Goal: Task Accomplishment & Management: Complete application form

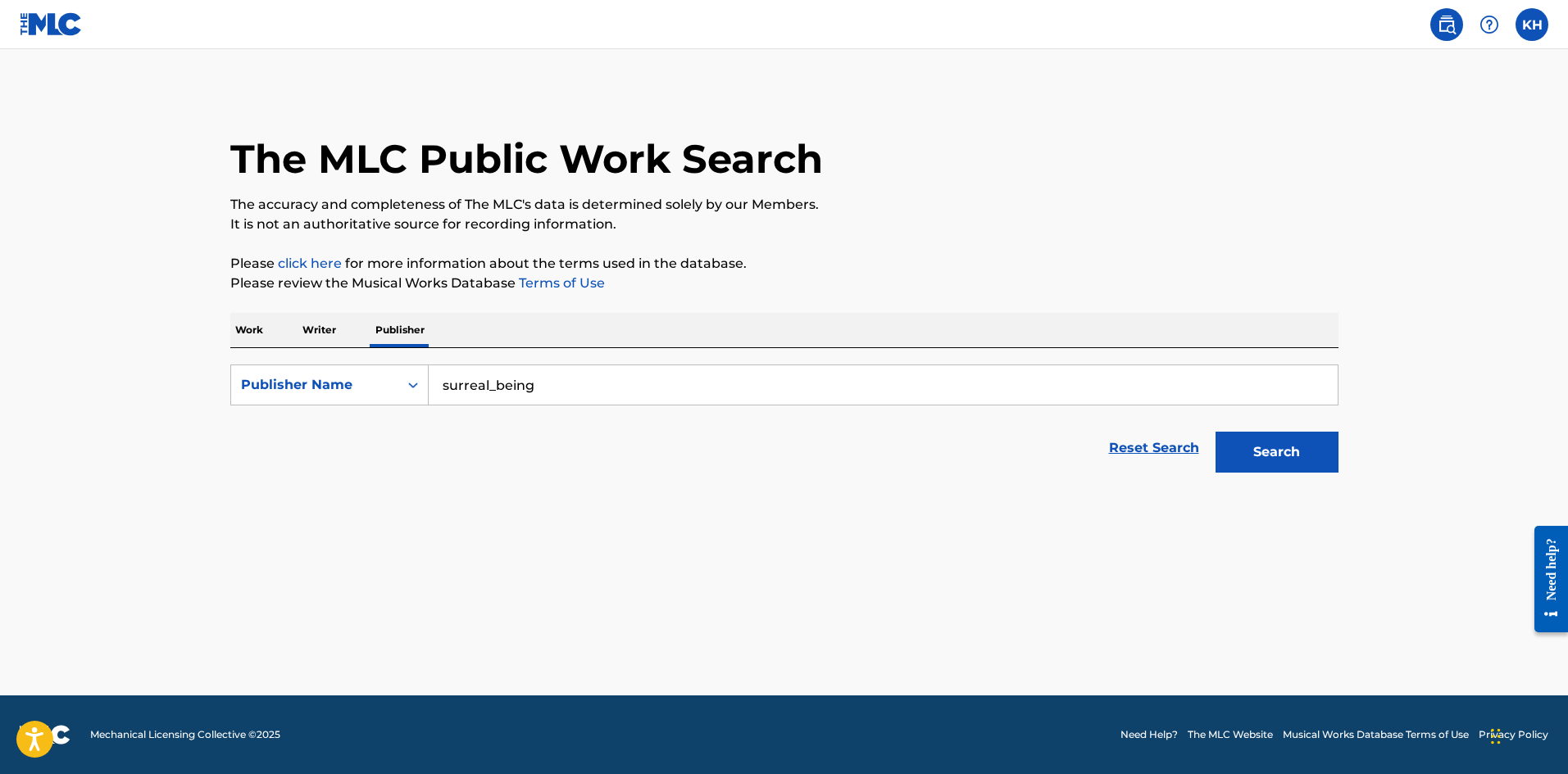
click at [68, 21] on img at bounding box center [51, 24] width 63 height 23
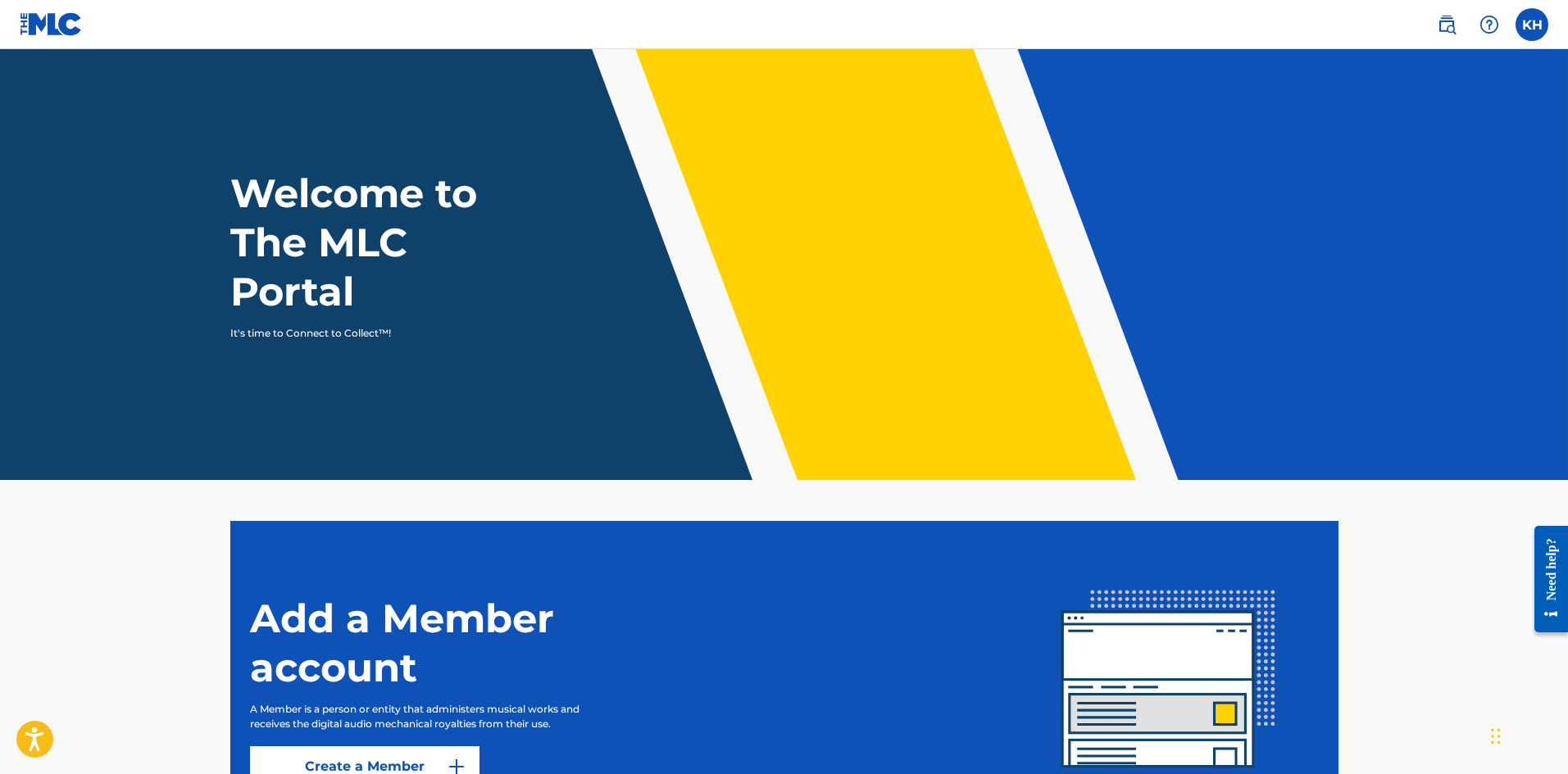
click at [1518, 27] on label at bounding box center [1531, 24] width 33 height 33
click at [1532, 24] on input "KH [PERSON_NAME] [EMAIL_ADDRESS][DOMAIN_NAME] Notification Preferences Profile …" at bounding box center [1532, 24] width 0 height 0
click at [1518, 27] on div "KH KH [PERSON_NAME] [PERSON_NAME][EMAIL_ADDRESS][DOMAIN_NAME] Notification Pref…" at bounding box center [1531, 24] width 33 height 33
click at [1547, 21] on label at bounding box center [1531, 24] width 33 height 33
click at [1532, 24] on input "KH [PERSON_NAME] [EMAIL_ADDRESS][DOMAIN_NAME] Notification Preferences Profile …" at bounding box center [1532, 24] width 0 height 0
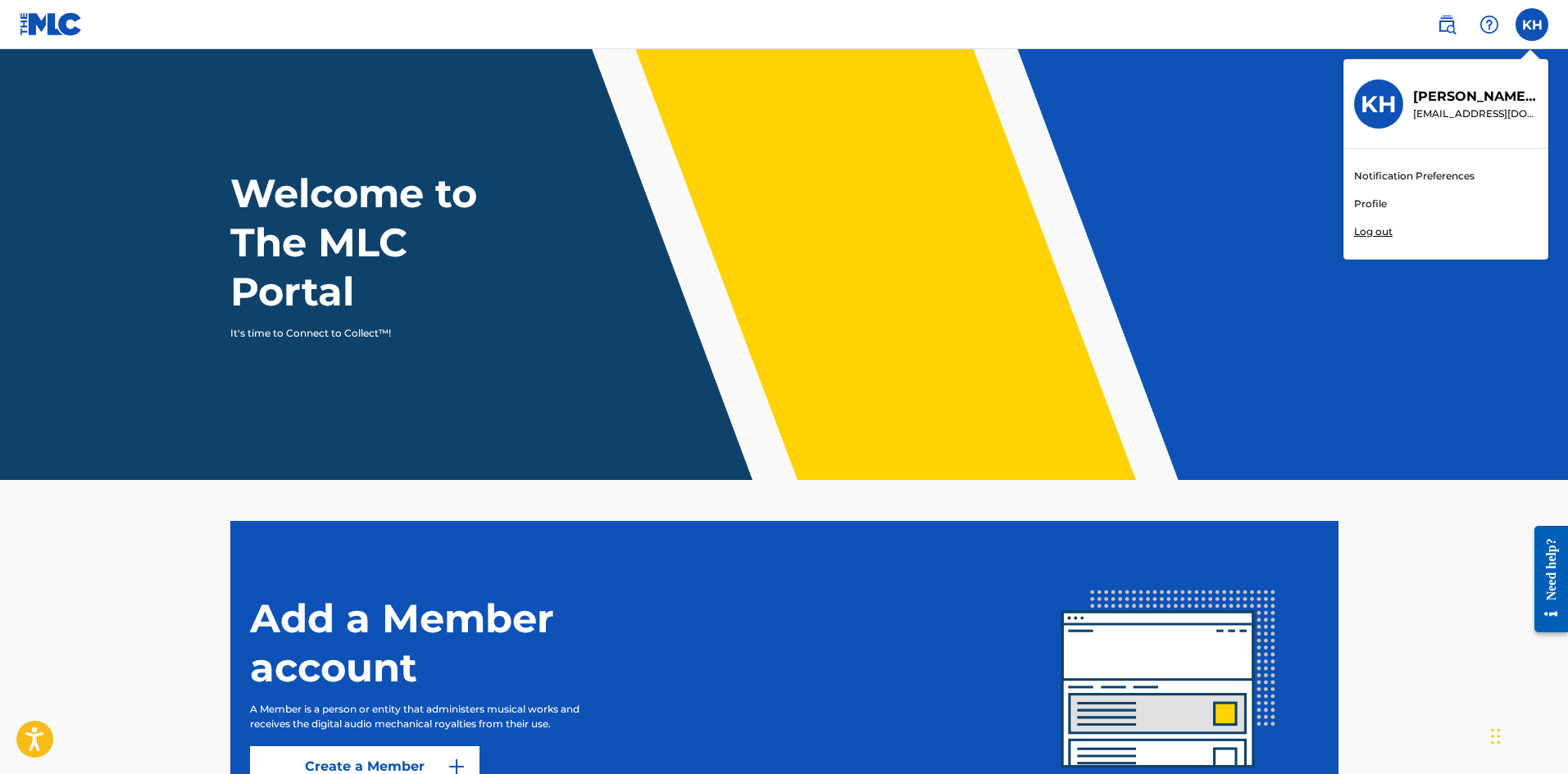
click at [1499, 19] on div at bounding box center [1489, 24] width 33 height 33
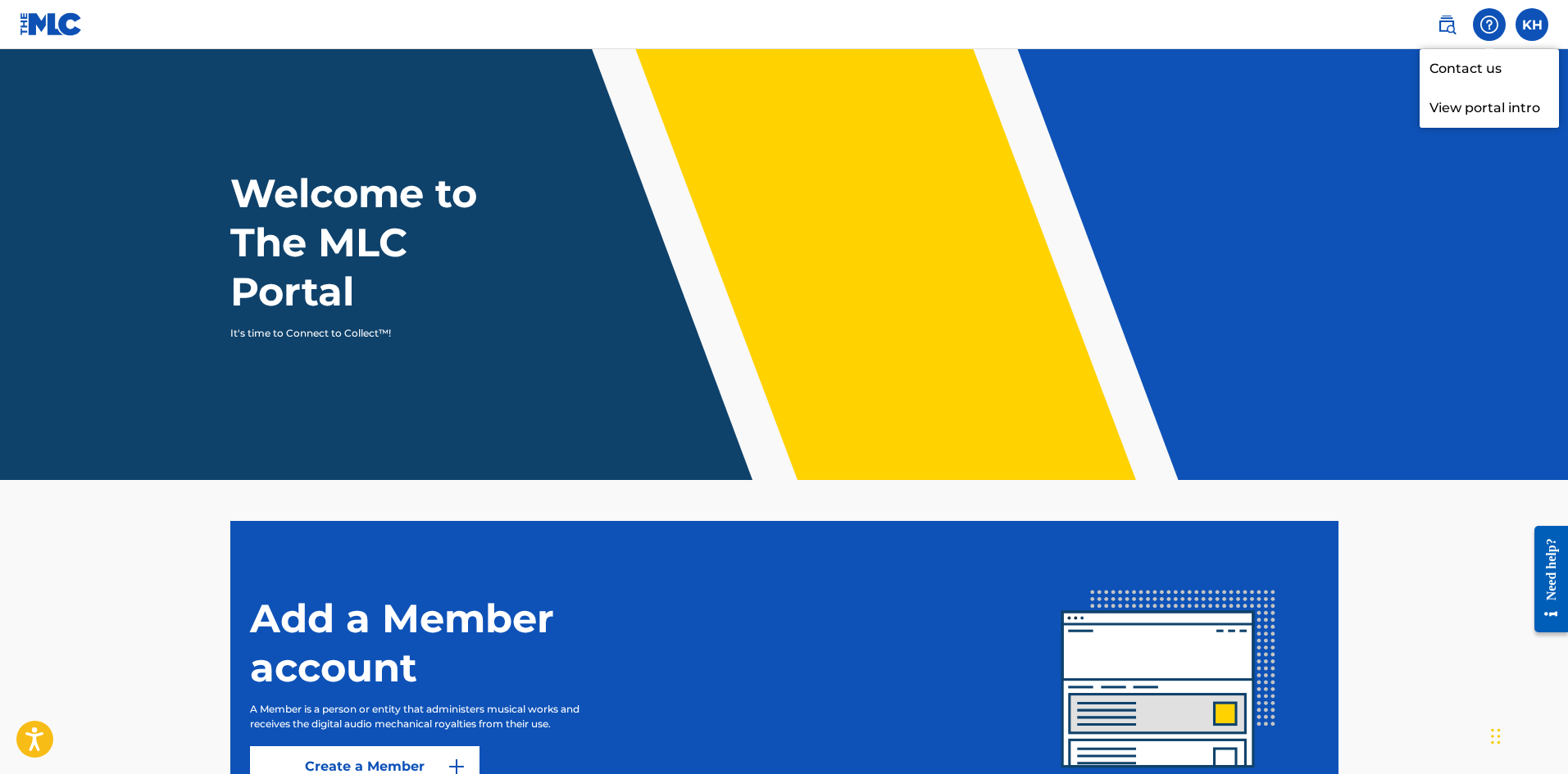
click at [1513, 110] on p "View portal intro" at bounding box center [1489, 108] width 140 height 39
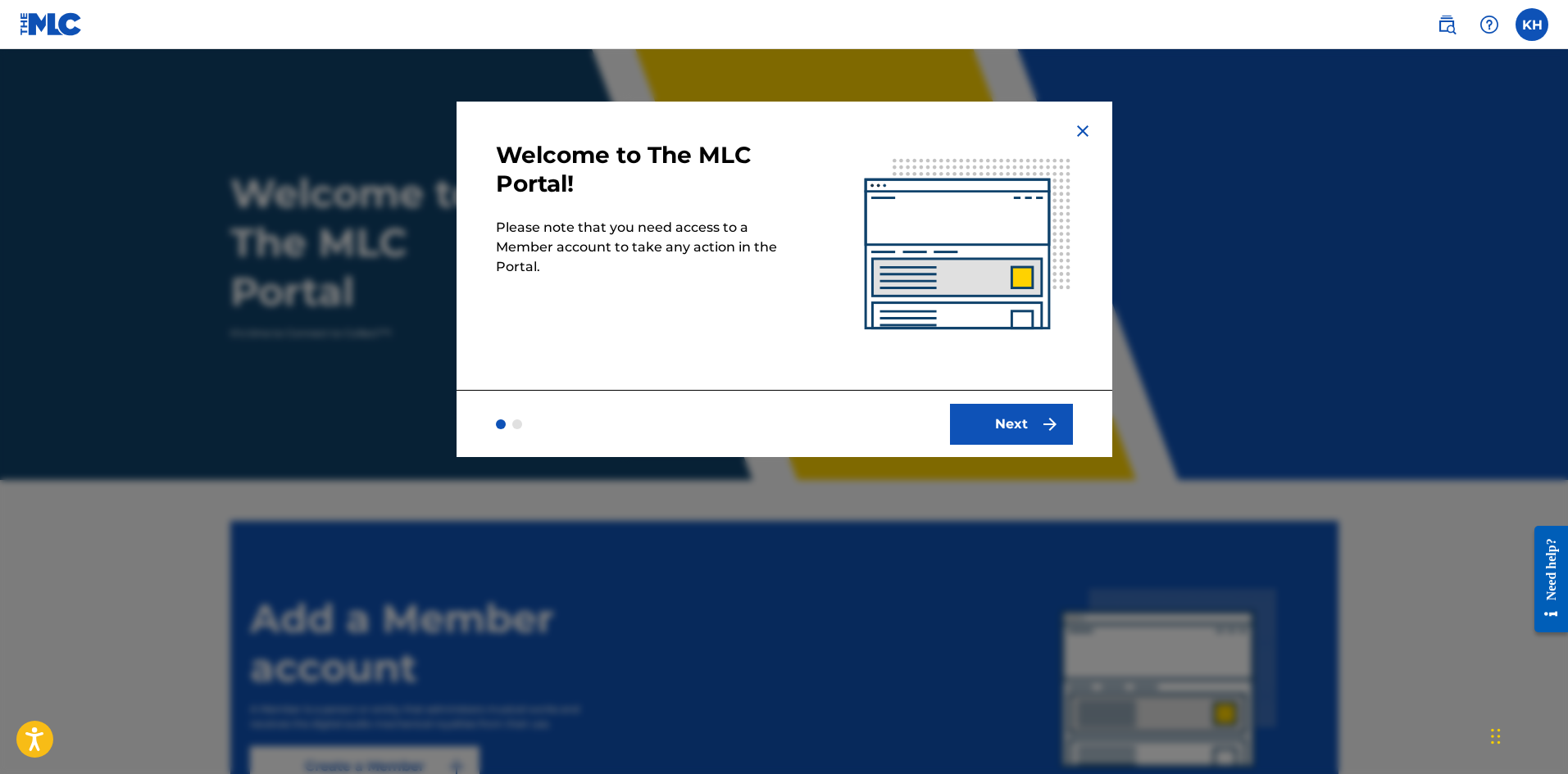
click at [1025, 415] on button "Next" at bounding box center [1011, 424] width 123 height 41
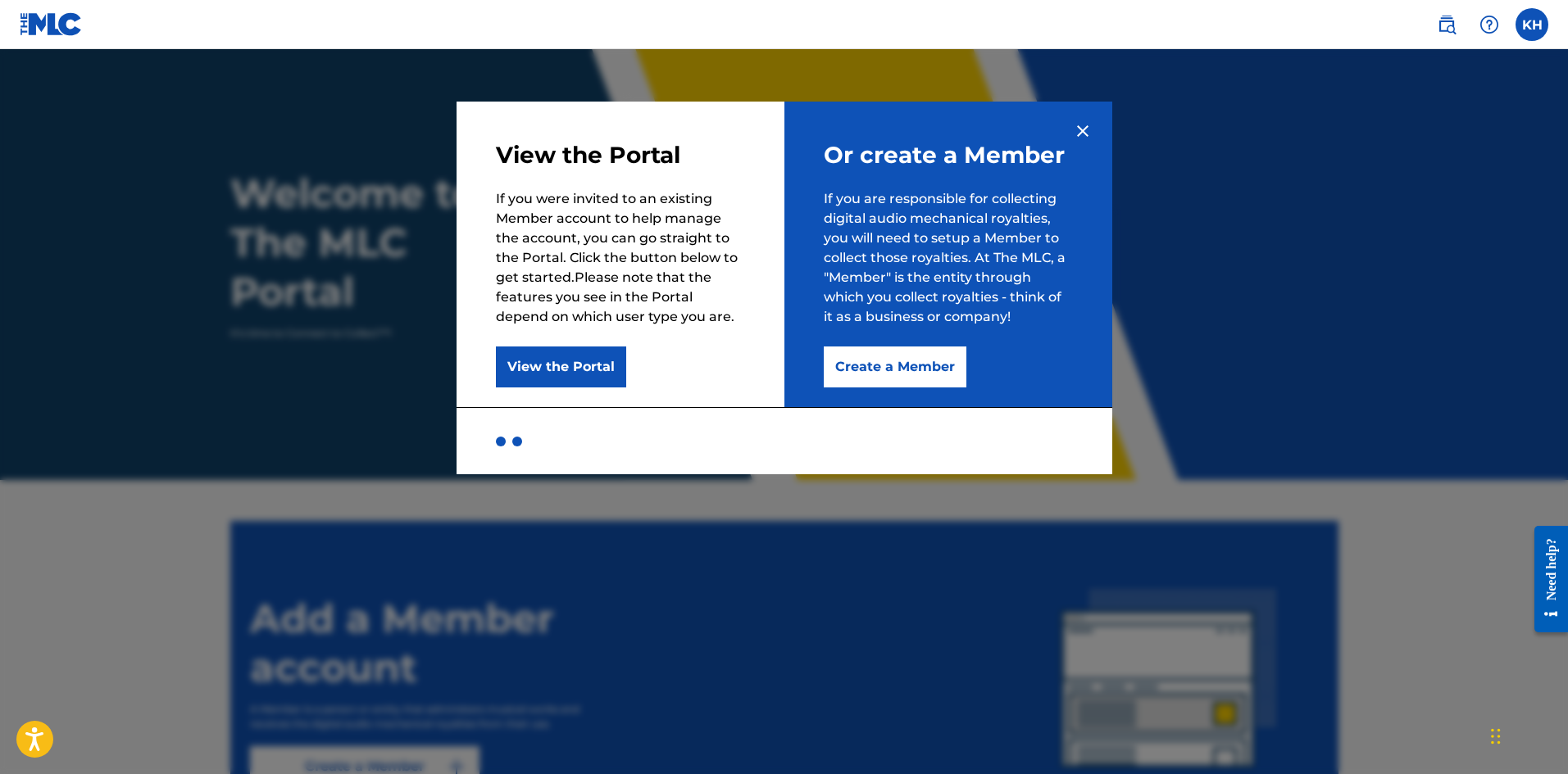
click at [511, 375] on button "View the Portal" at bounding box center [561, 367] width 130 height 41
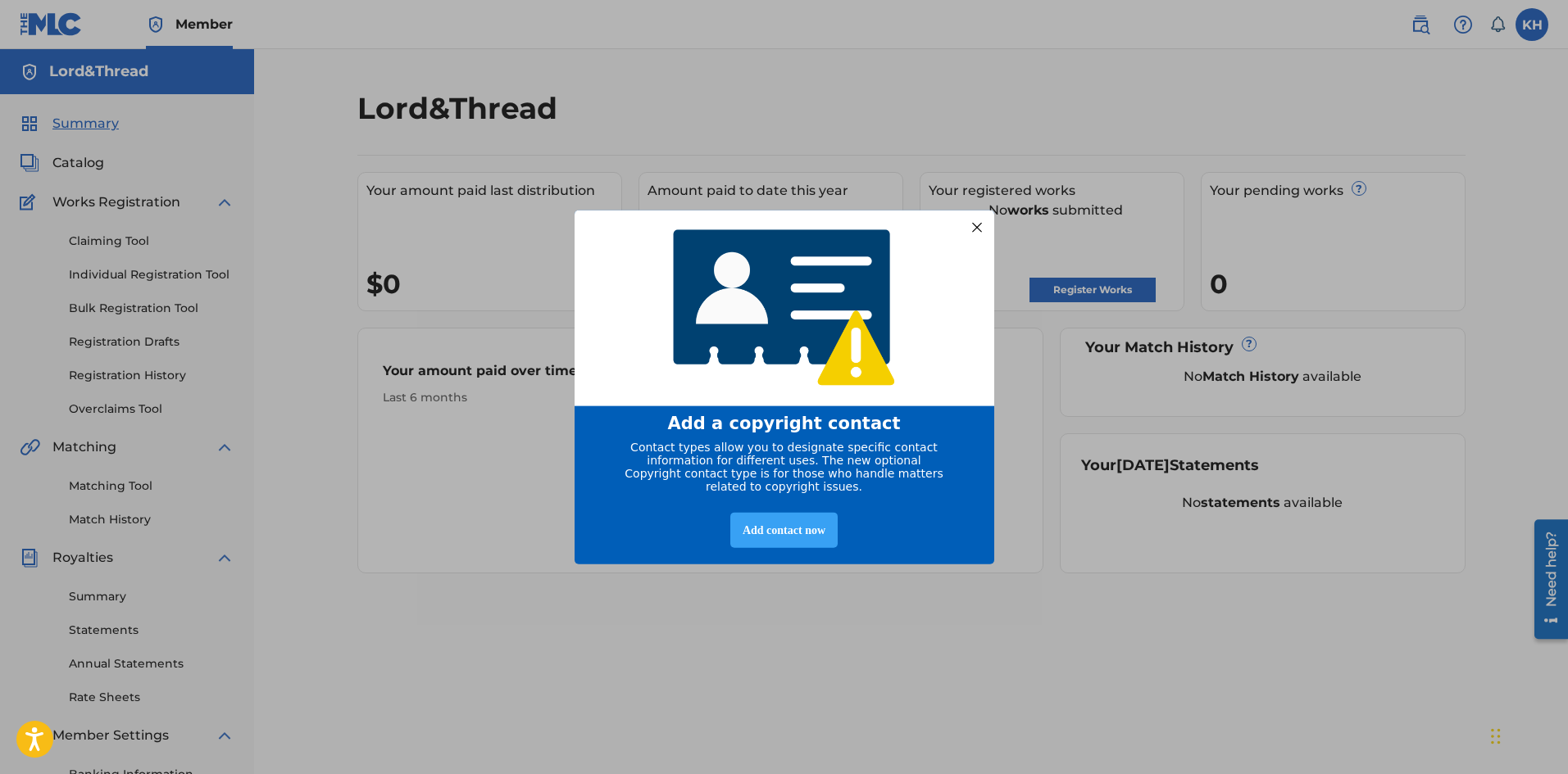
click at [808, 542] on div "Add contact now" at bounding box center [784, 531] width 107 height 35
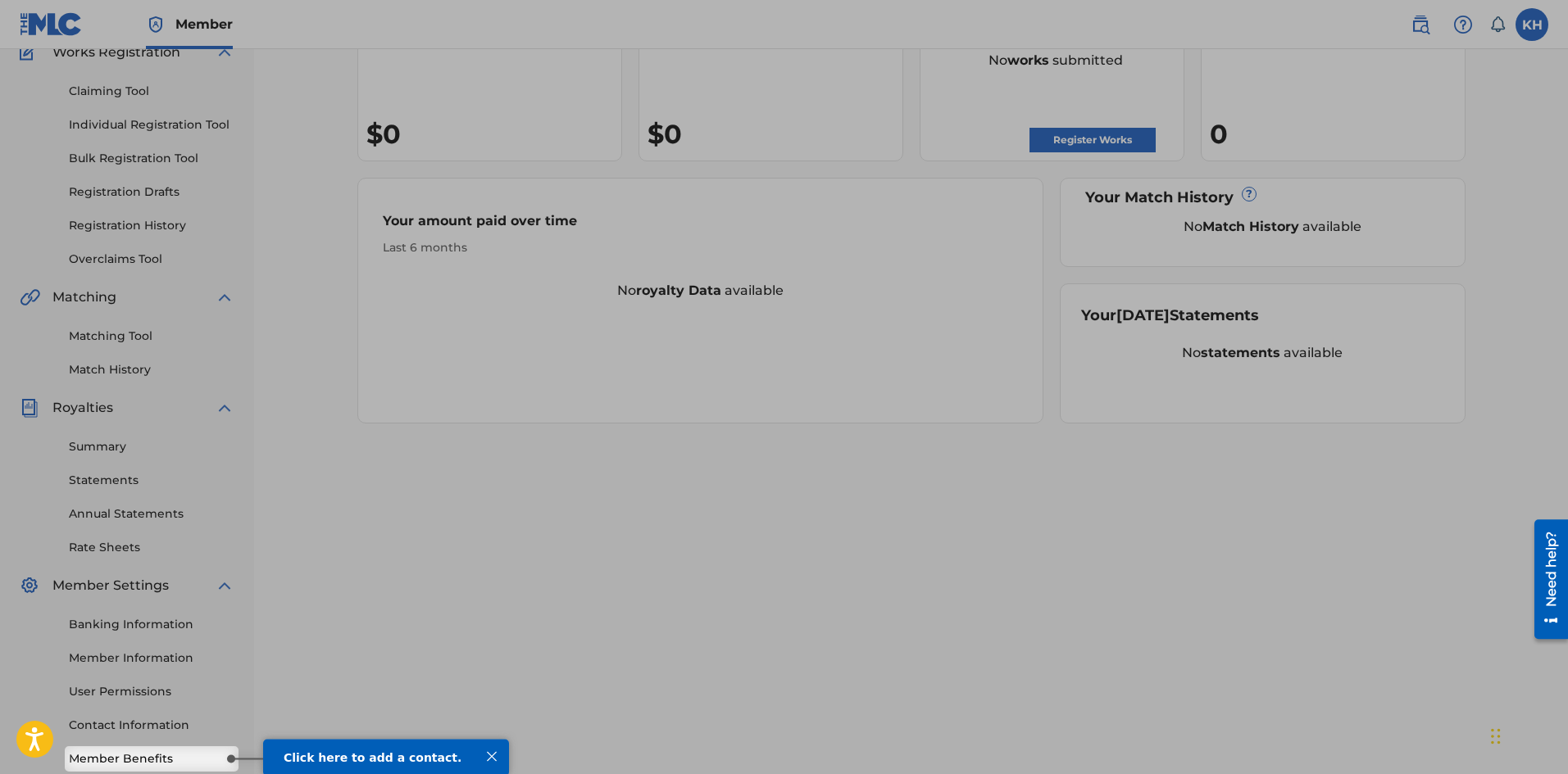
scroll to position [242, 0]
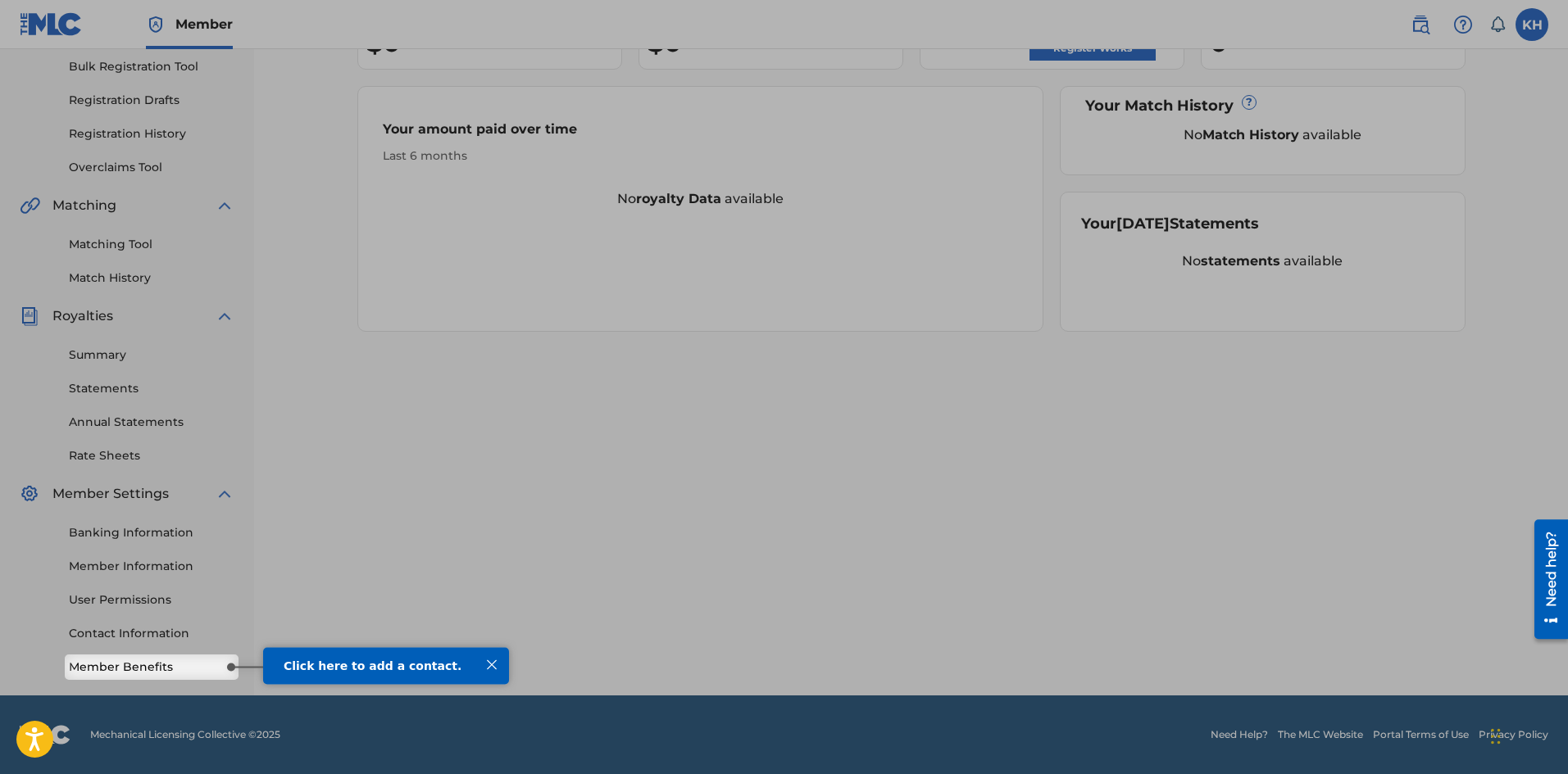
drag, startPoint x: 677, startPoint y: 1291, endPoint x: 489, endPoint y: 660, distance: 658.4
click at [489, 660] on div at bounding box center [491, 664] width 21 height 21
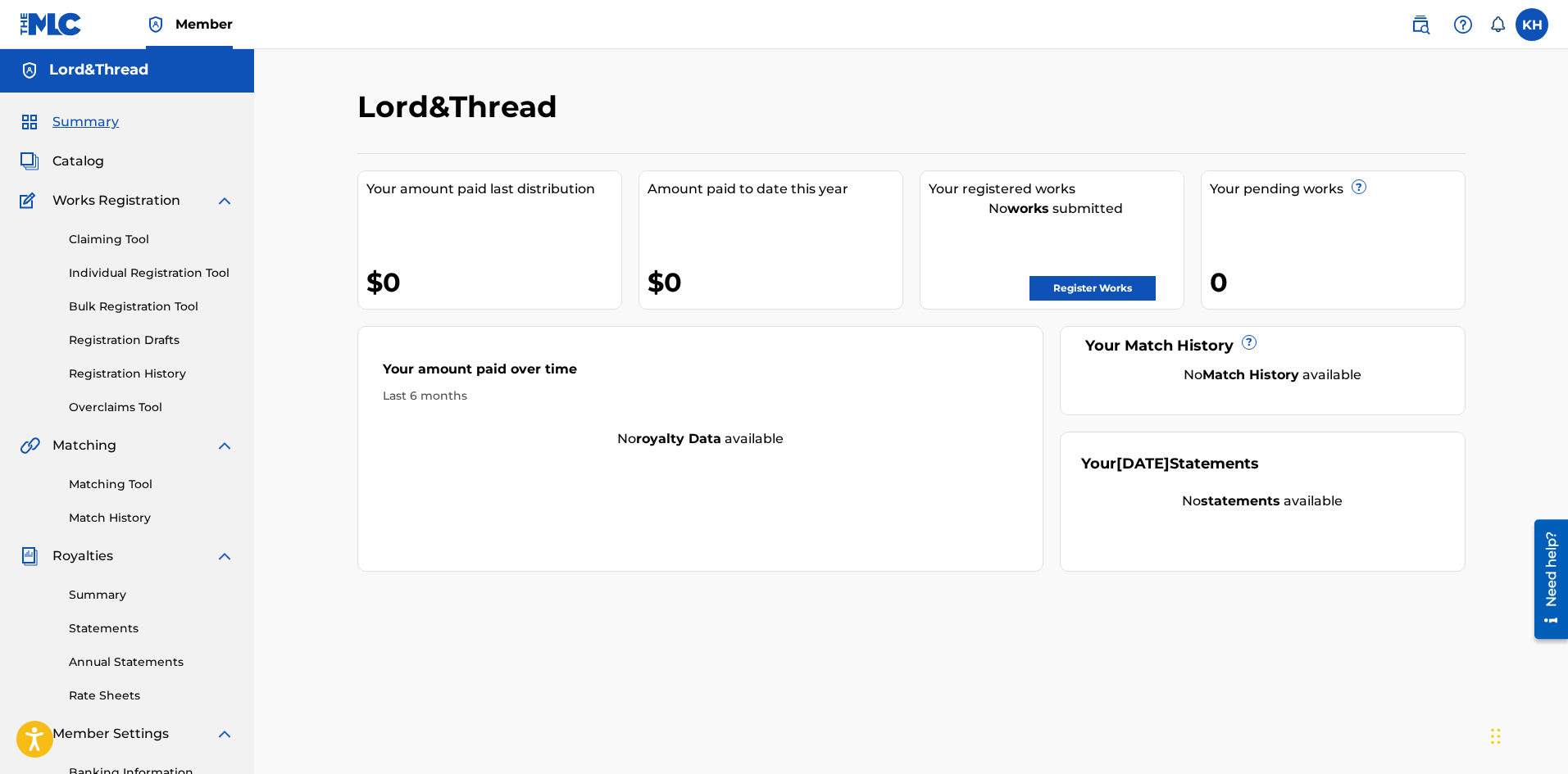
scroll to position [0, 0]
click at [1085, 289] on link "Register Works" at bounding box center [1092, 289] width 126 height 24
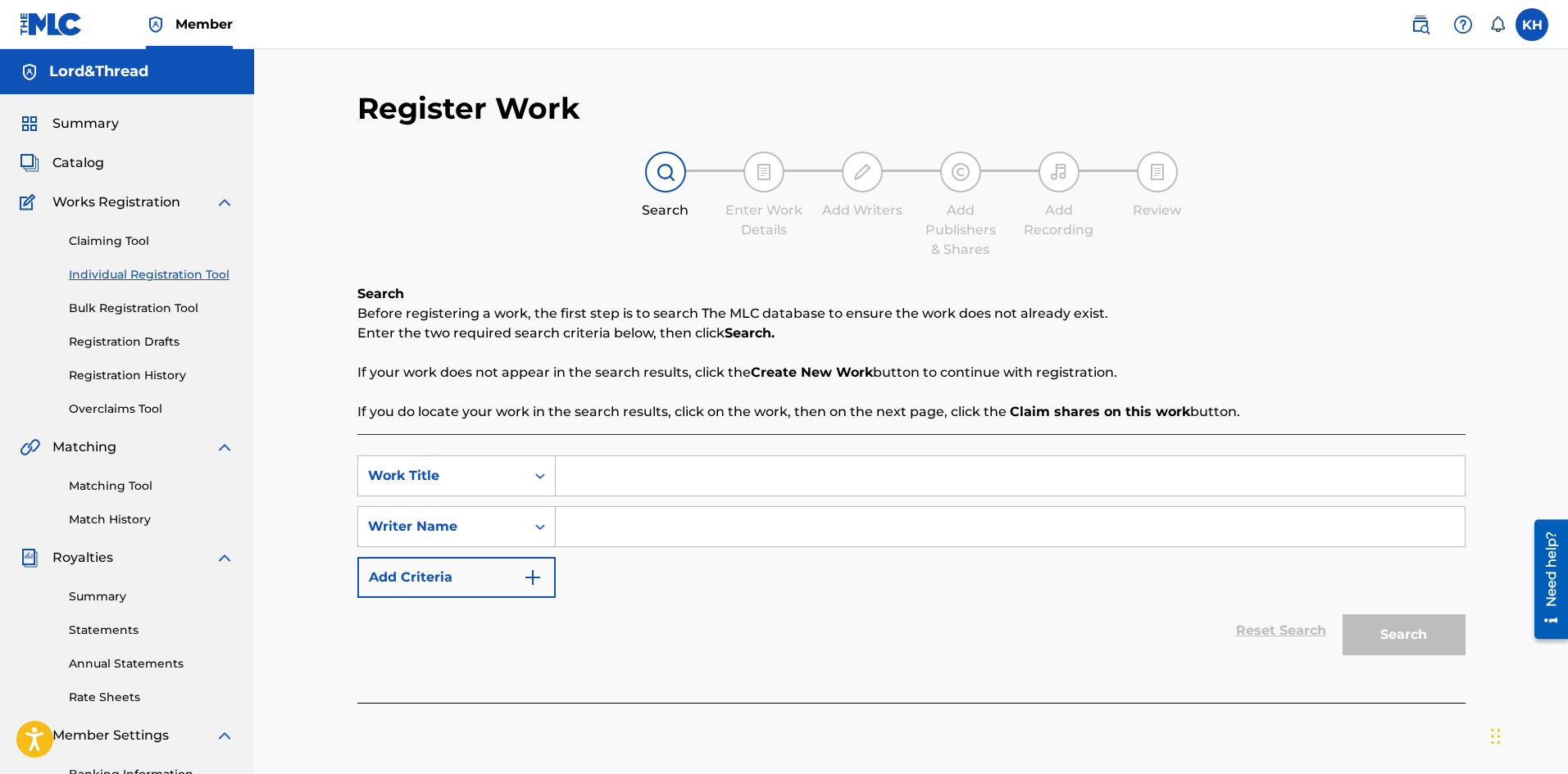
click at [569, 471] on input "Search Form" at bounding box center [1010, 476] width 909 height 39
type input "ay doo doo"
click at [627, 531] on input "Search Form" at bounding box center [1010, 527] width 909 height 39
type input "kevin hernandez"
click at [538, 476] on icon "Search Form" at bounding box center [540, 476] width 10 height 6
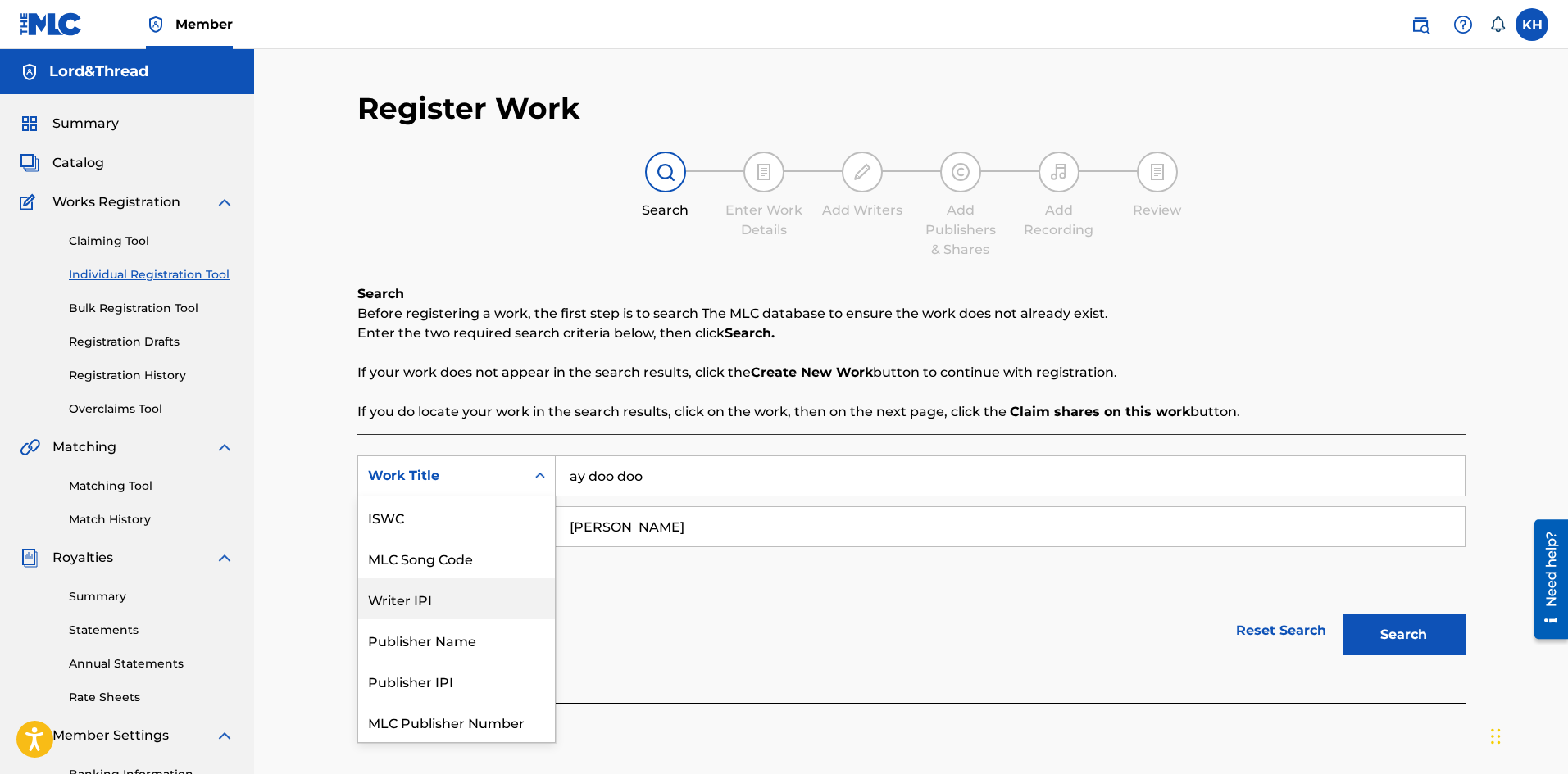
scroll to position [41, 0]
click at [513, 728] on div "Work Title" at bounding box center [456, 721] width 197 height 41
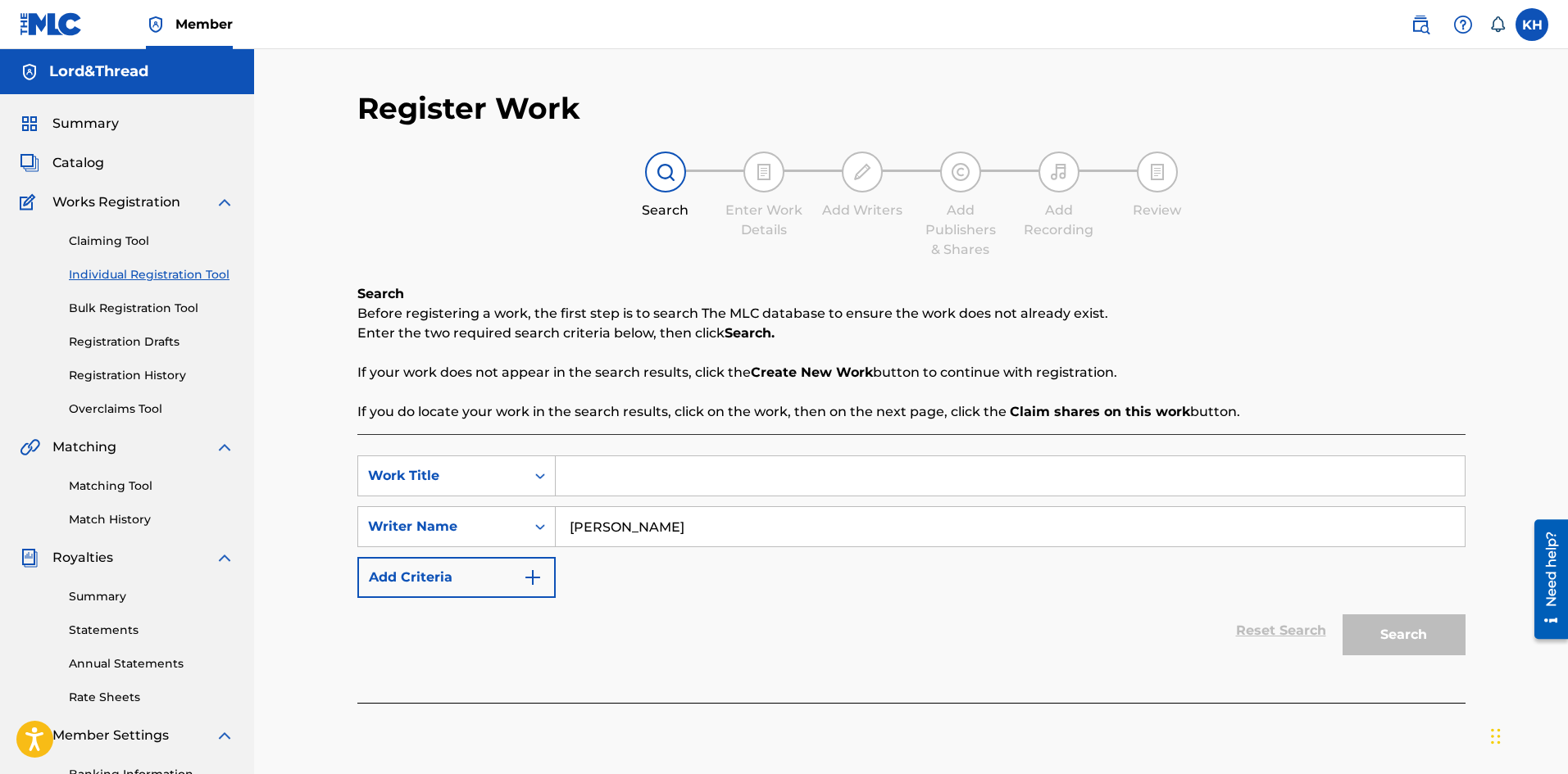
click at [672, 461] on input "Search Form" at bounding box center [1010, 476] width 909 height 39
type input "ay doo doo"
click at [1343, 614] on button "Search" at bounding box center [1404, 634] width 123 height 41
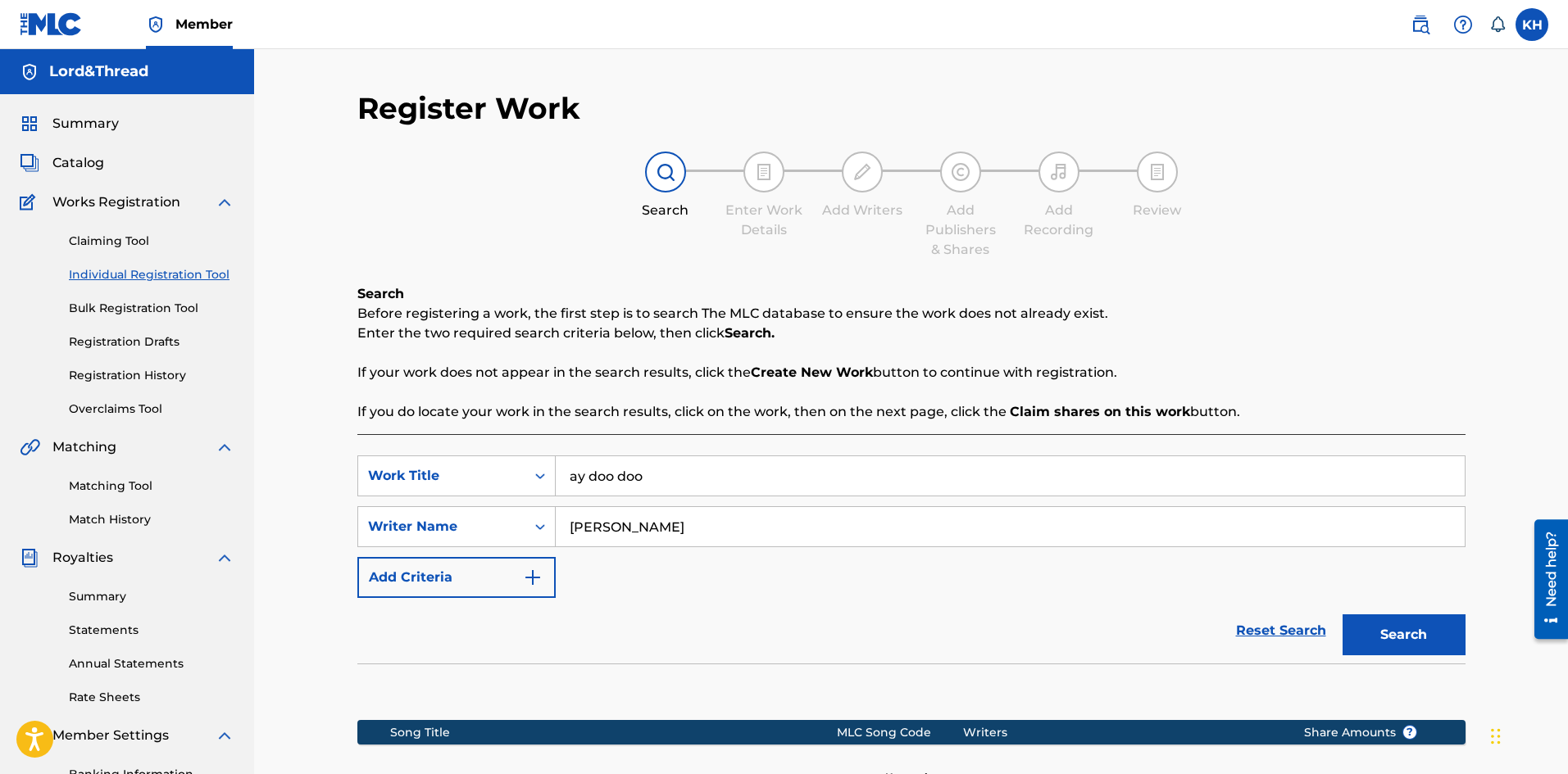
click at [1403, 632] on button "Search" at bounding box center [1404, 634] width 123 height 41
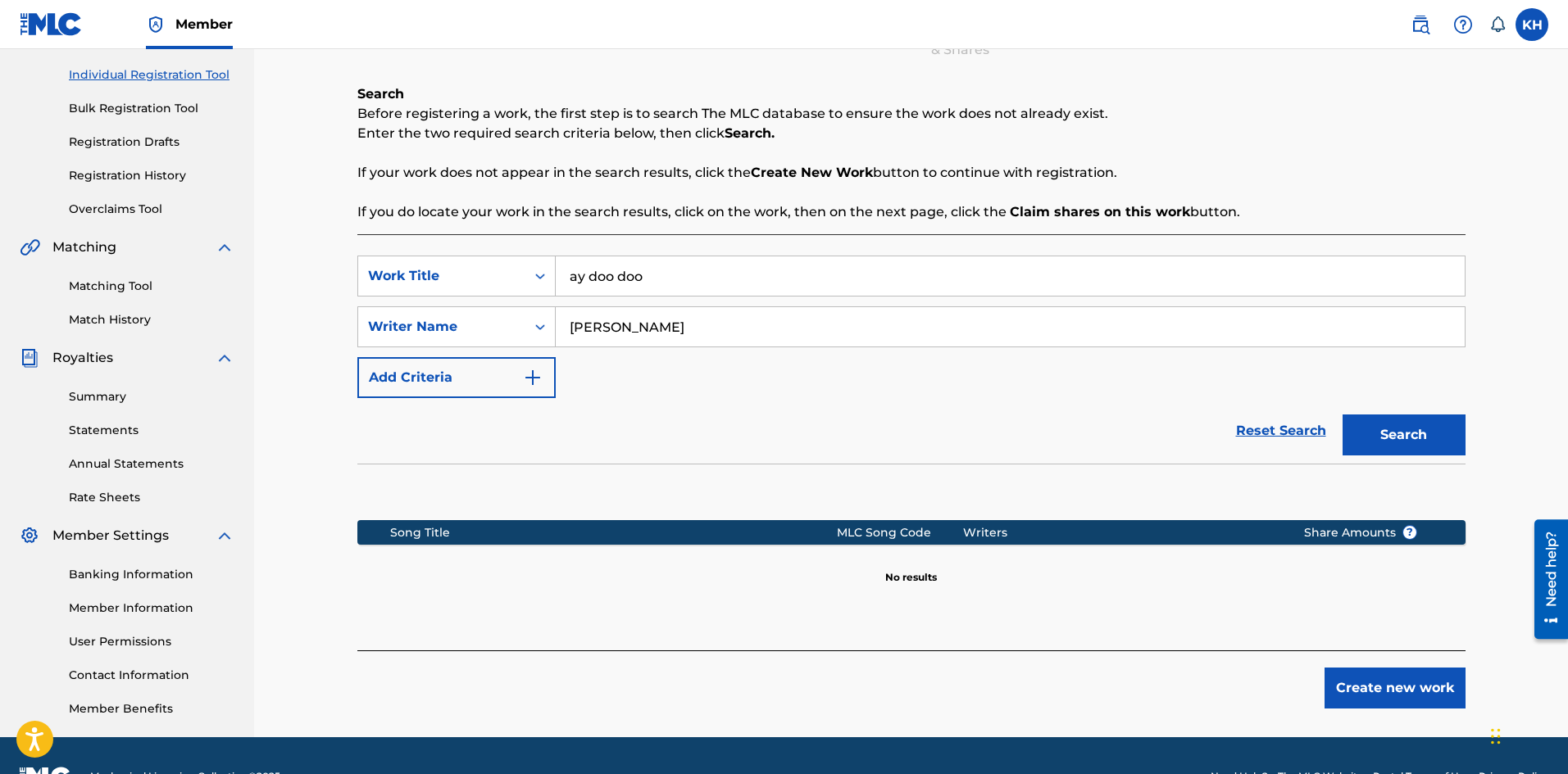
scroll to position [242, 0]
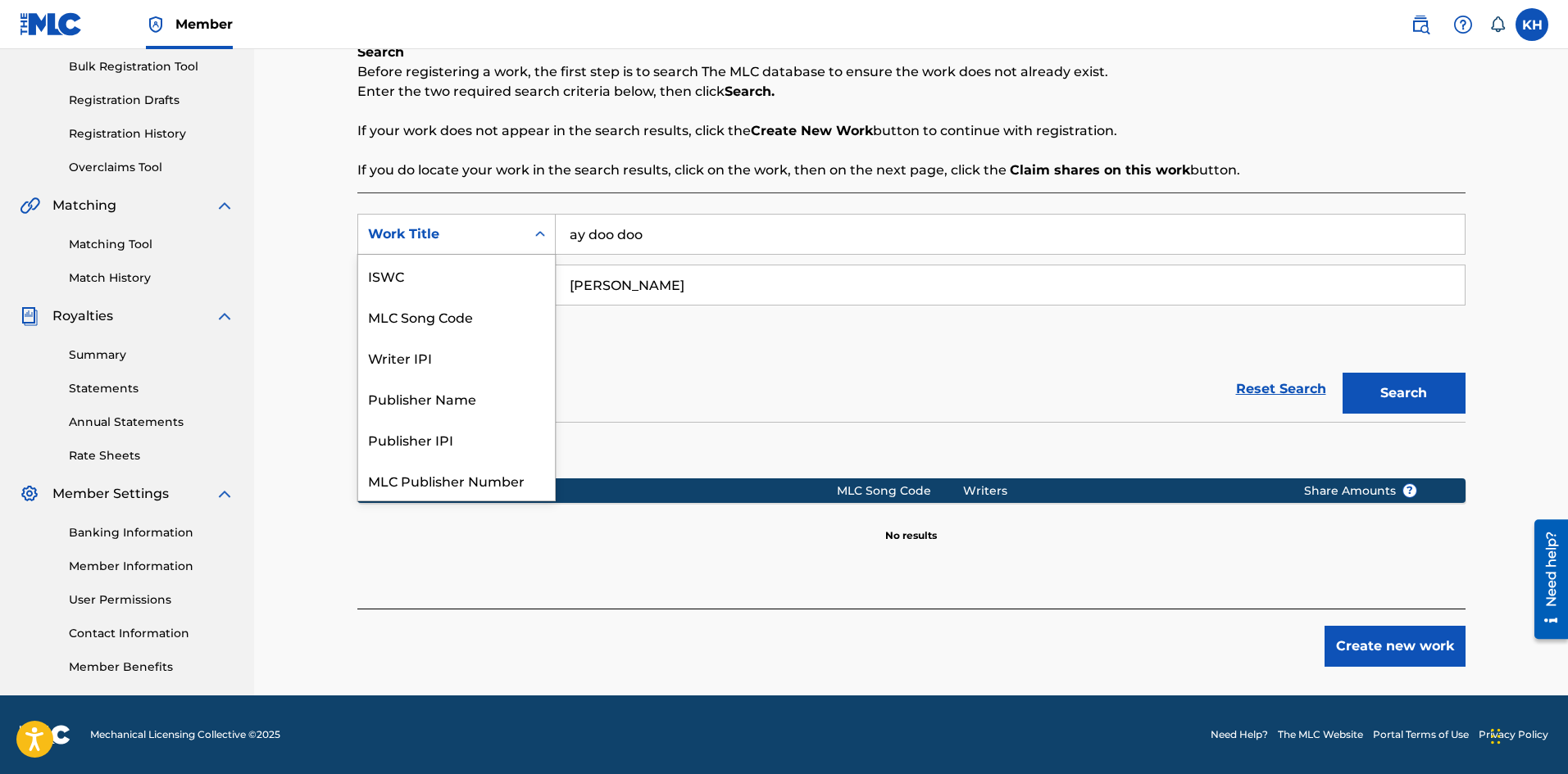
click at [548, 237] on icon "Search Form" at bounding box center [540, 235] width 17 height 17
click at [502, 327] on div "Writer IPI" at bounding box center [456, 316] width 197 height 41
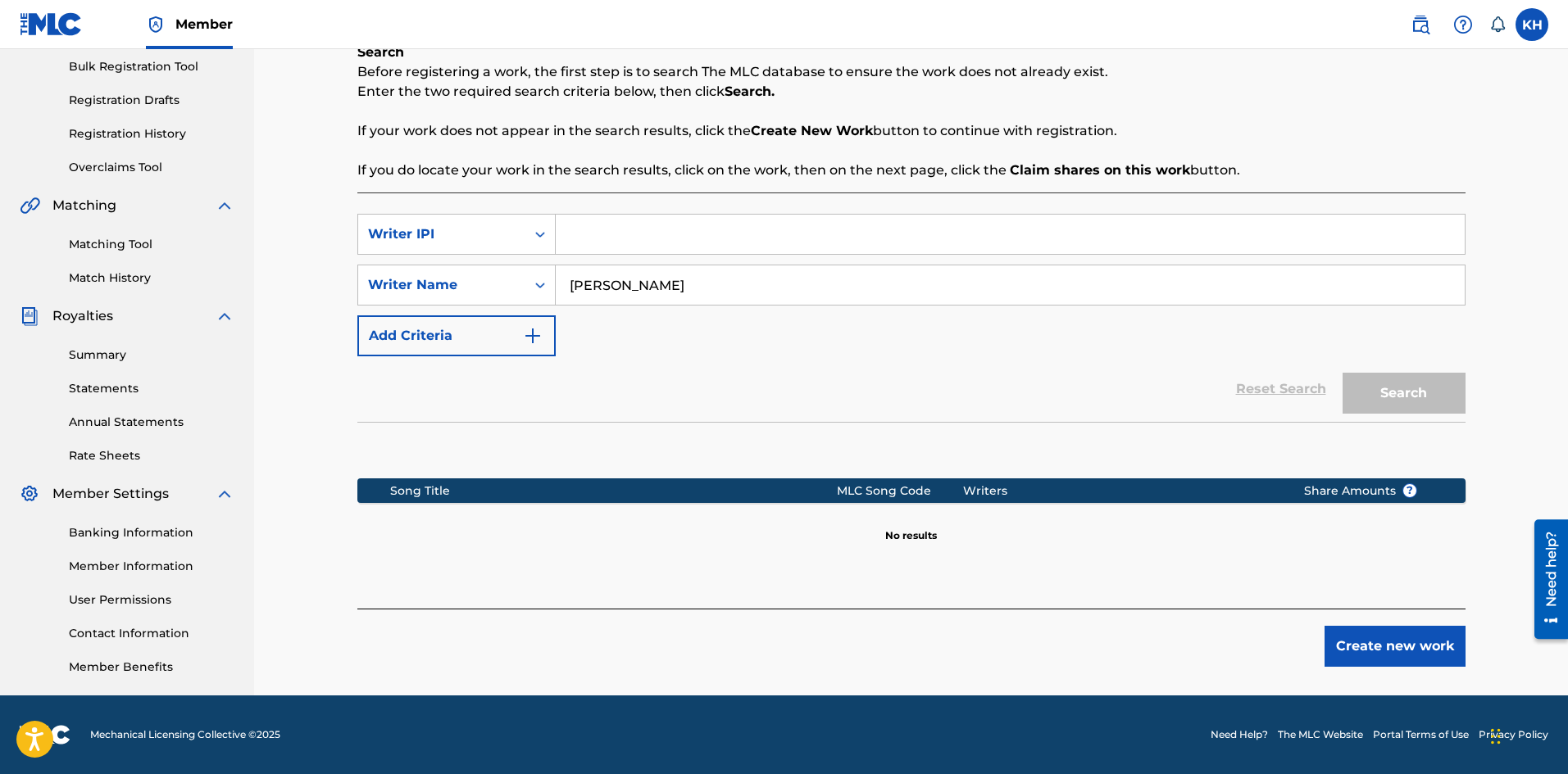
click at [596, 228] on input "Search Form" at bounding box center [1010, 234] width 909 height 39
paste input "929768587"
type input "929768587"
click at [1385, 400] on button "Search" at bounding box center [1404, 393] width 123 height 41
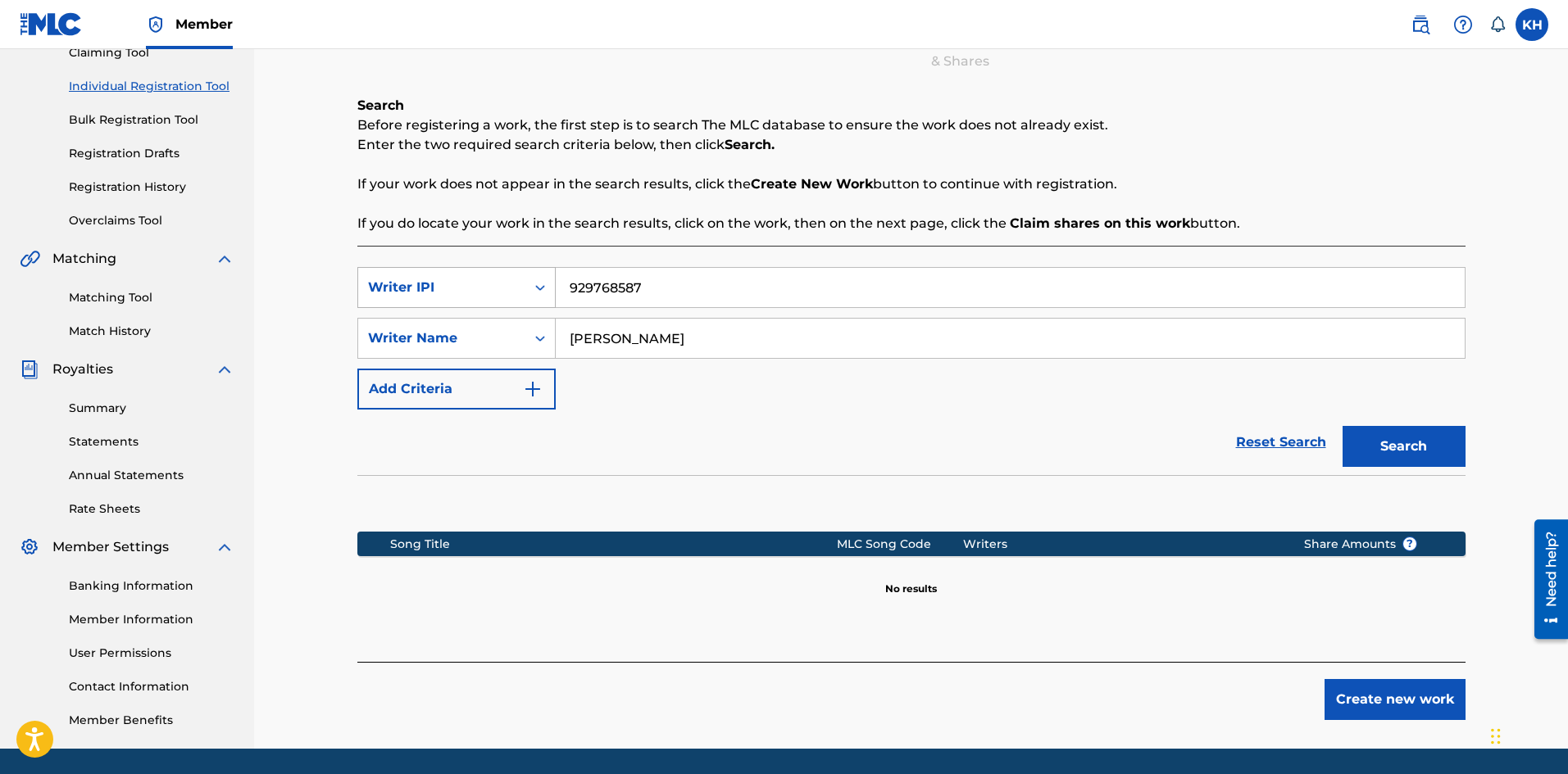
scroll to position [160, 0]
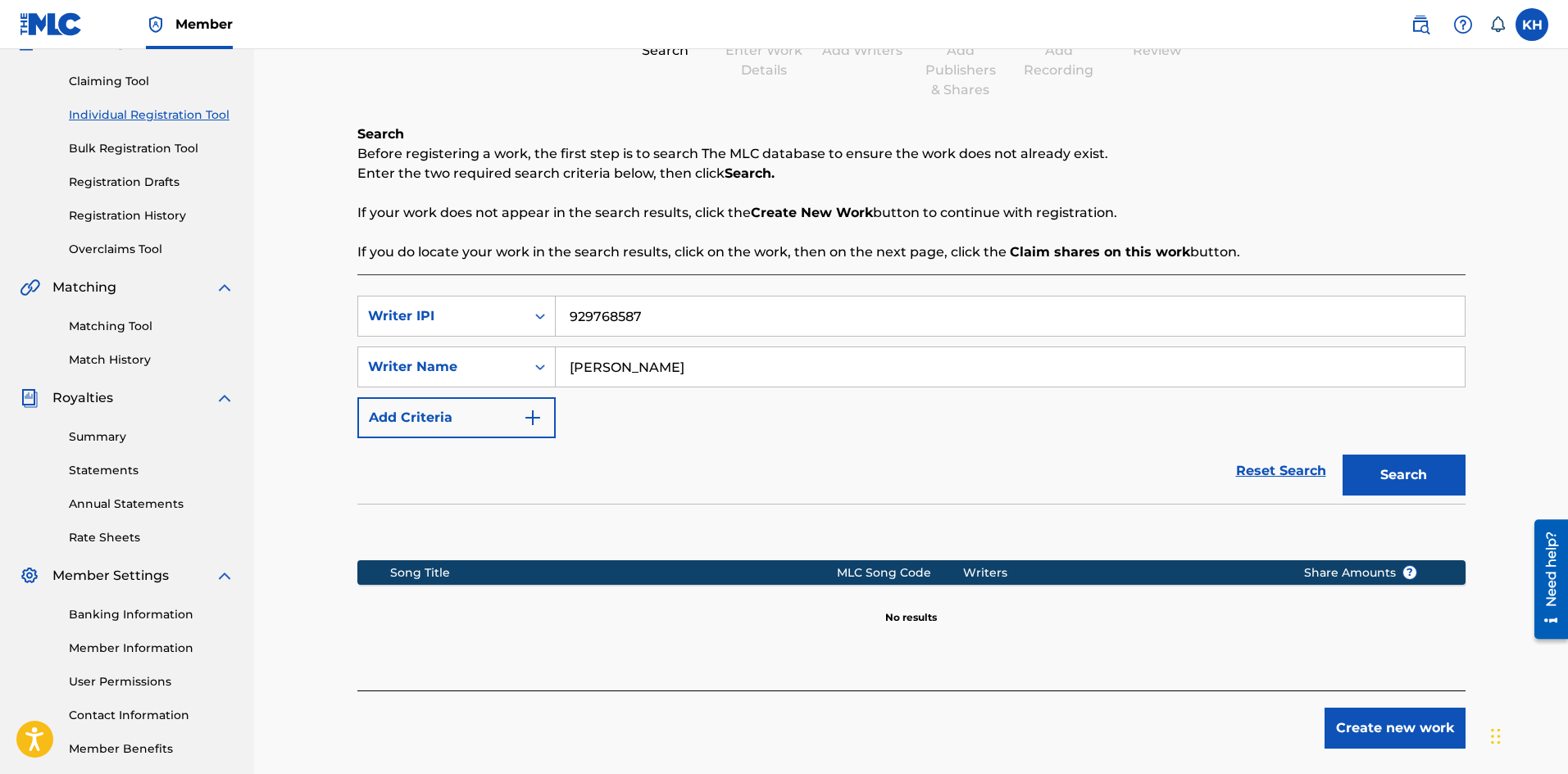
click at [1379, 721] on button "Create new work" at bounding box center [1395, 728] width 141 height 41
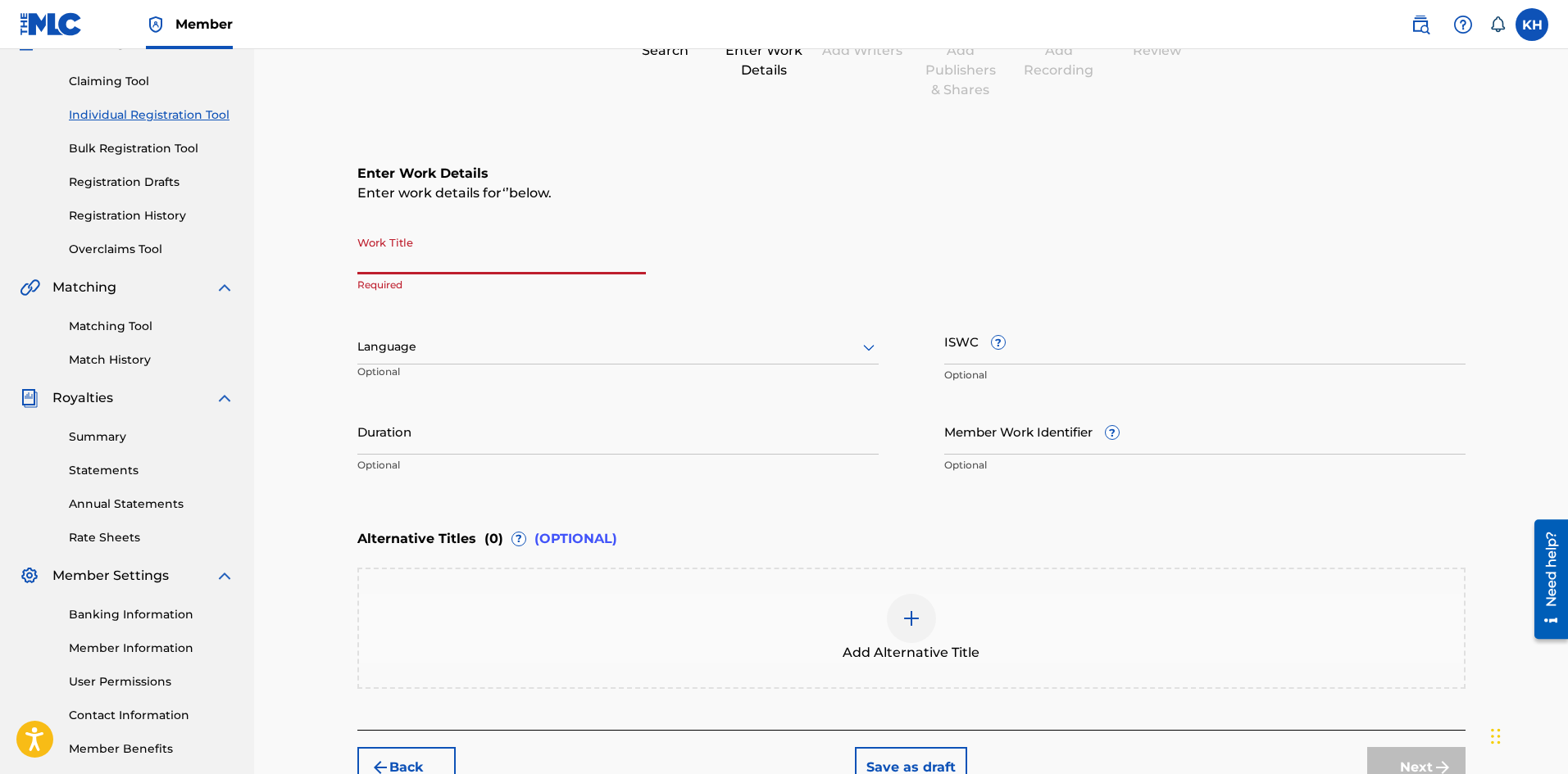
click at [414, 257] on input "Work Title" at bounding box center [501, 251] width 289 height 47
type input "Malcolms B-roll"
click at [496, 351] on div at bounding box center [617, 347] width 521 height 21
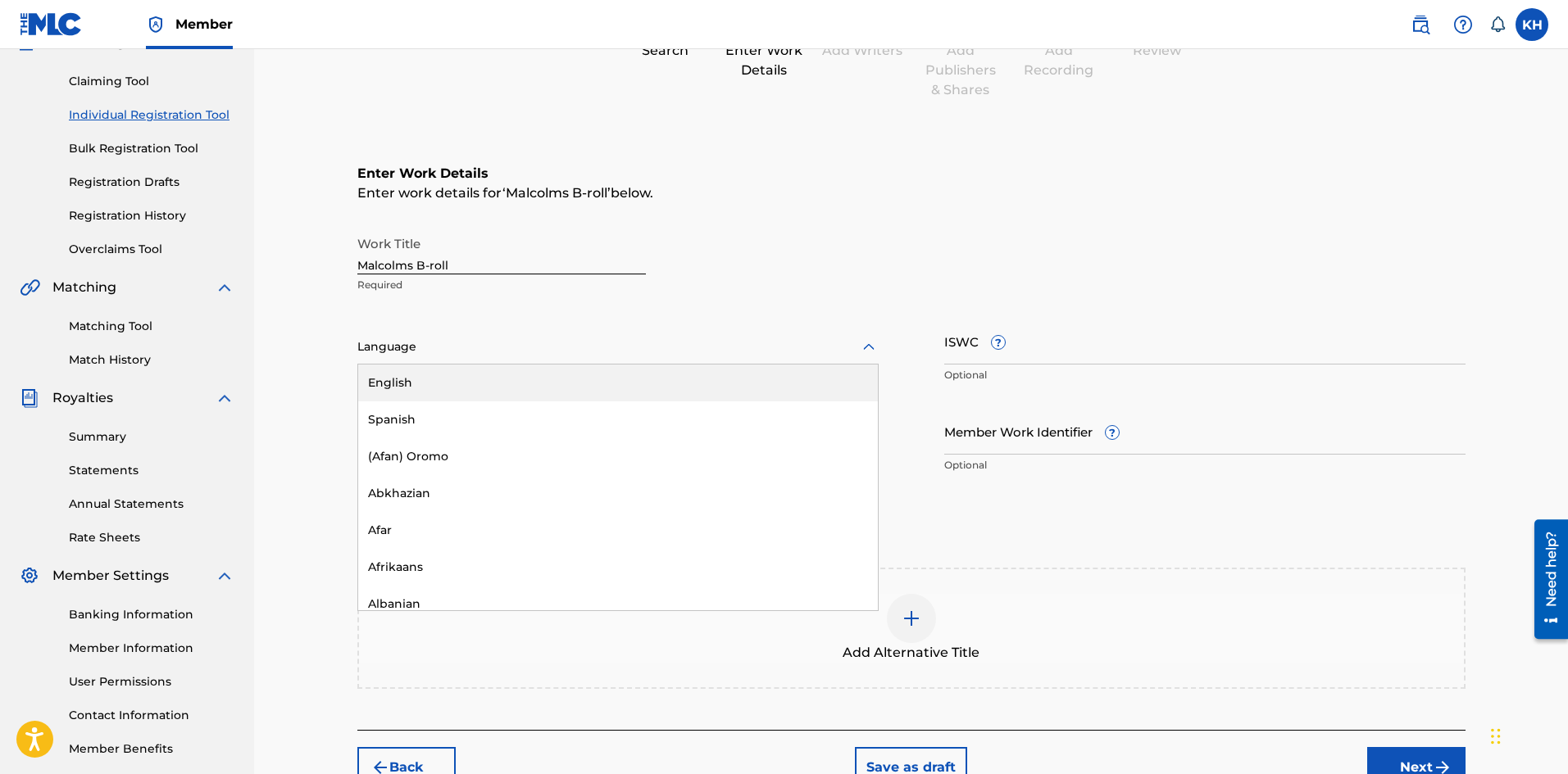
click at [493, 384] on div "English" at bounding box center [617, 383] width 519 height 37
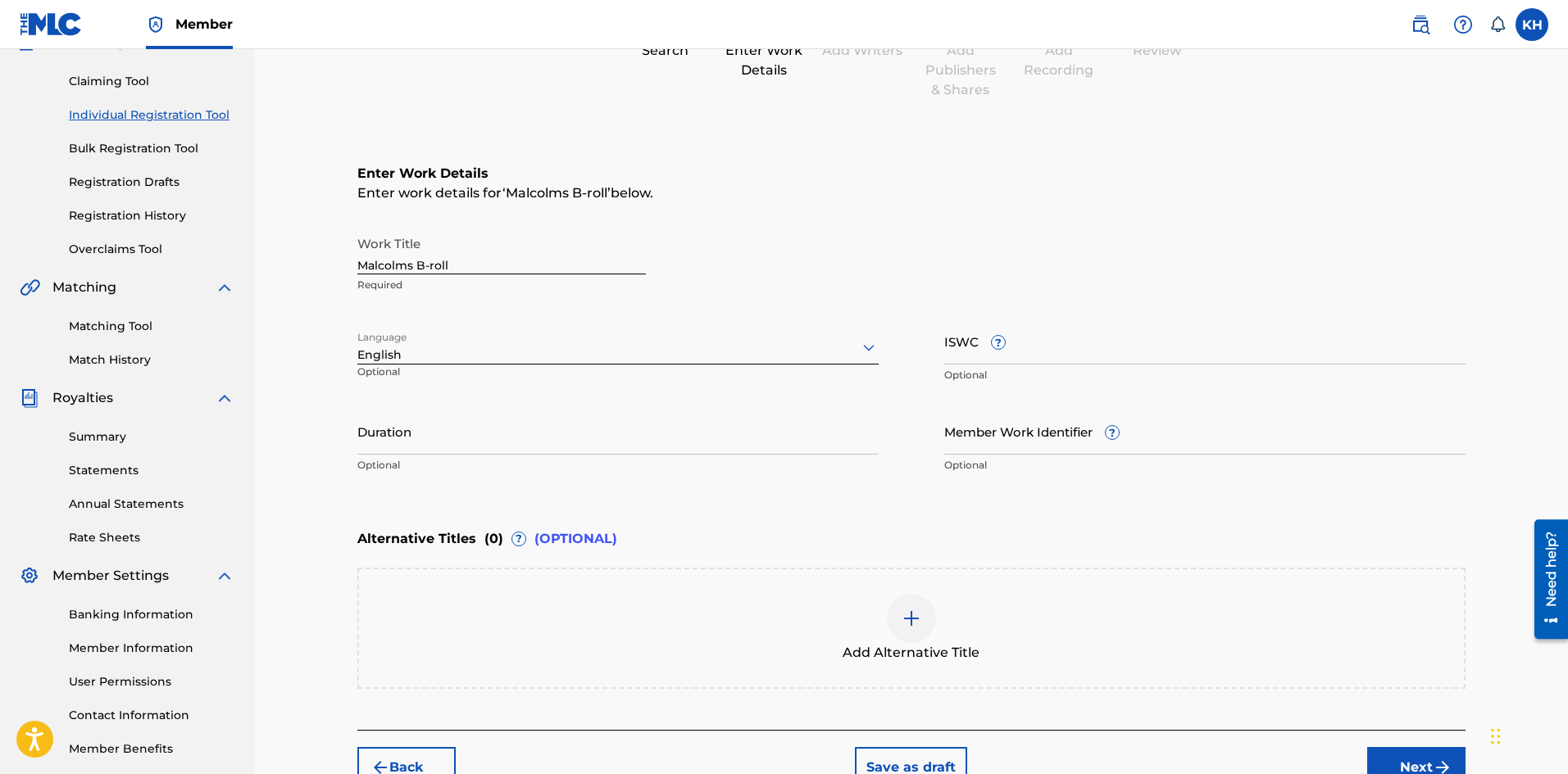
click at [600, 423] on input "Duration" at bounding box center [617, 431] width 521 height 47
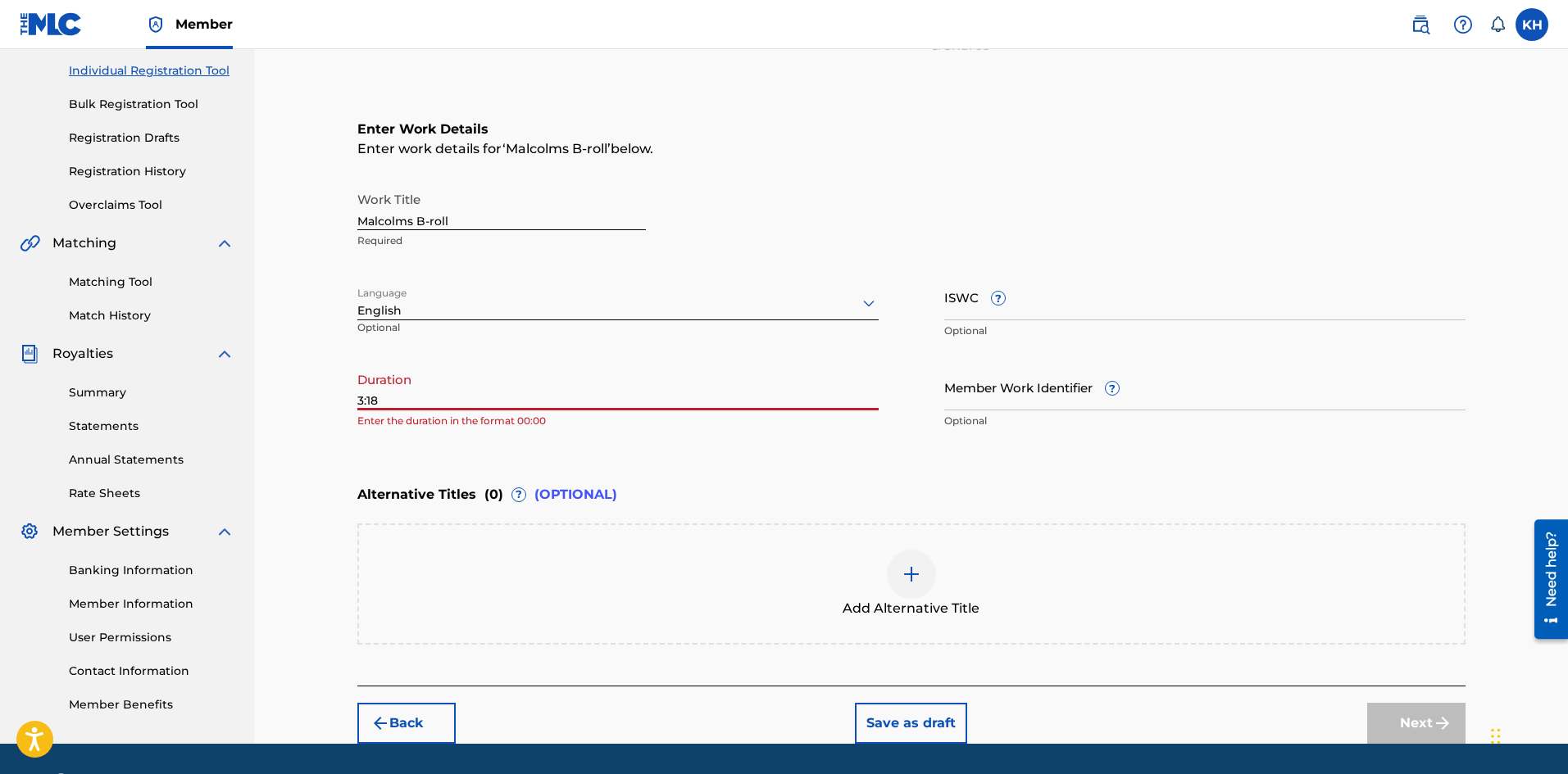
scroll to position [242, 0]
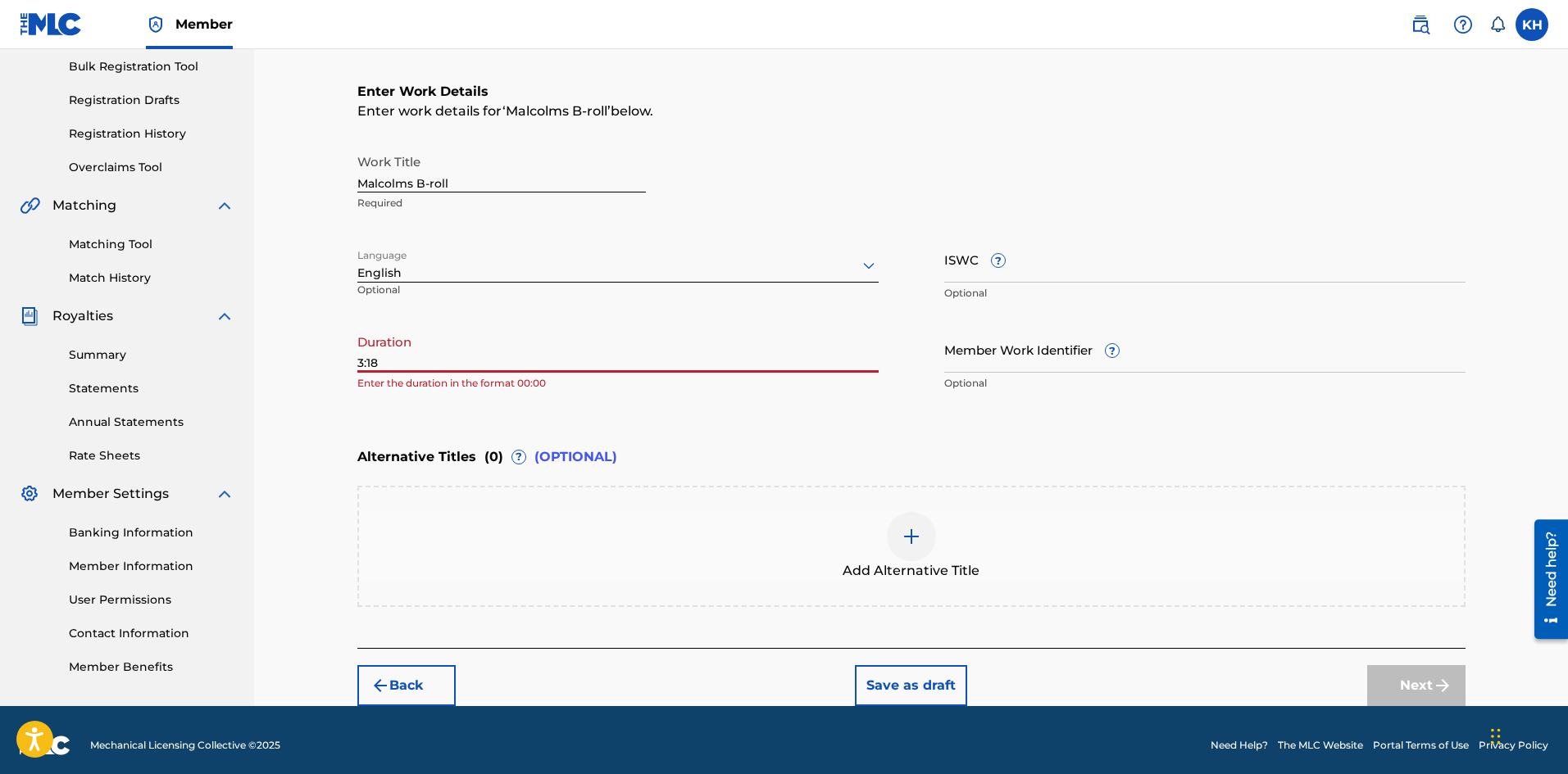
click at [354, 360] on div "Register Work Search Enter Work Details Add Writers Add Publishers & Shares Add…" at bounding box center [912, 278] width 1147 height 858
click at [359, 364] on input "3:18" at bounding box center [617, 349] width 521 height 47
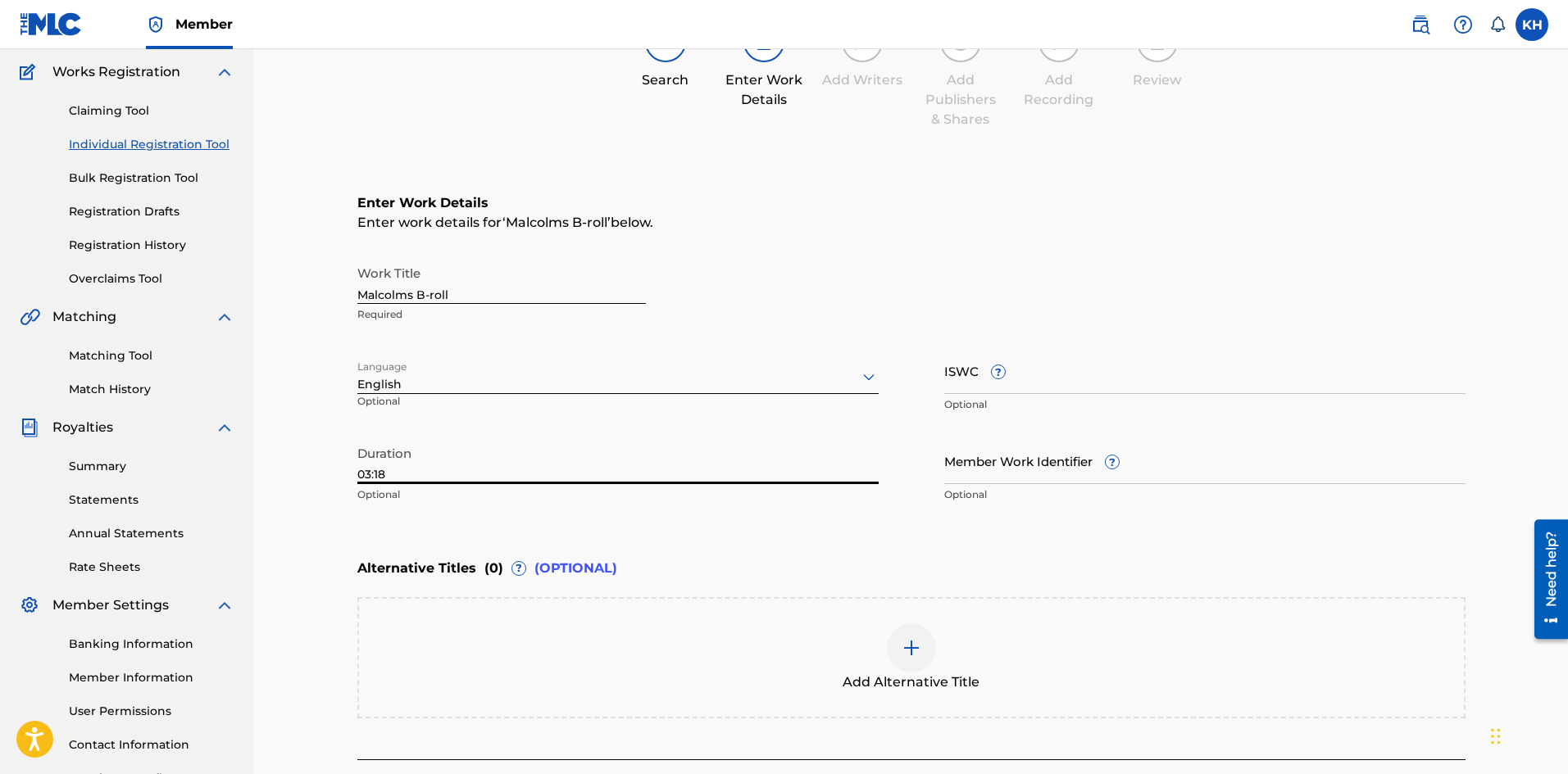
scroll to position [246, 0]
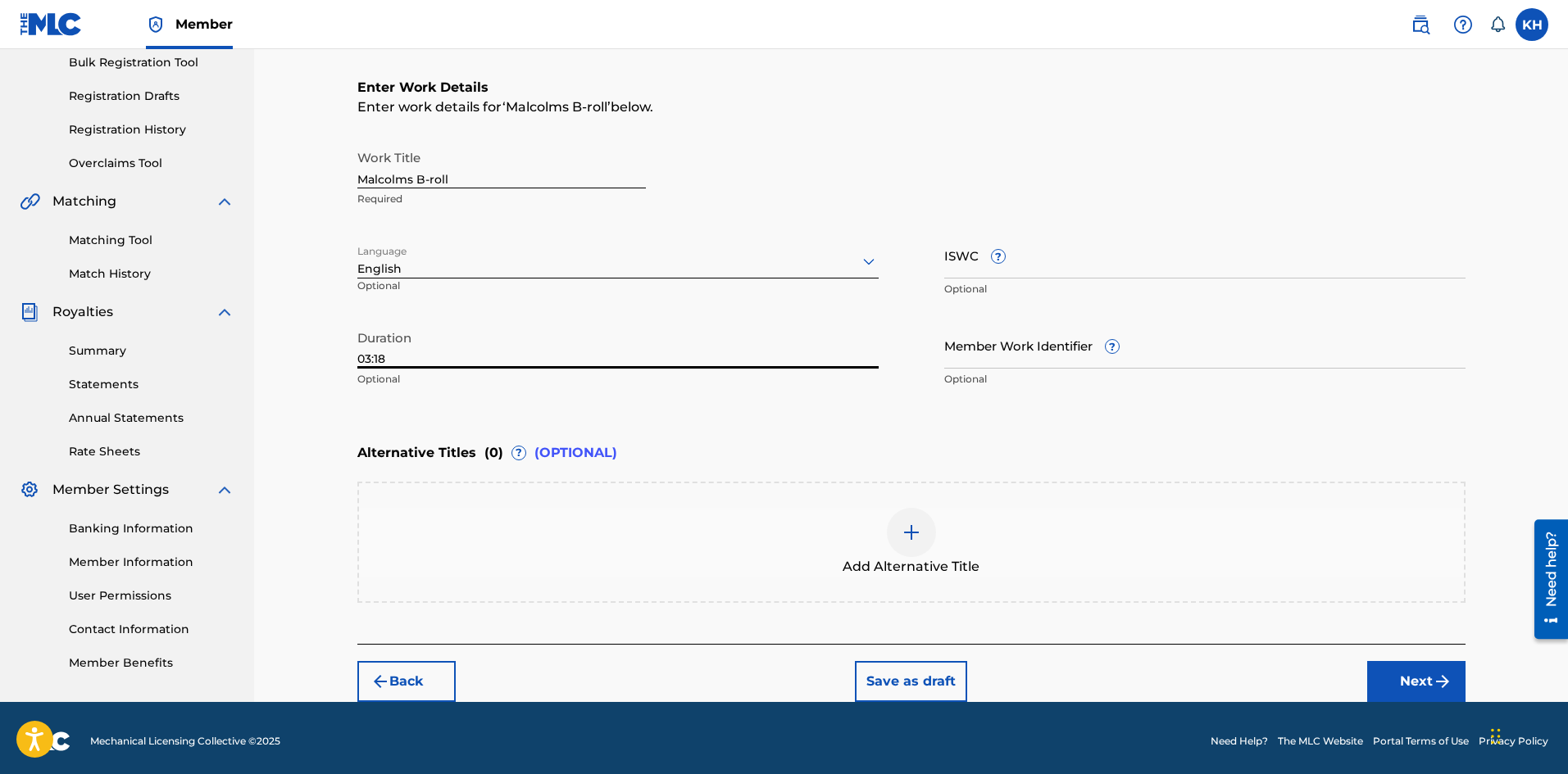
type input "03:18"
click at [1413, 680] on button "Next" at bounding box center [1417, 681] width 99 height 41
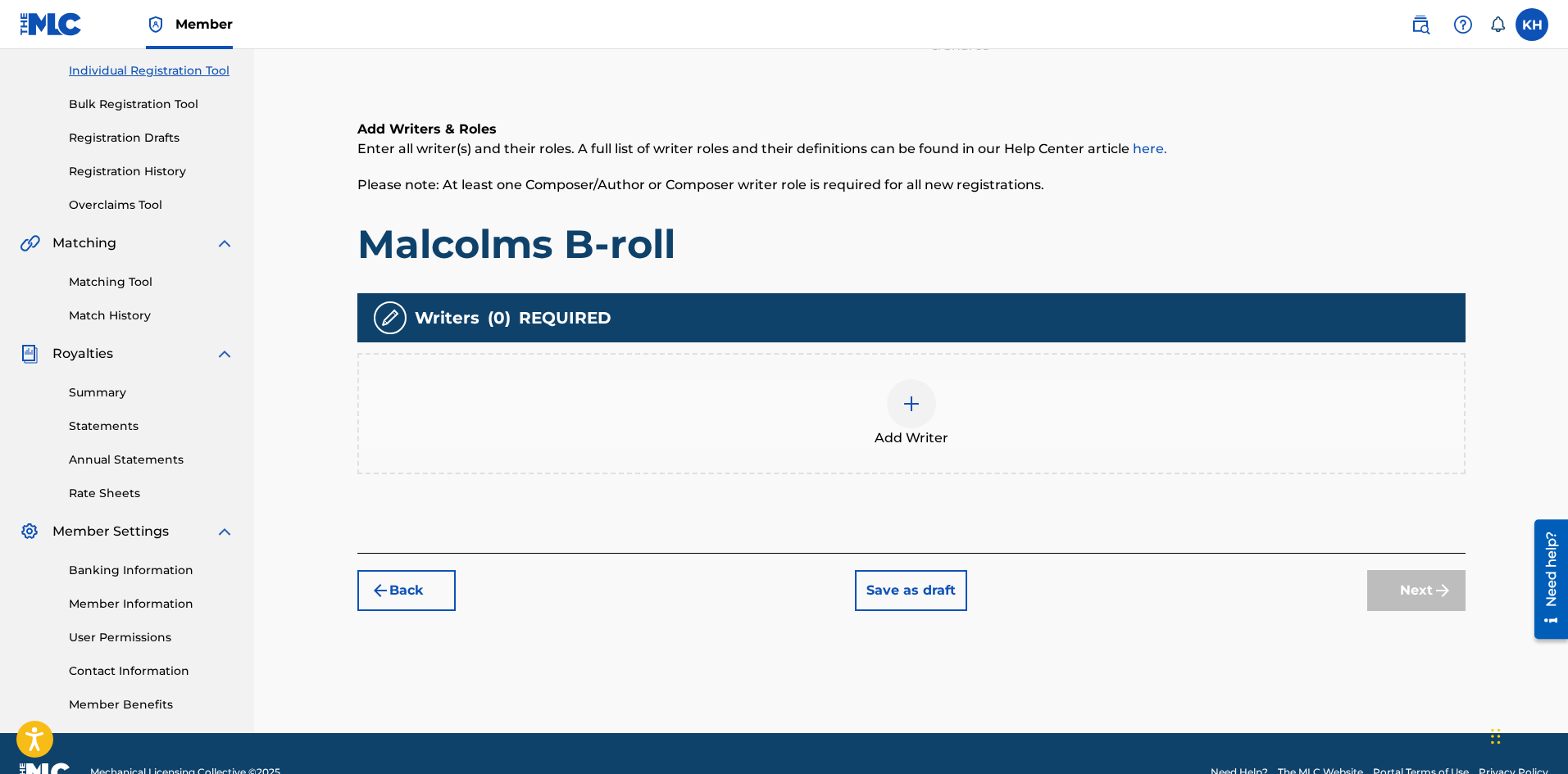
scroll to position [237, 0]
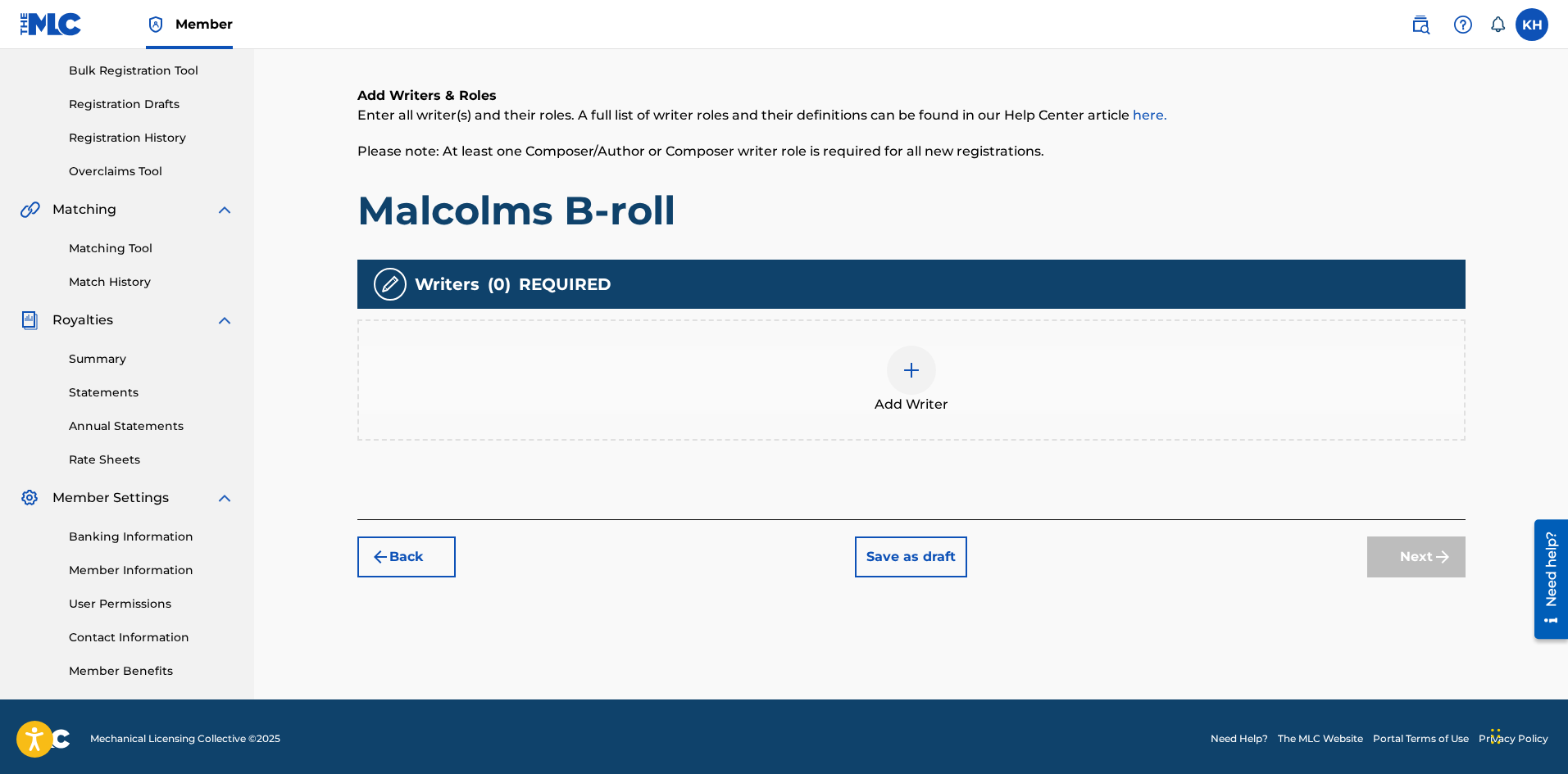
click at [917, 368] on img at bounding box center [912, 370] width 20 height 20
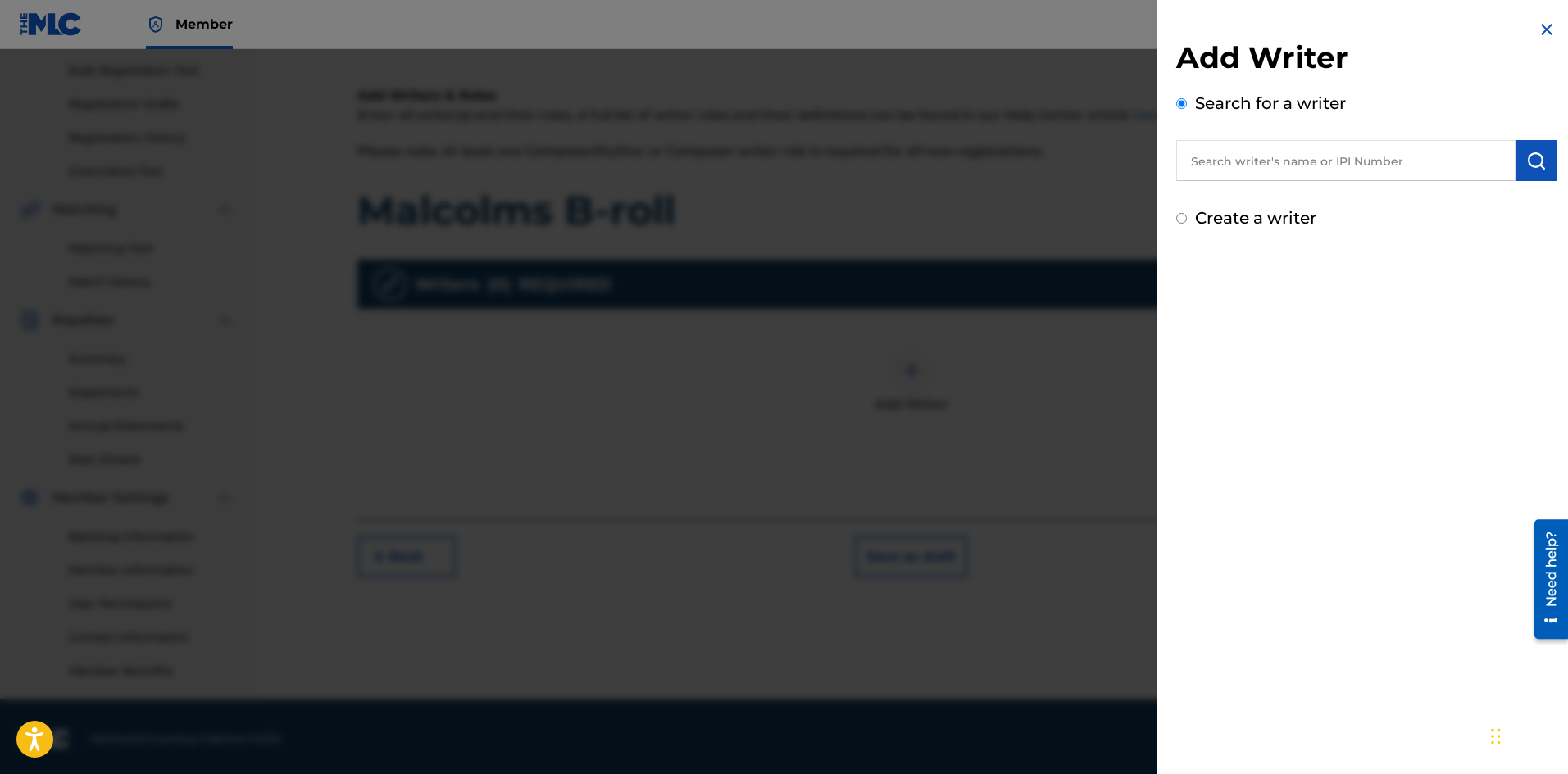
click at [1238, 165] on input "text" at bounding box center [1346, 160] width 340 height 41
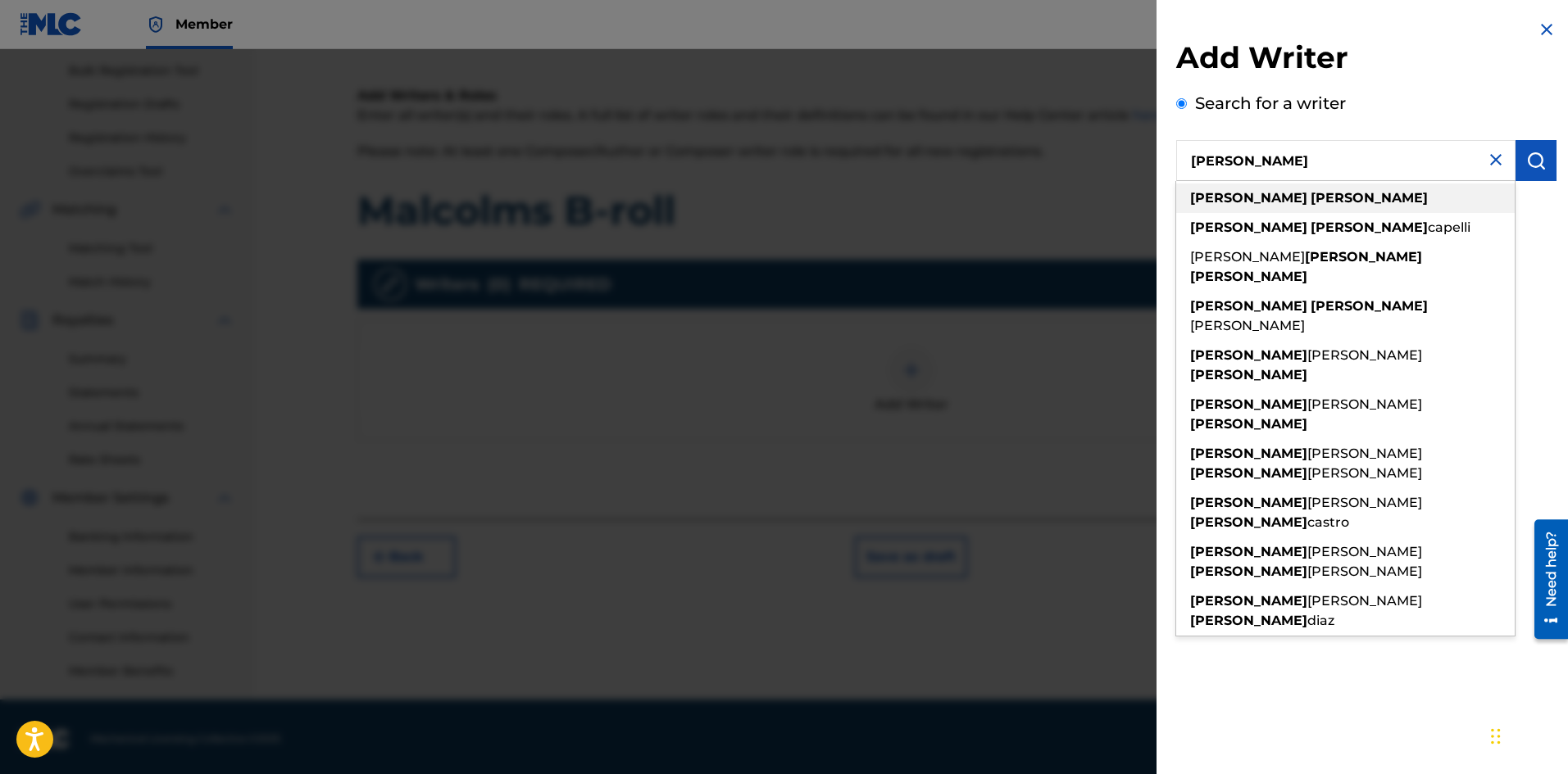
click at [1310, 196] on strong "hernandez" at bounding box center [1369, 197] width 117 height 16
type input "kevin hernandez"
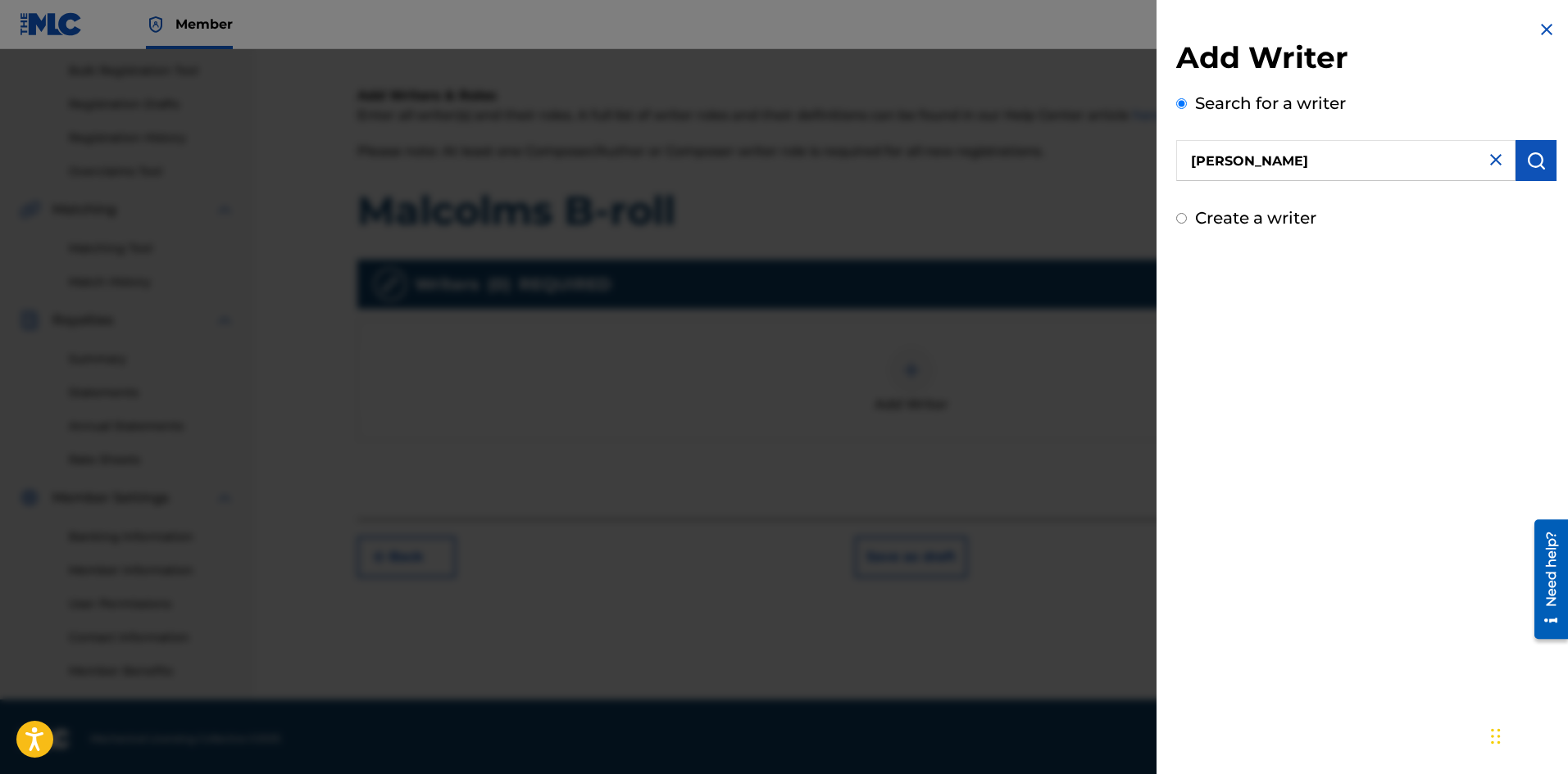
click at [1486, 156] on img at bounding box center [1496, 160] width 20 height 20
click at [1222, 163] on input "text" at bounding box center [1346, 160] width 340 height 41
type input "Kevin Hernandez"
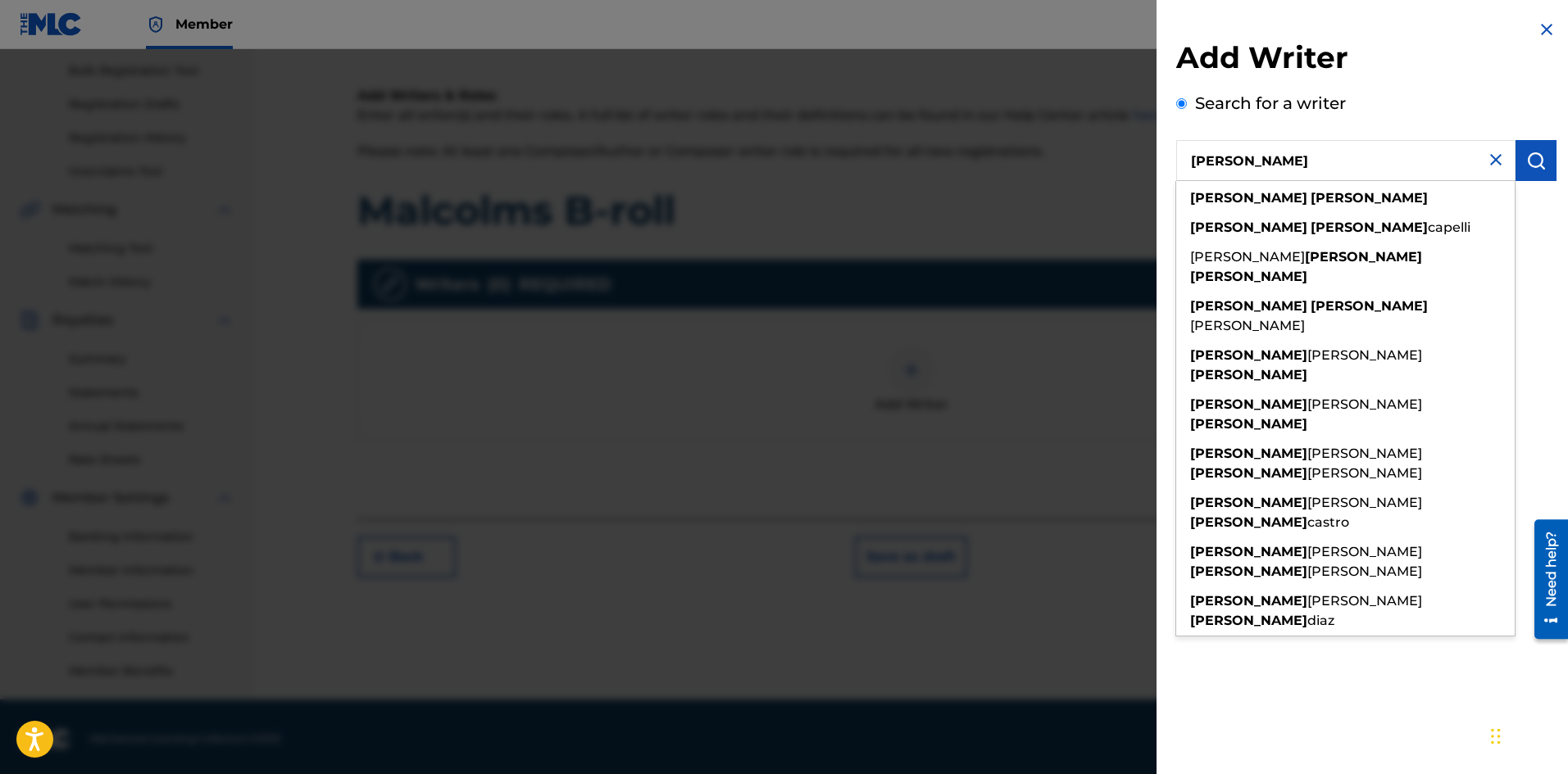
click at [1085, 179] on div at bounding box center [784, 436] width 1568 height 774
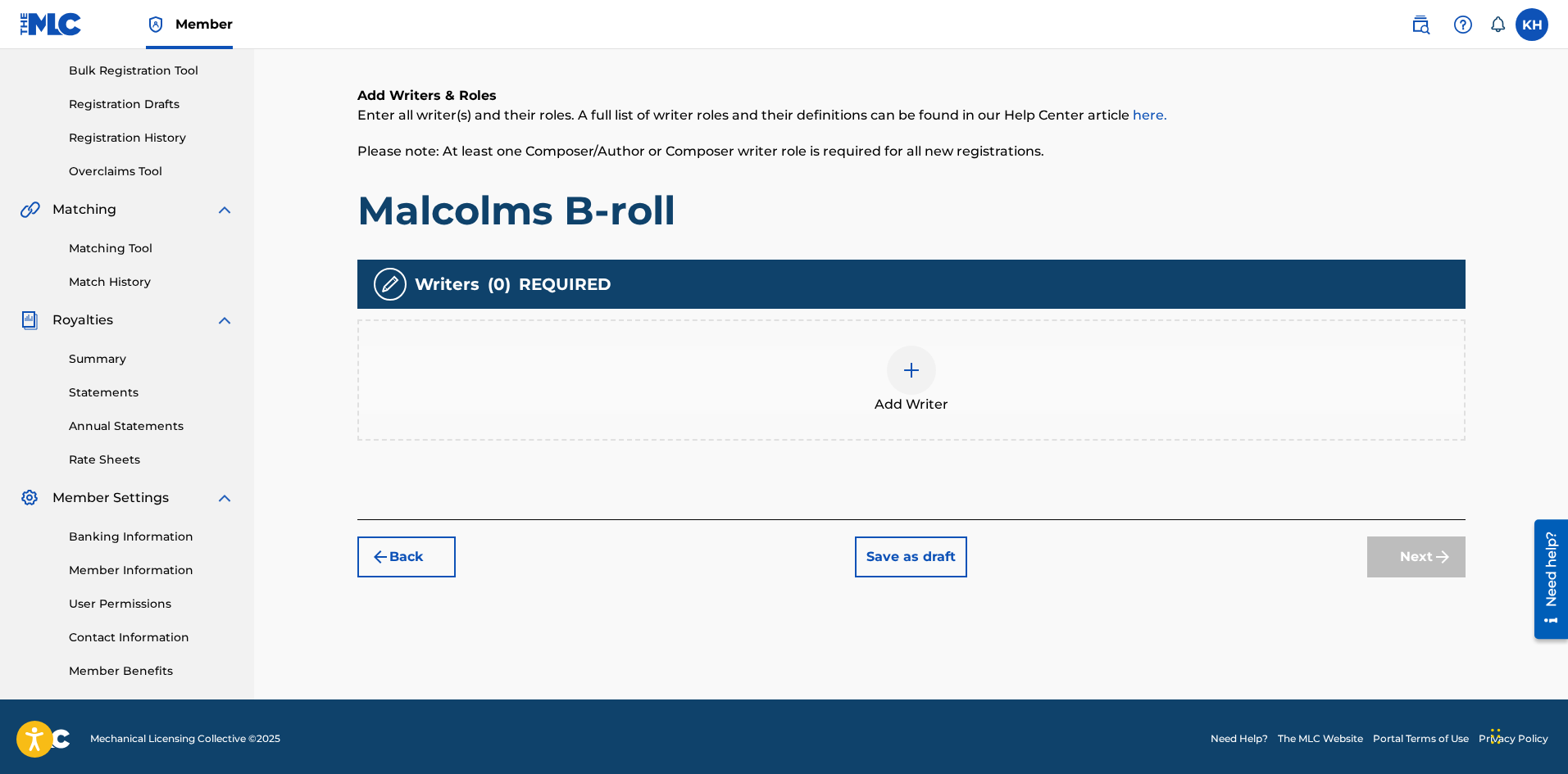
click at [928, 373] on div at bounding box center [912, 370] width 49 height 49
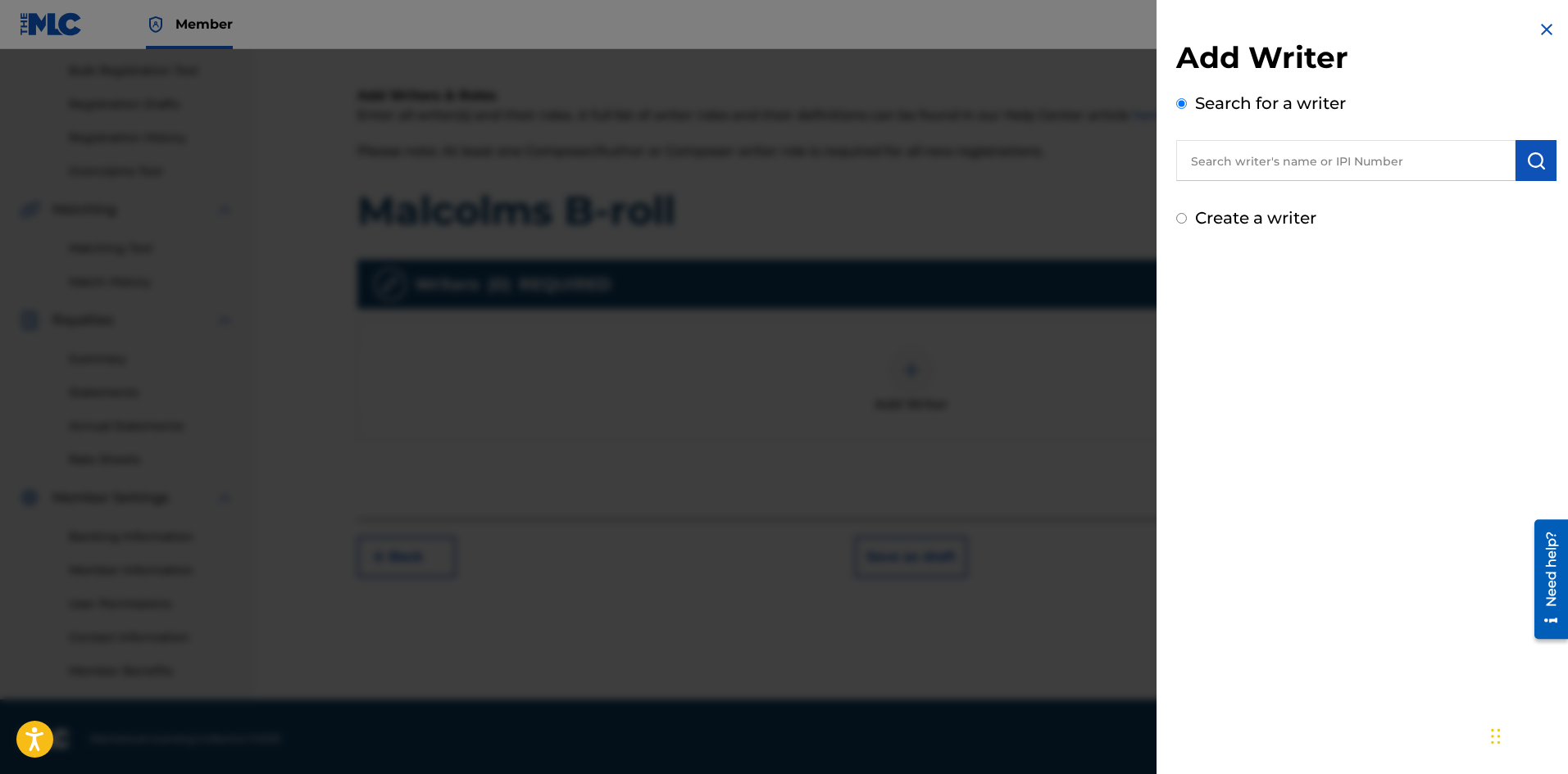
click at [1218, 168] on input "text" at bounding box center [1346, 160] width 340 height 41
paste input "1275411463"
type input "1275411463"
click at [1549, 171] on button "submit" at bounding box center [1535, 160] width 41 height 41
click at [1186, 283] on input "Create a writer" at bounding box center [1182, 288] width 11 height 11
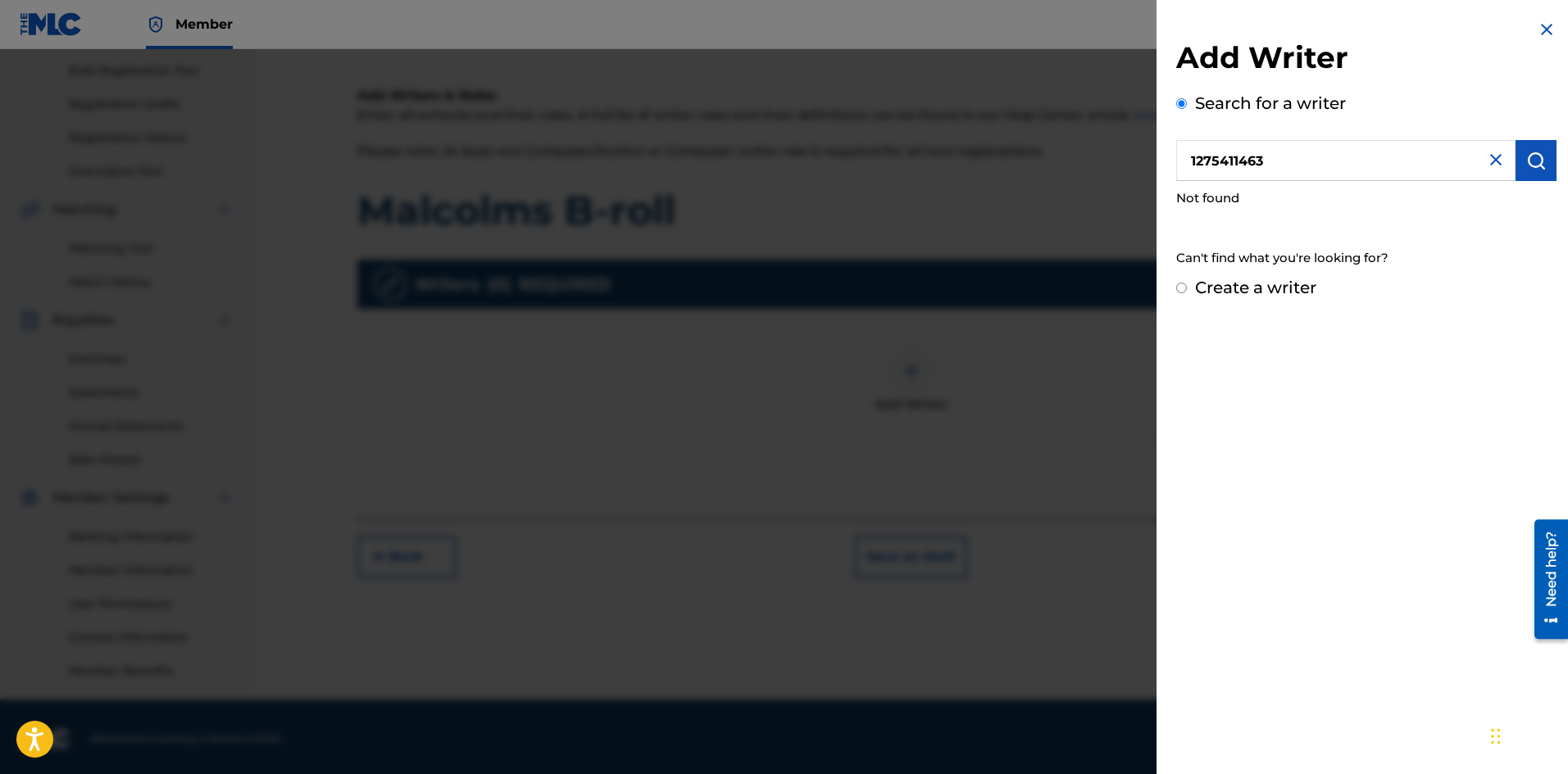
radio input "false"
radio input "true"
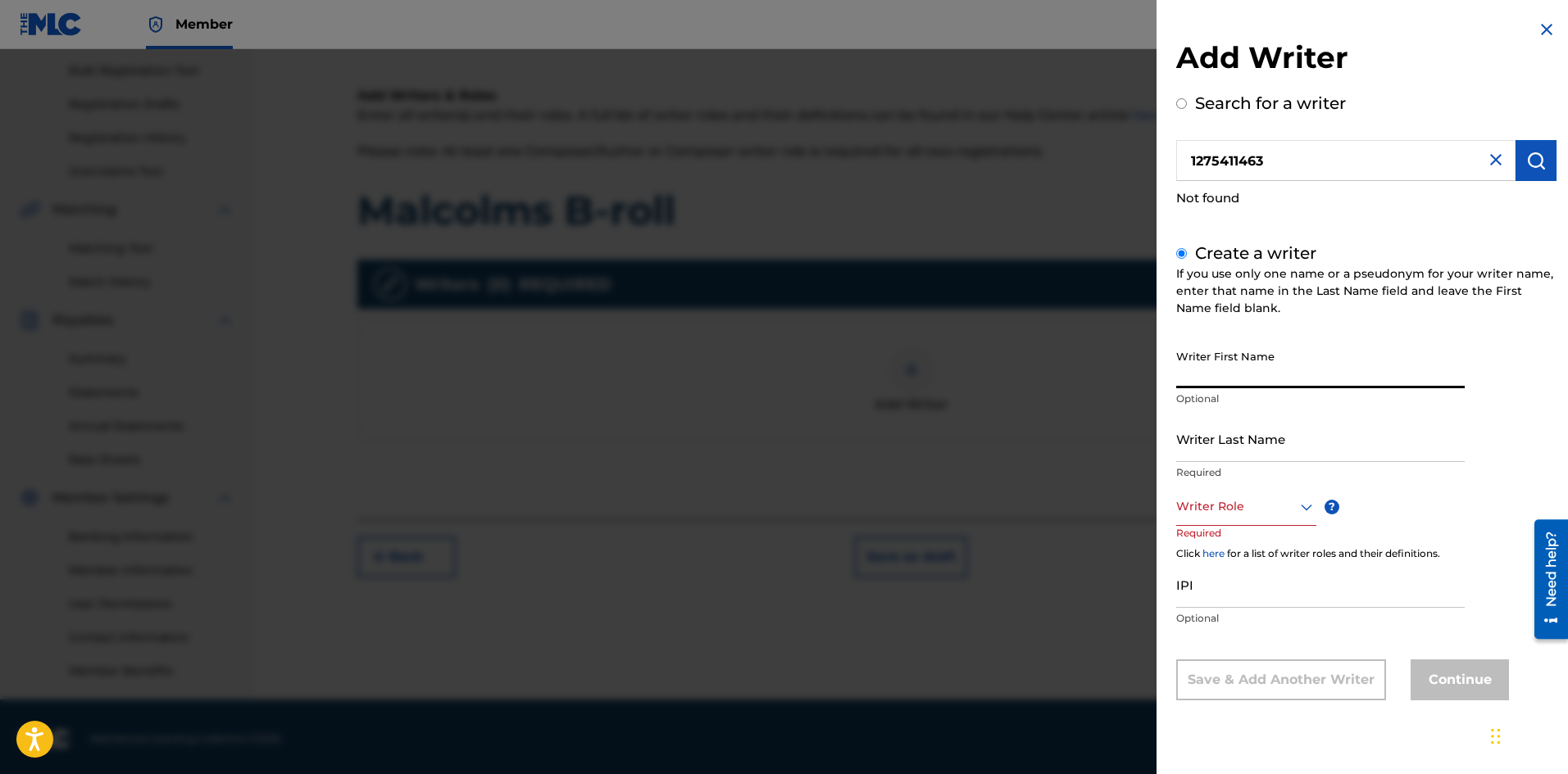
click at [1300, 370] on input "Writer First Name" at bounding box center [1320, 365] width 289 height 47
type input "[PERSON_NAME]"
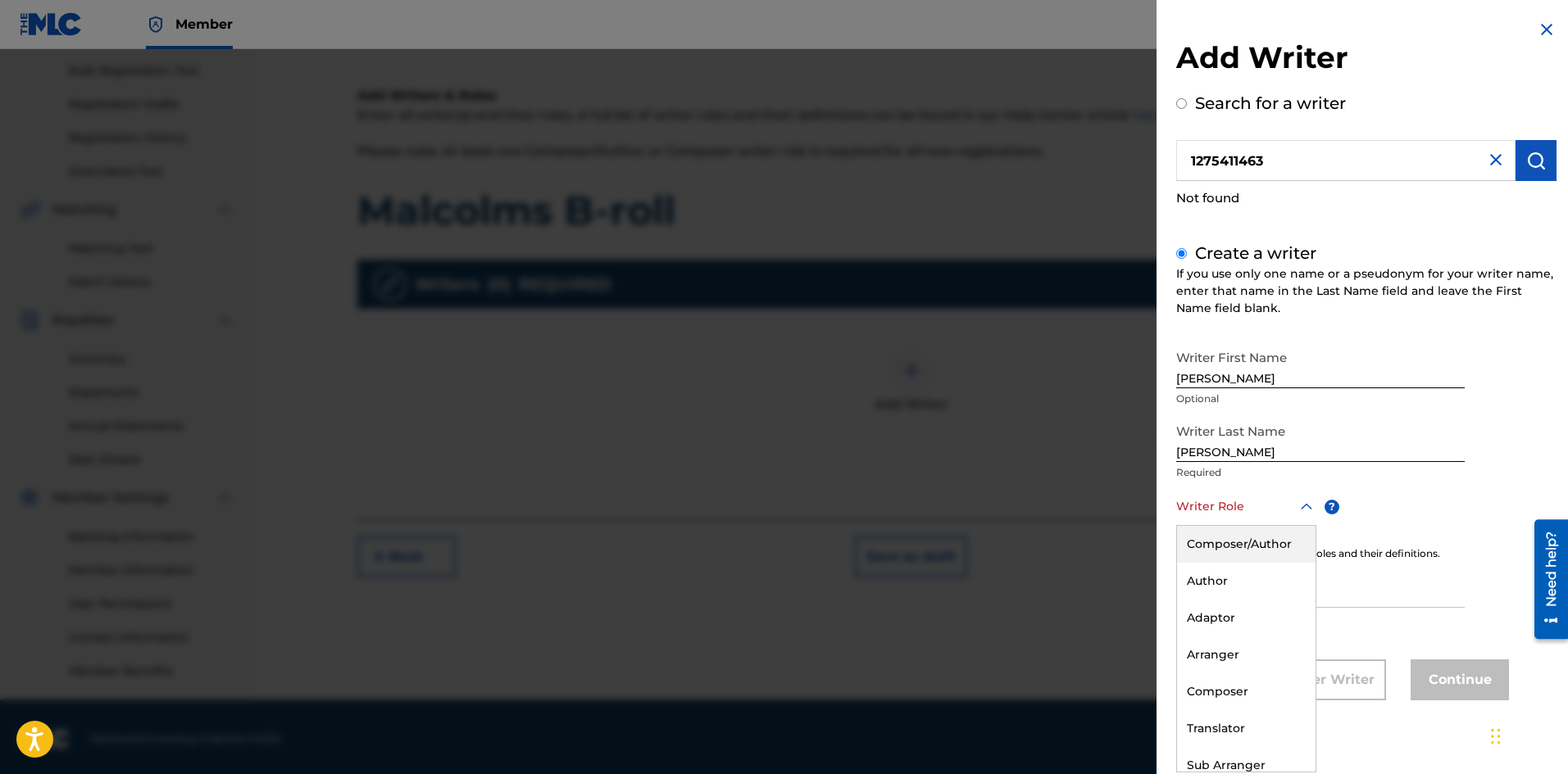
click at [1298, 507] on icon at bounding box center [1307, 507] width 20 height 20
click at [1265, 545] on div "Composer/Author" at bounding box center [1247, 544] width 139 height 37
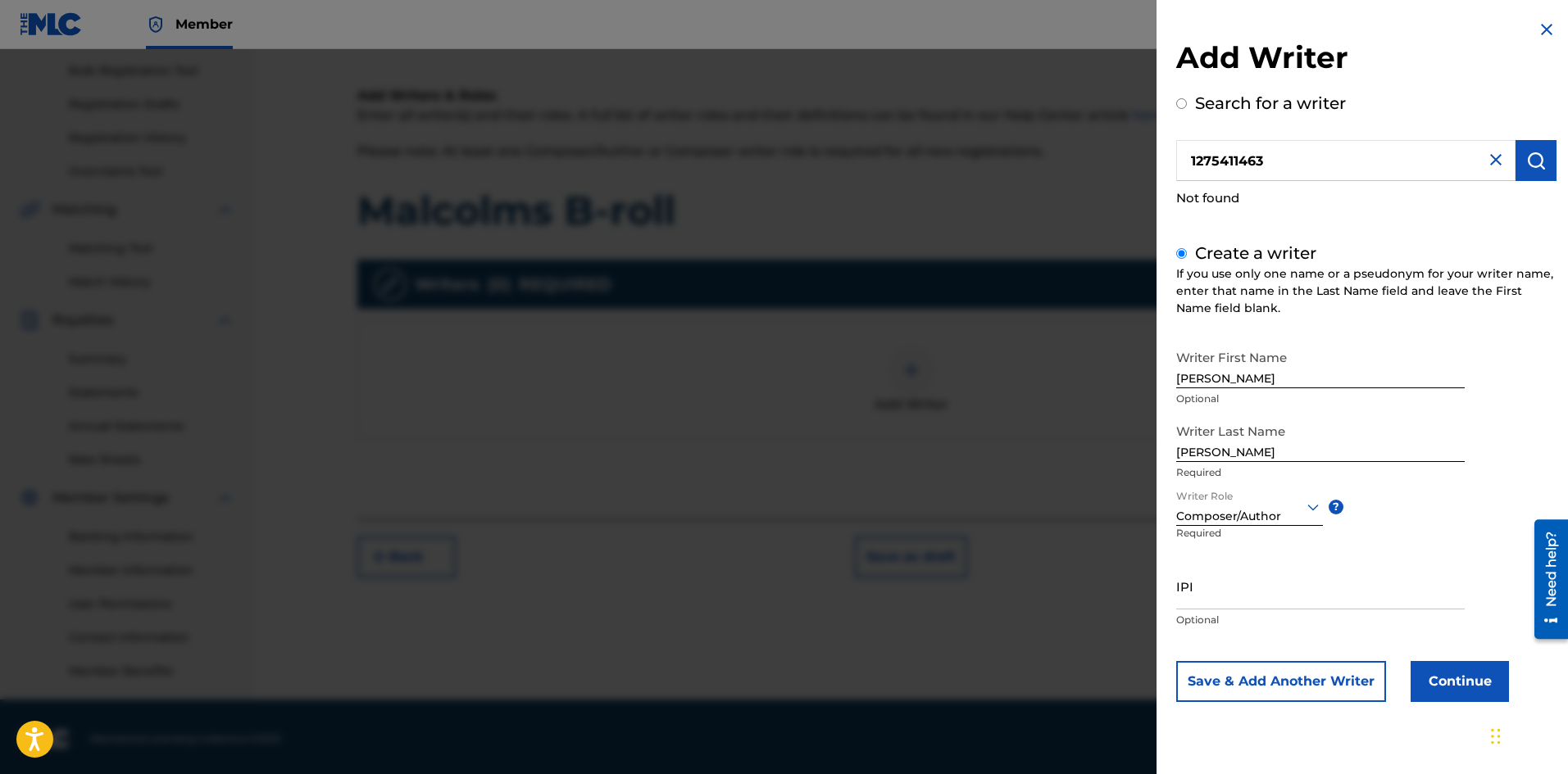
scroll to position [242, 0]
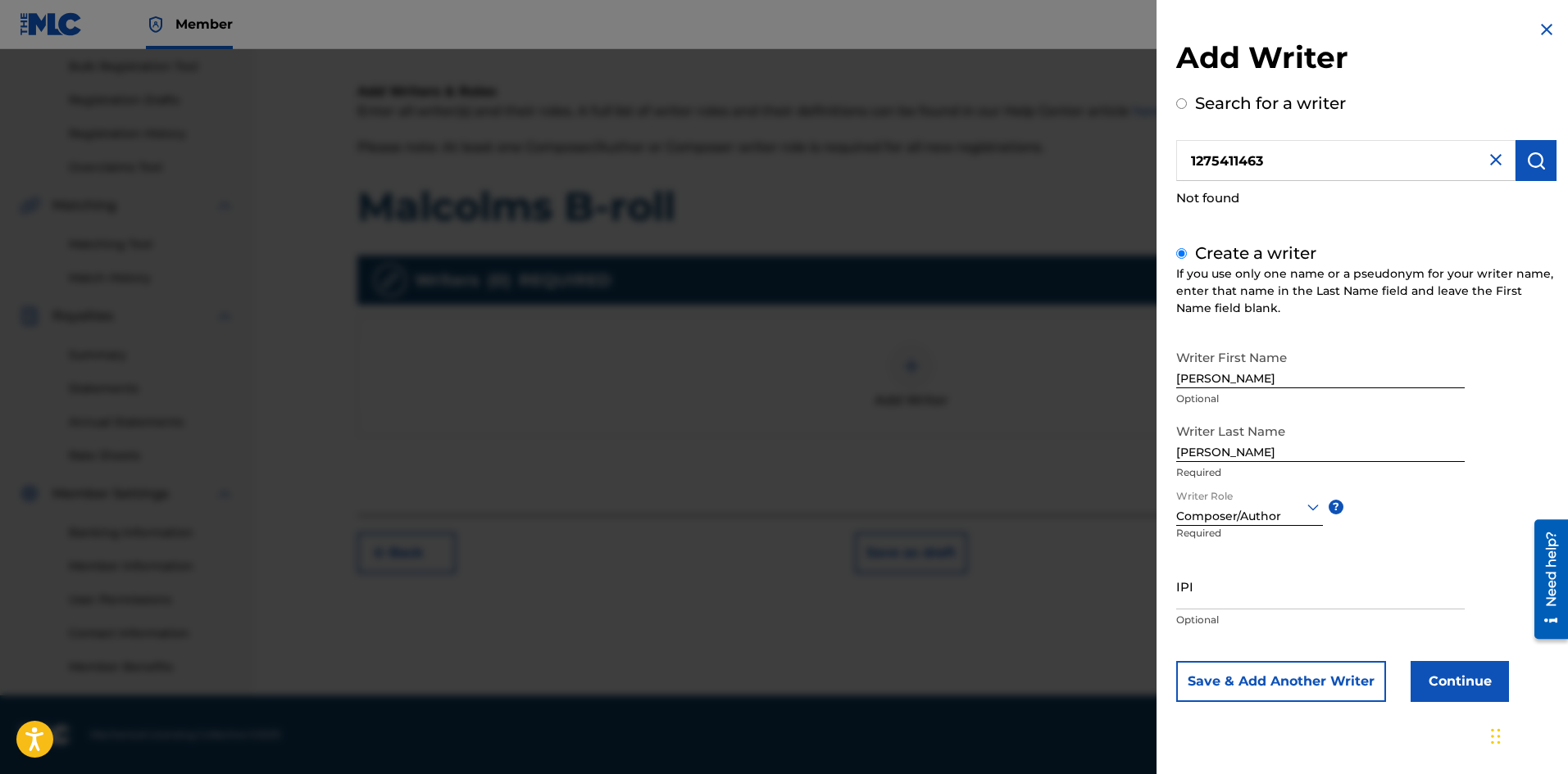
click at [1477, 675] on button "Continue" at bounding box center [1460, 681] width 99 height 41
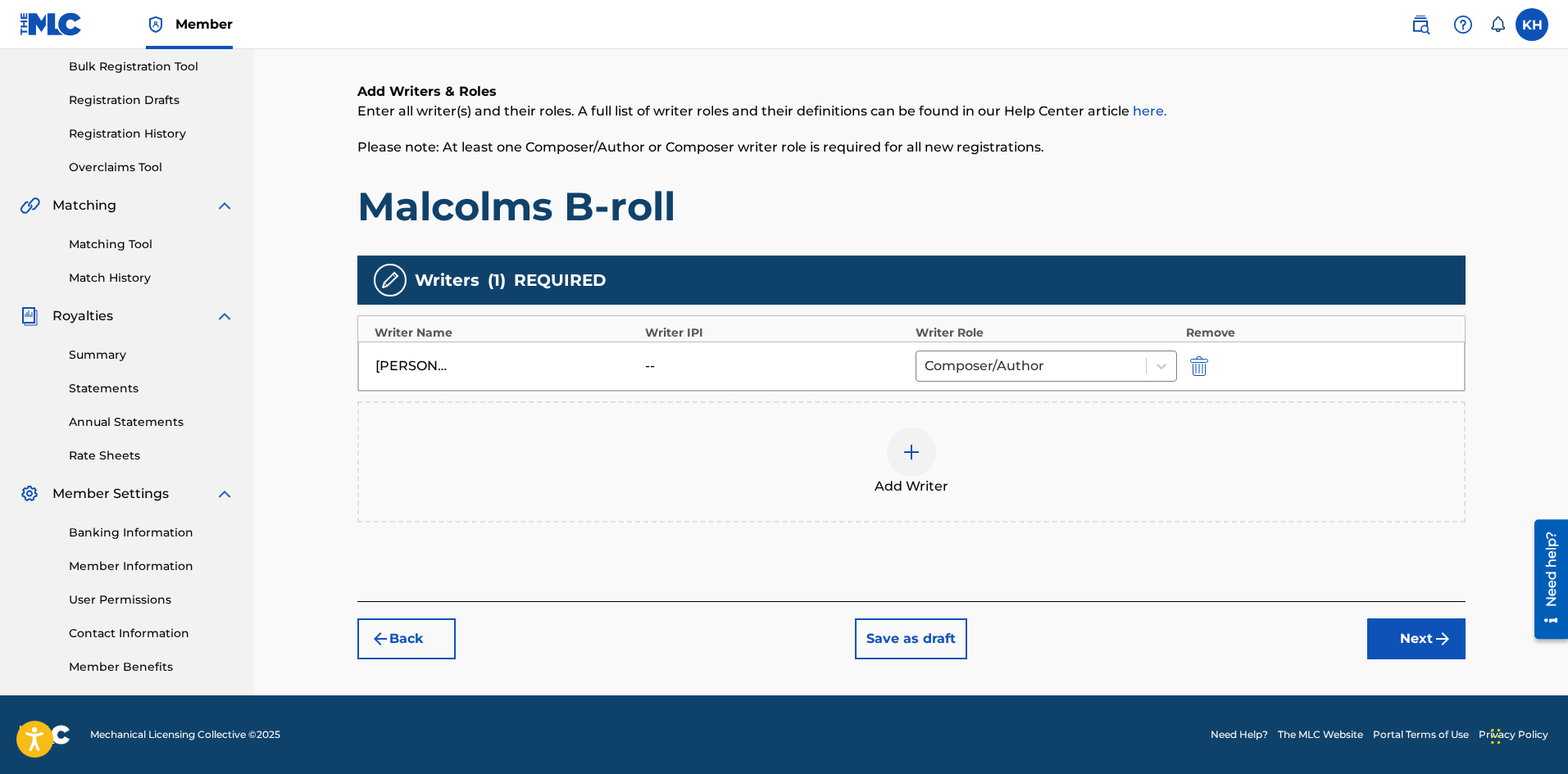
click at [1413, 632] on button "Next" at bounding box center [1417, 639] width 99 height 41
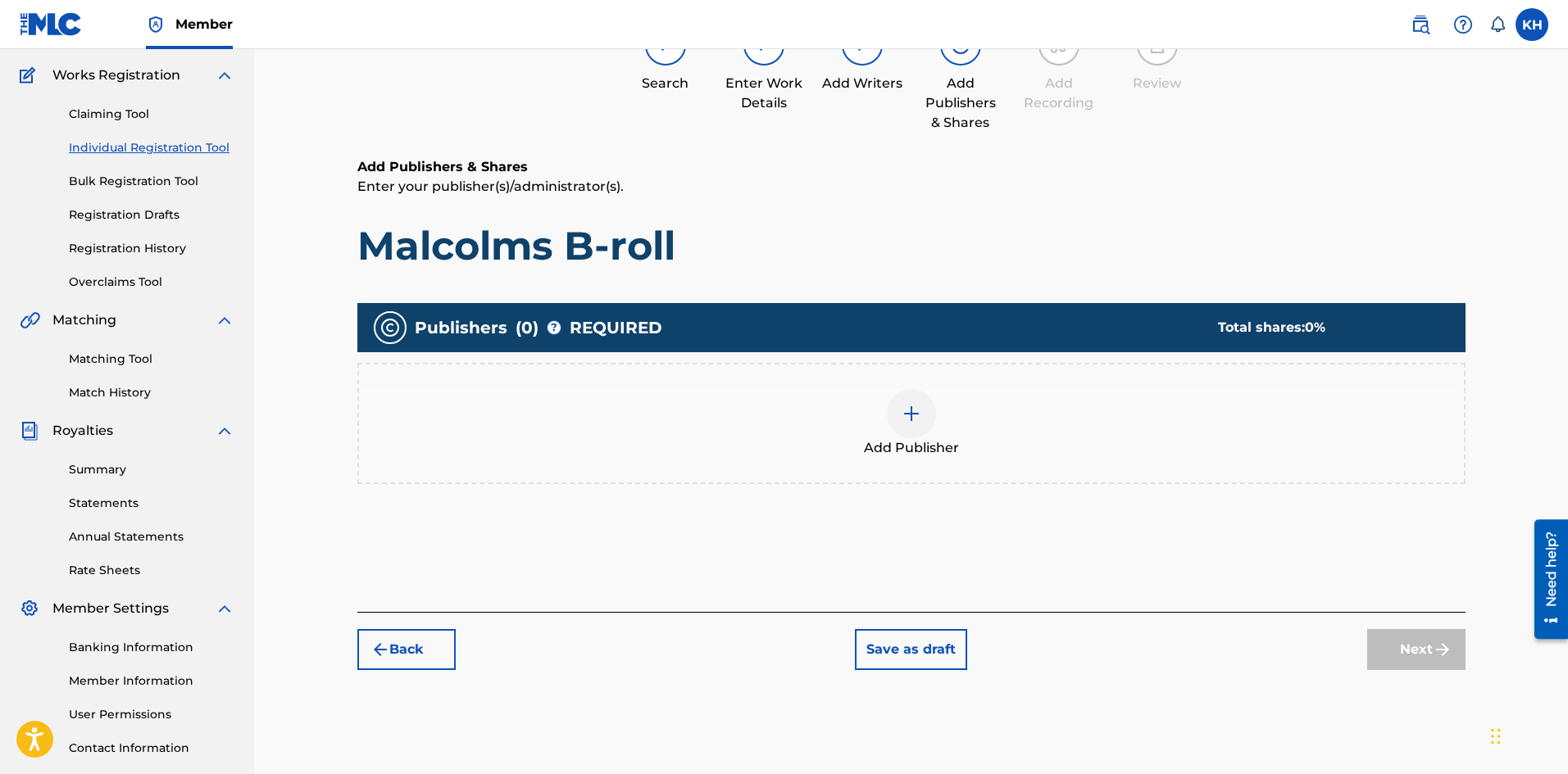
scroll to position [155, 0]
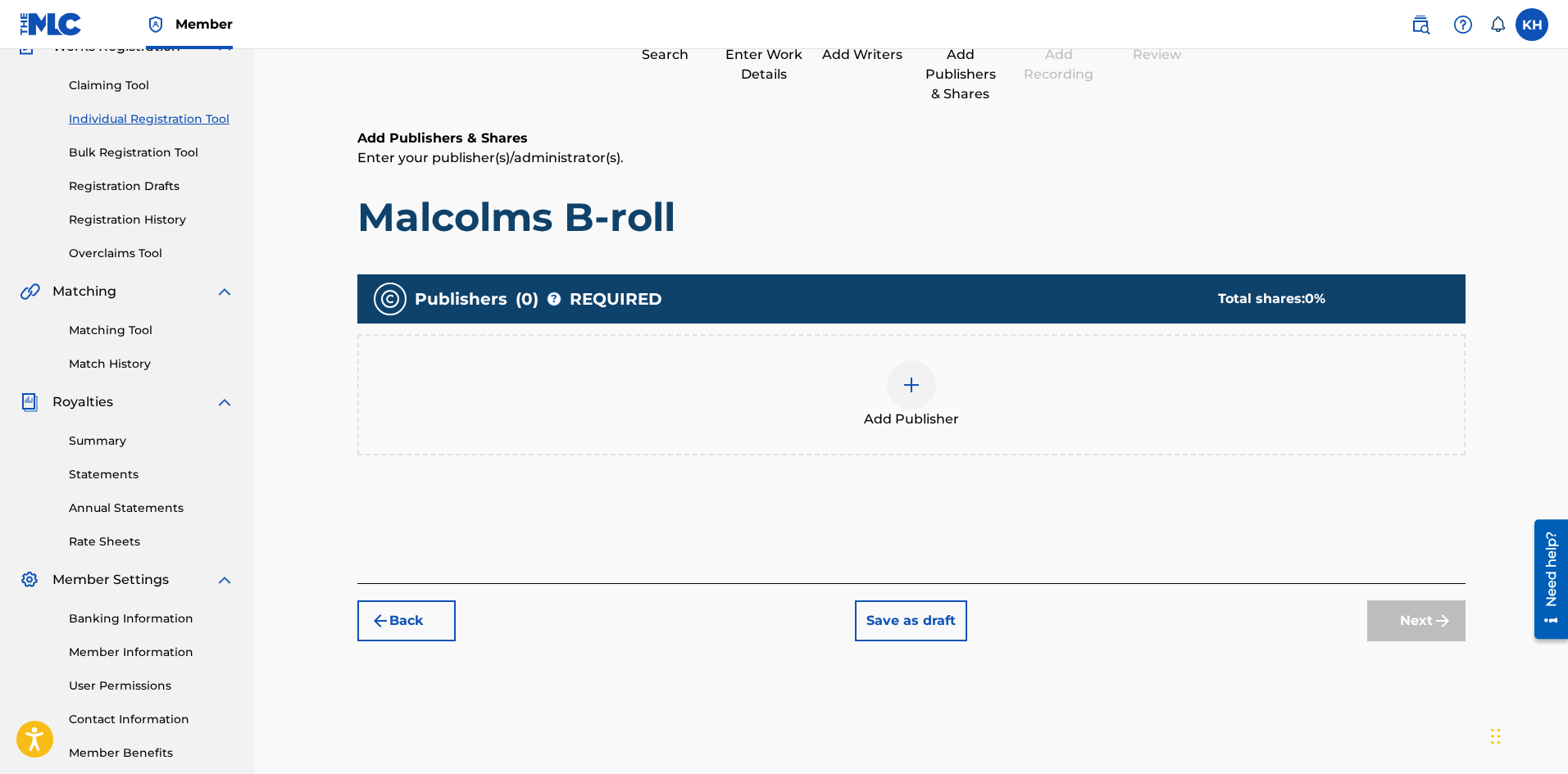
click at [913, 398] on div at bounding box center [912, 384] width 49 height 49
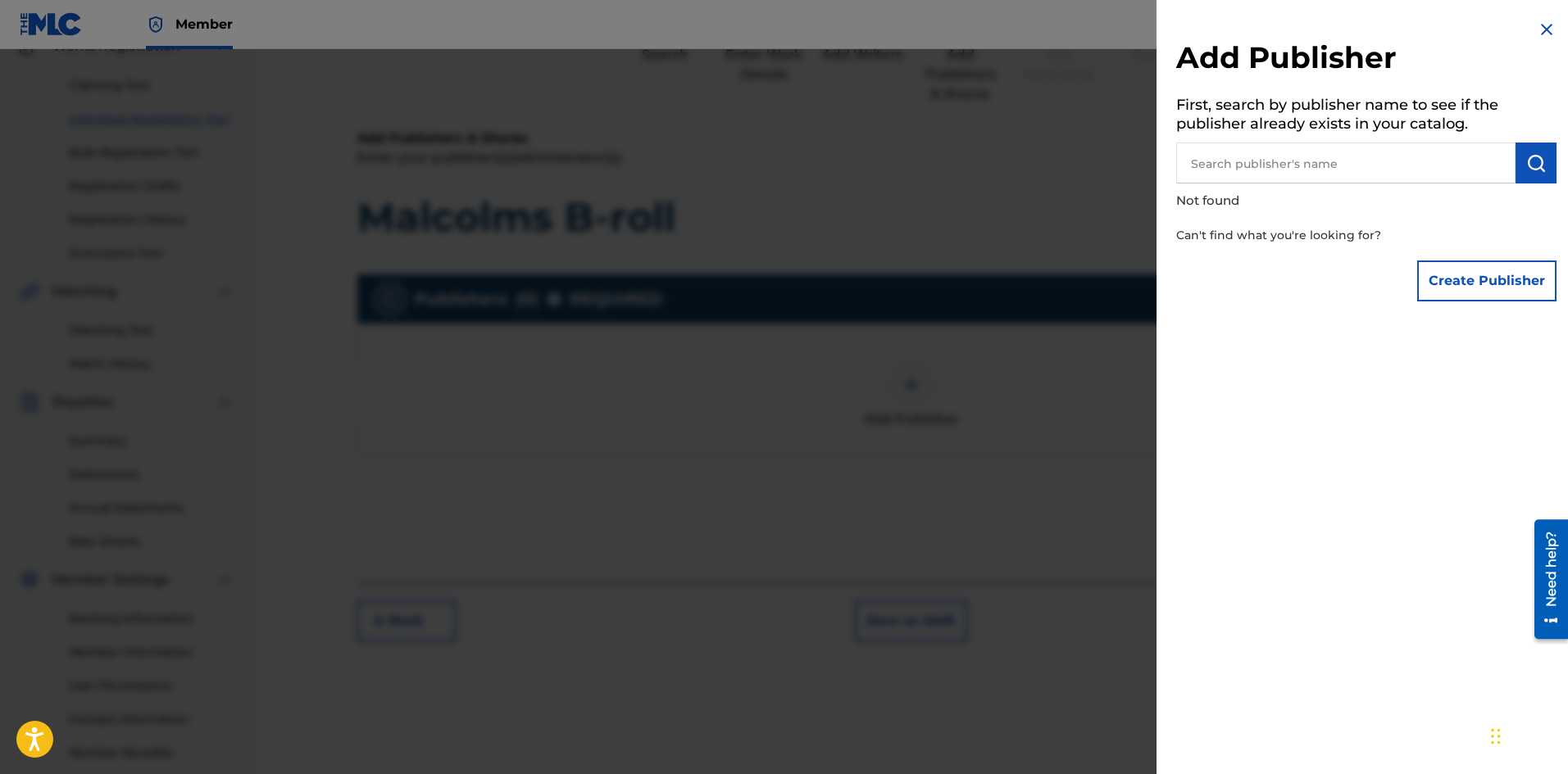
click at [1459, 272] on button "Create Publisher" at bounding box center [1487, 281] width 140 height 41
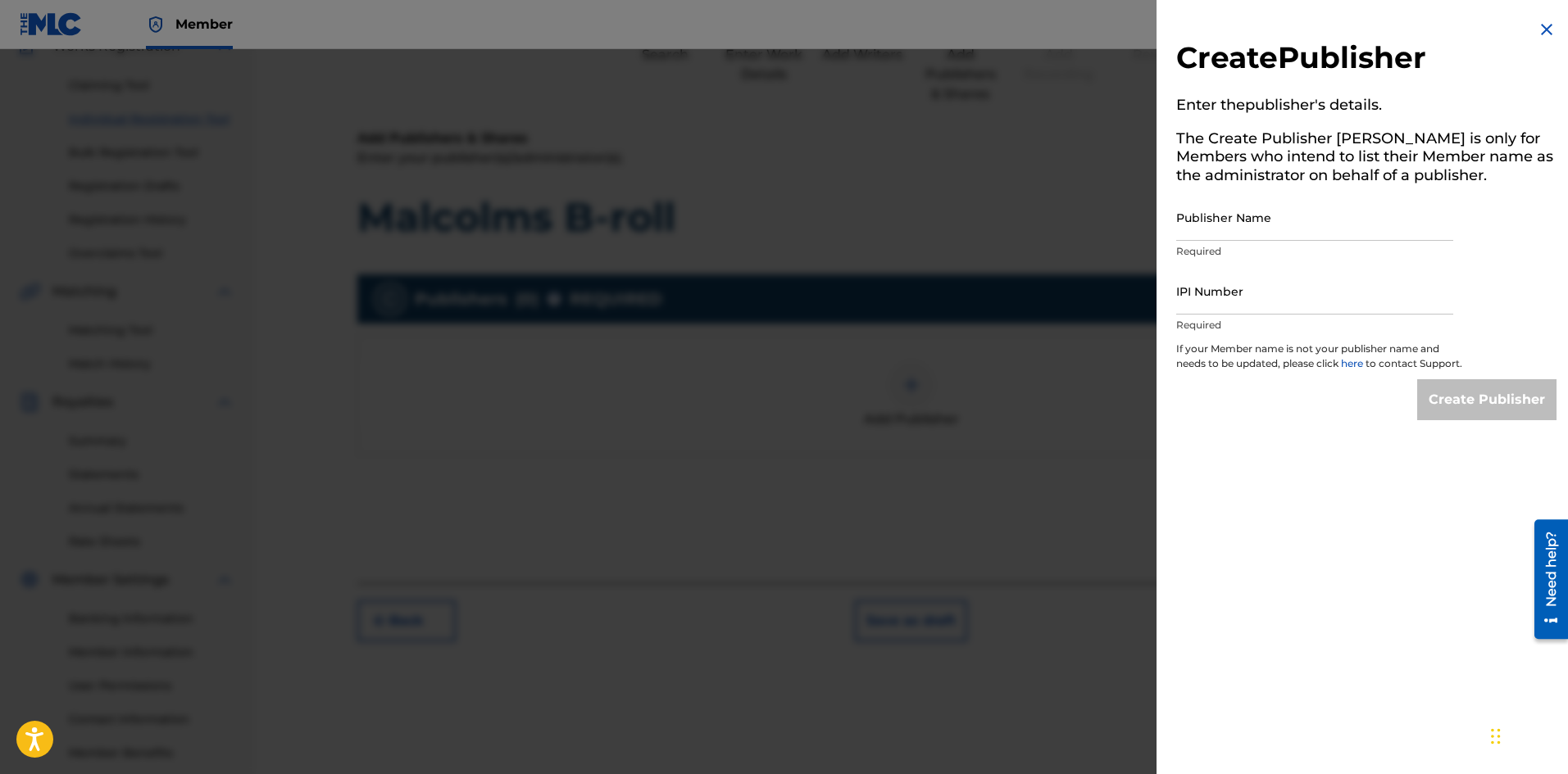
click at [1268, 218] on input "Publisher Name" at bounding box center [1315, 217] width 277 height 47
type input "k"
type input "Kevin Hernandez"
click at [1295, 303] on input "IPI Number" at bounding box center [1315, 292] width 277 height 47
paste input "1275411463"
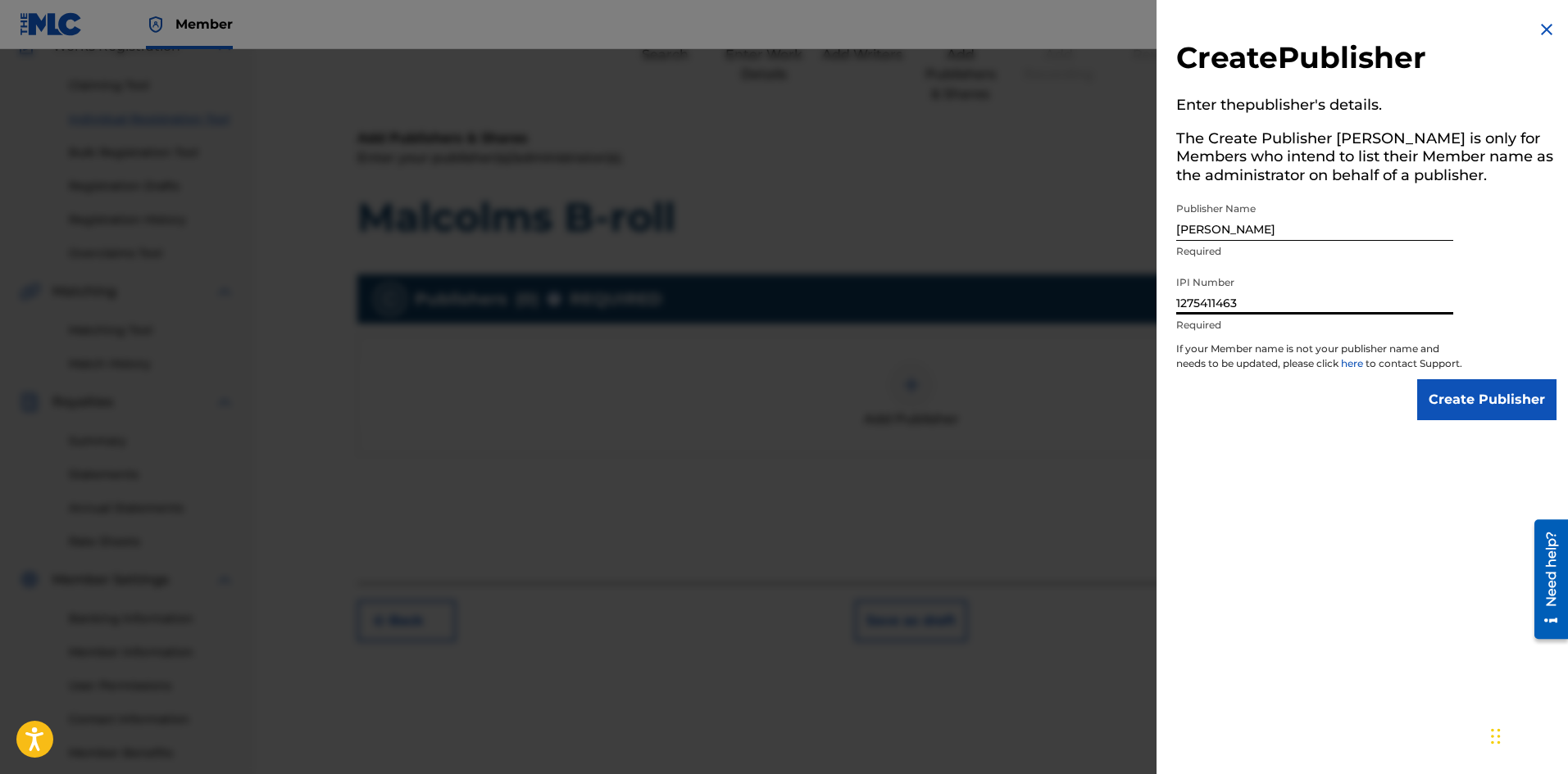
type input "1275411463"
click at [1472, 405] on input "Create Publisher" at bounding box center [1487, 400] width 140 height 41
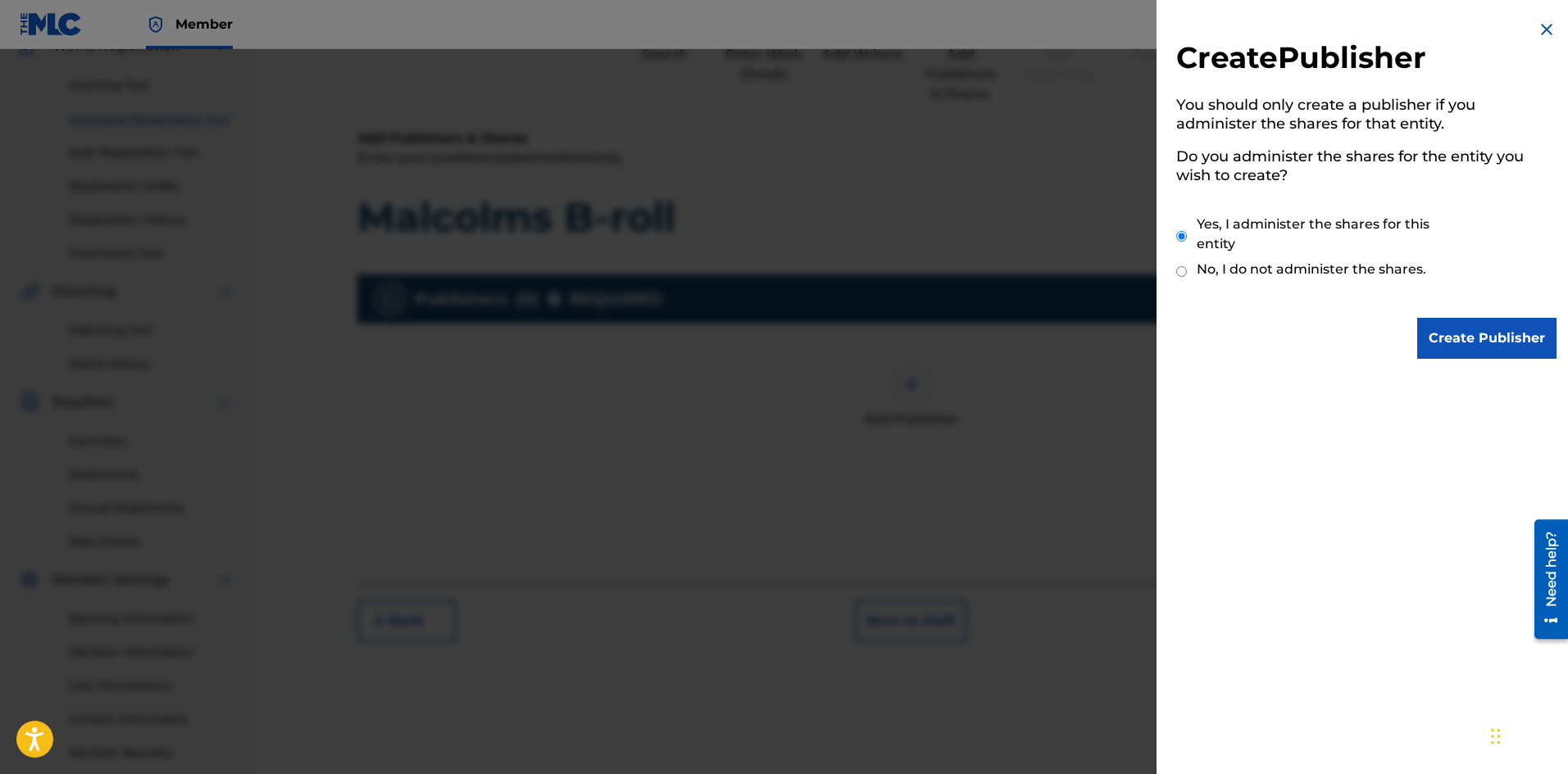
click at [1540, 24] on img at bounding box center [1547, 30] width 20 height 20
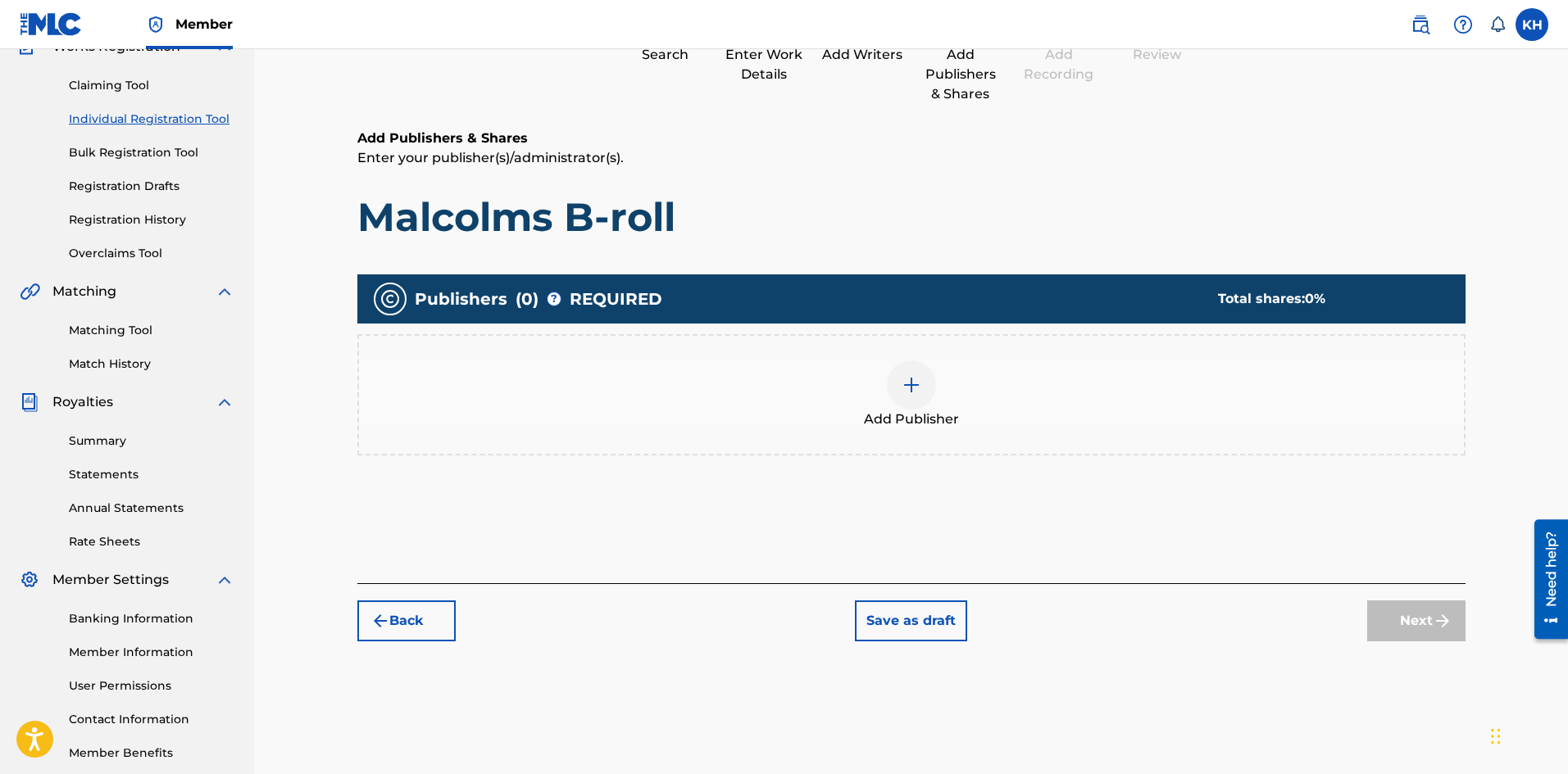
click at [903, 400] on div at bounding box center [912, 384] width 49 height 49
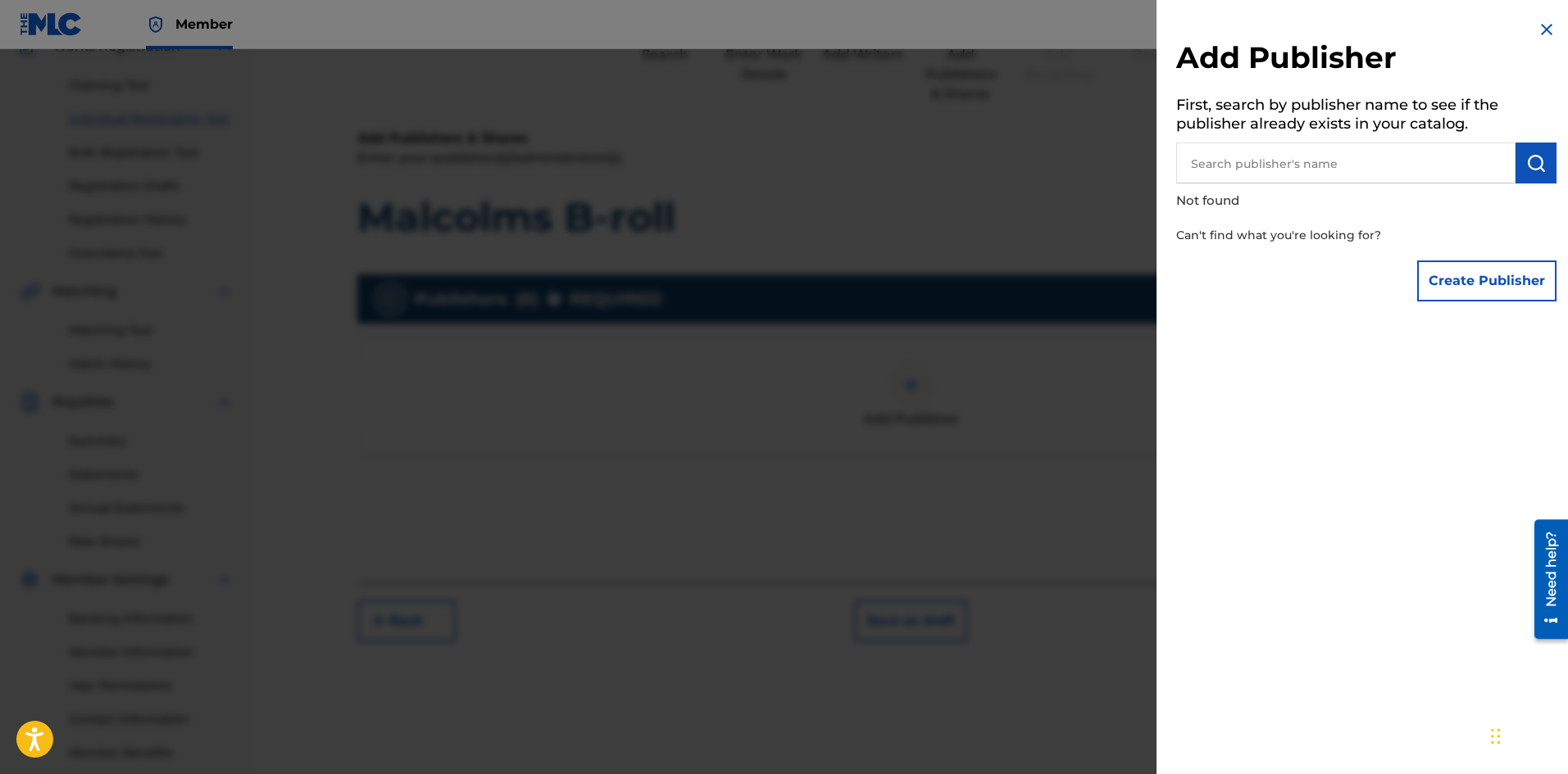
click at [1453, 273] on button "Create Publisher" at bounding box center [1487, 281] width 140 height 41
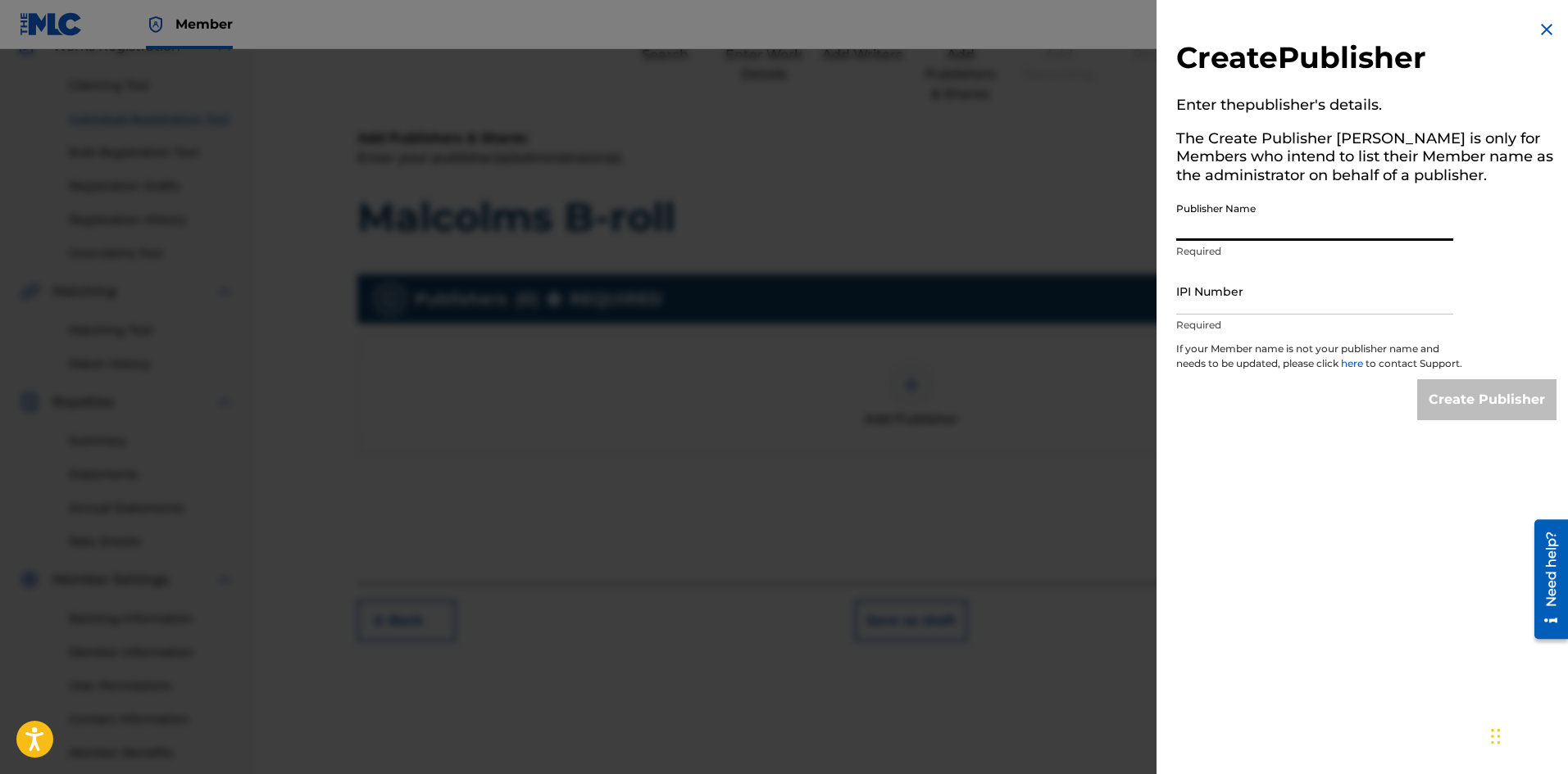
click at [1228, 225] on input "Publisher Name" at bounding box center [1315, 217] width 277 height 47
type input "Lord and Thread"
click at [1261, 280] on input "IPI Number" at bounding box center [1315, 292] width 277 height 47
type input "1275411463"
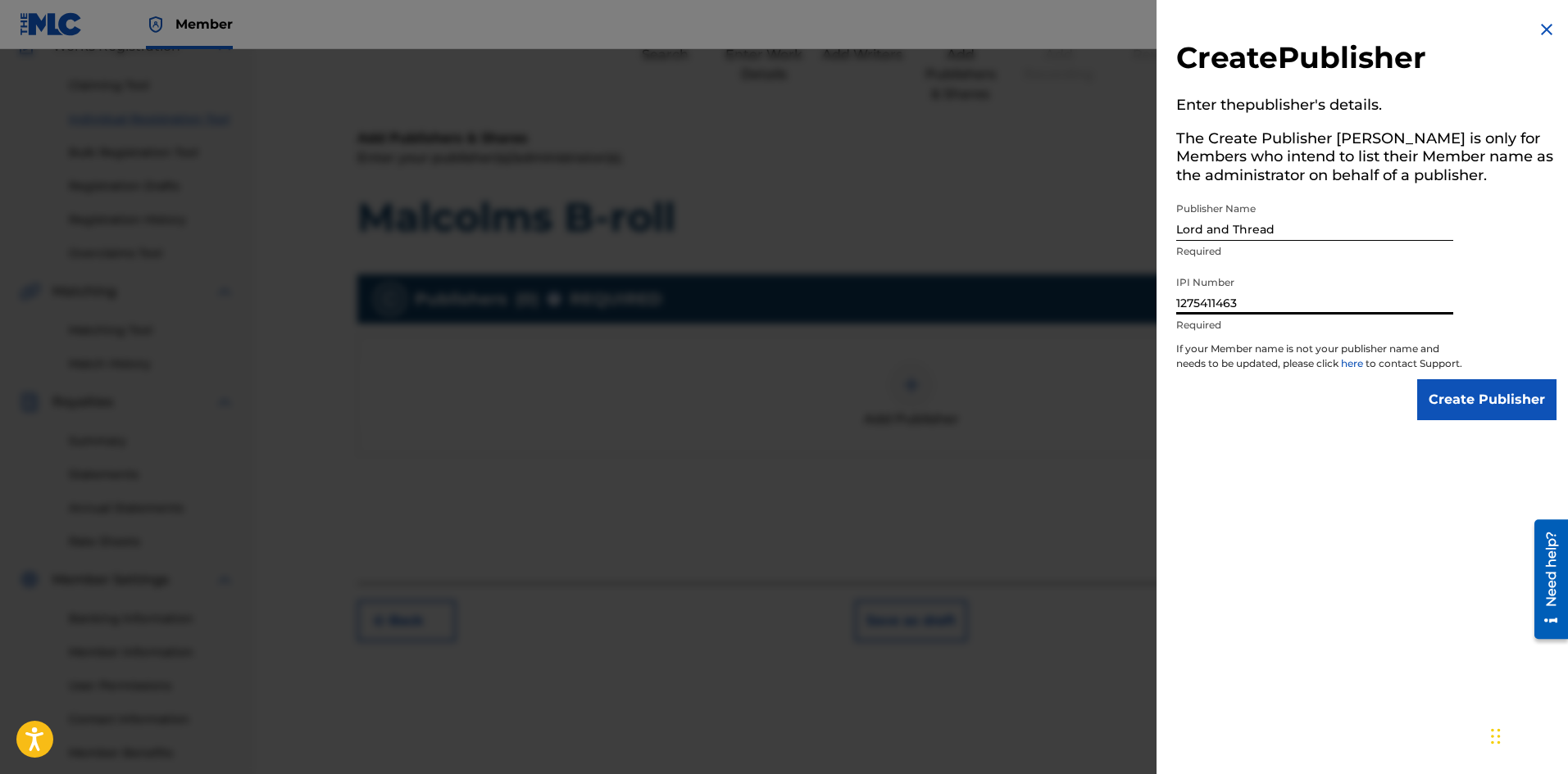
click at [1495, 420] on input "Create Publisher" at bounding box center [1487, 400] width 140 height 41
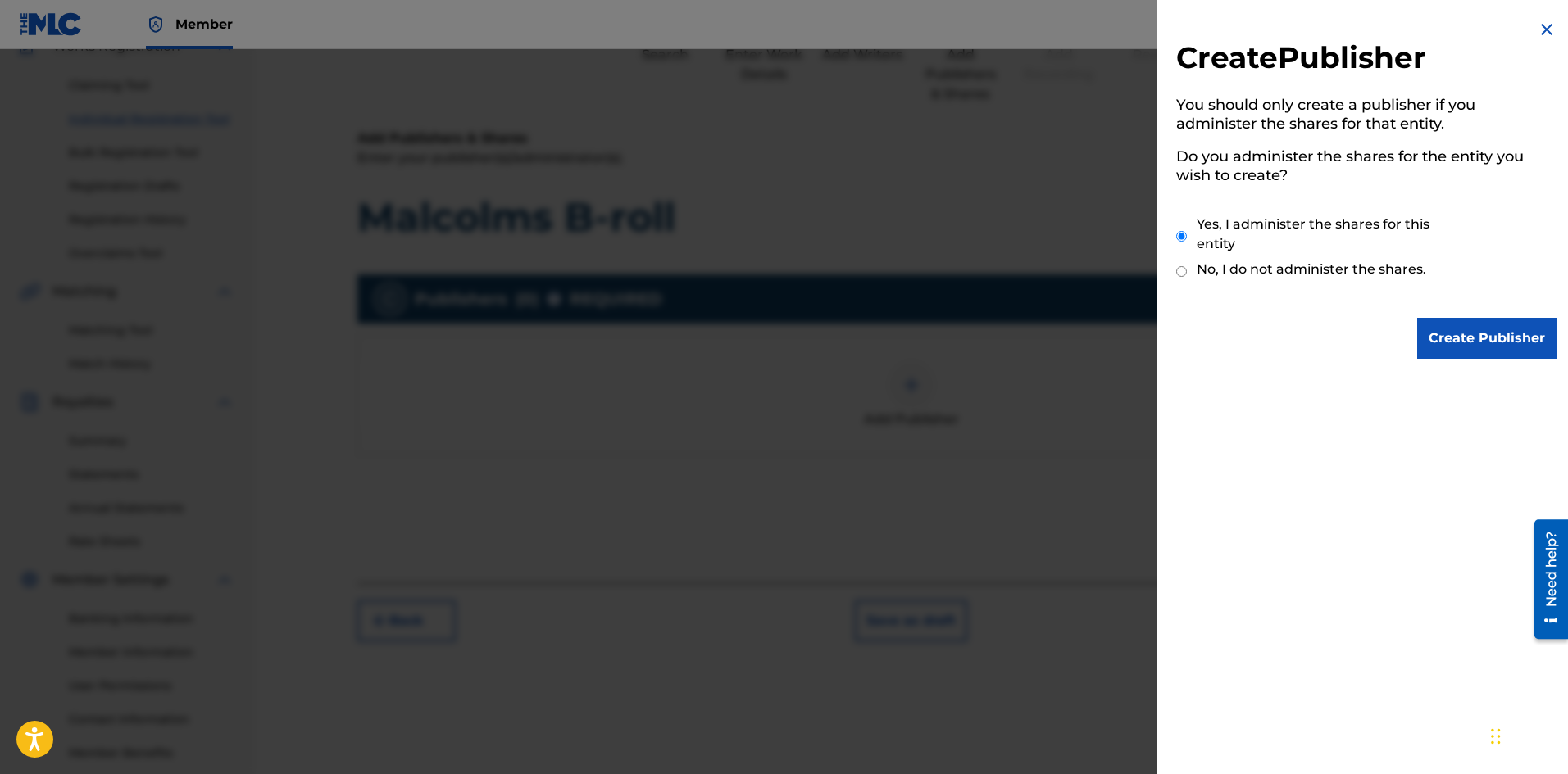
click at [1474, 334] on input "Create Publisher" at bounding box center [1487, 338] width 140 height 41
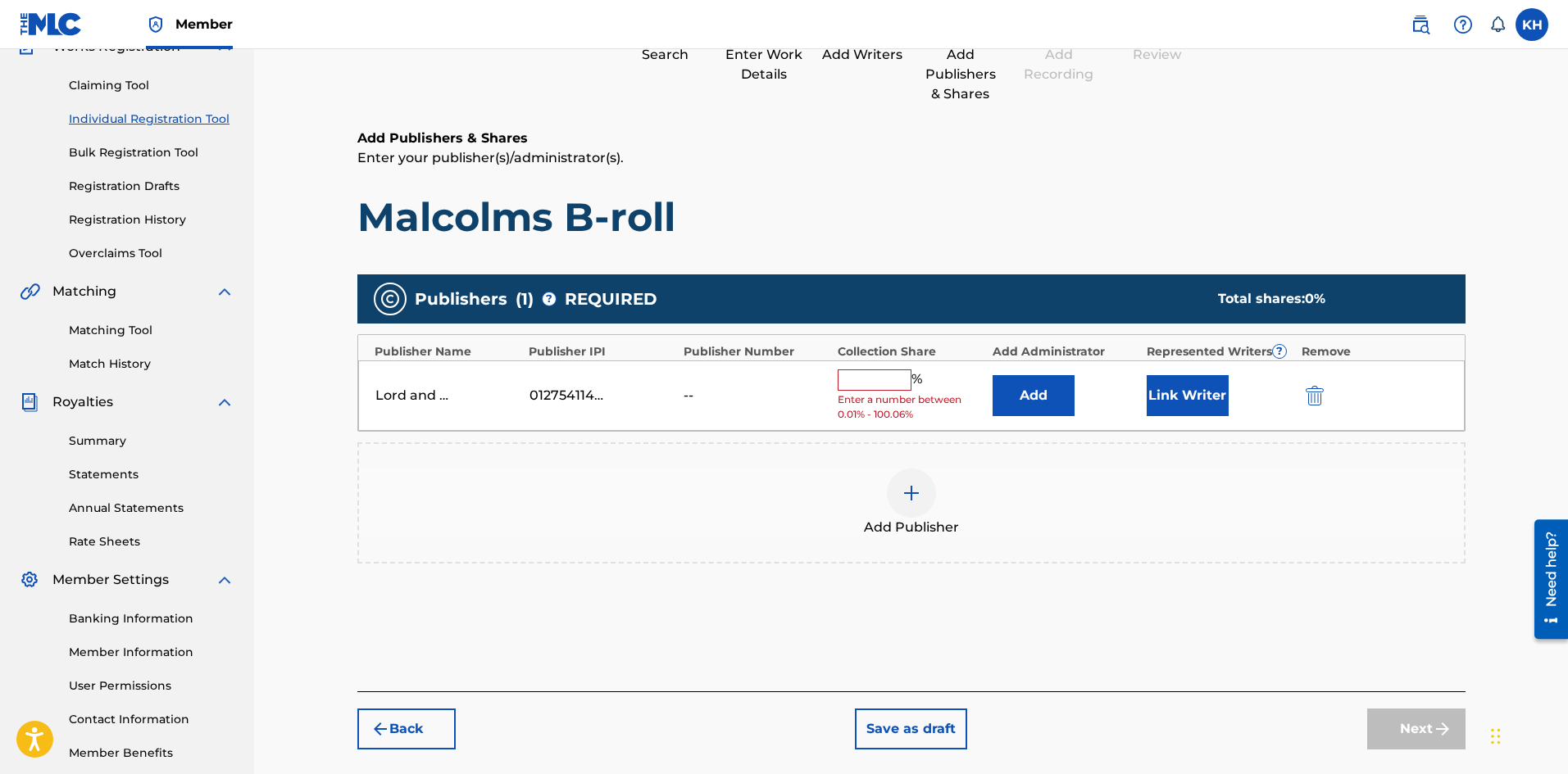
click at [868, 383] on input "text" at bounding box center [875, 379] width 74 height 21
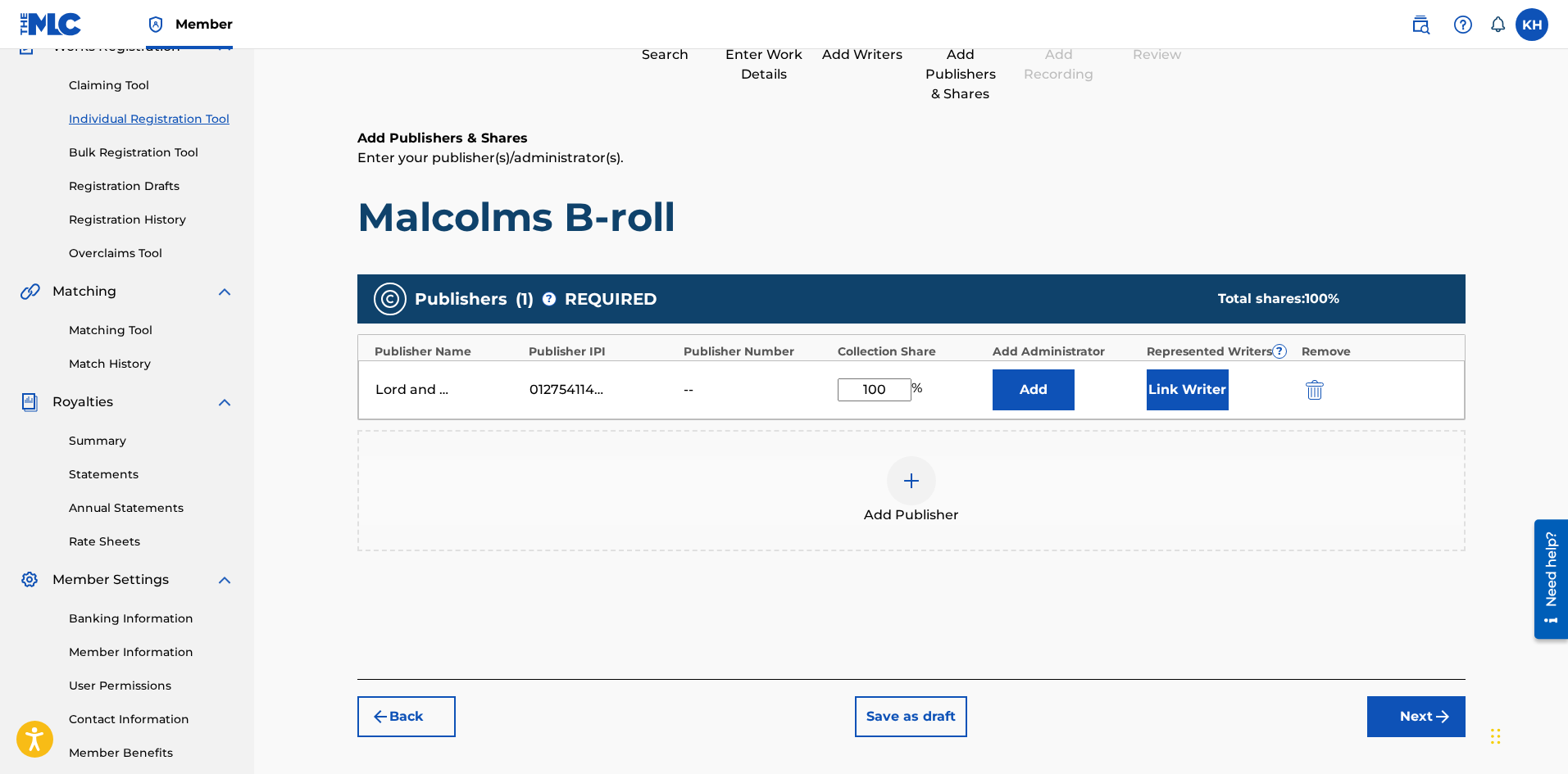
type input "100"
click at [1045, 395] on button "Add" at bounding box center [1034, 390] width 82 height 41
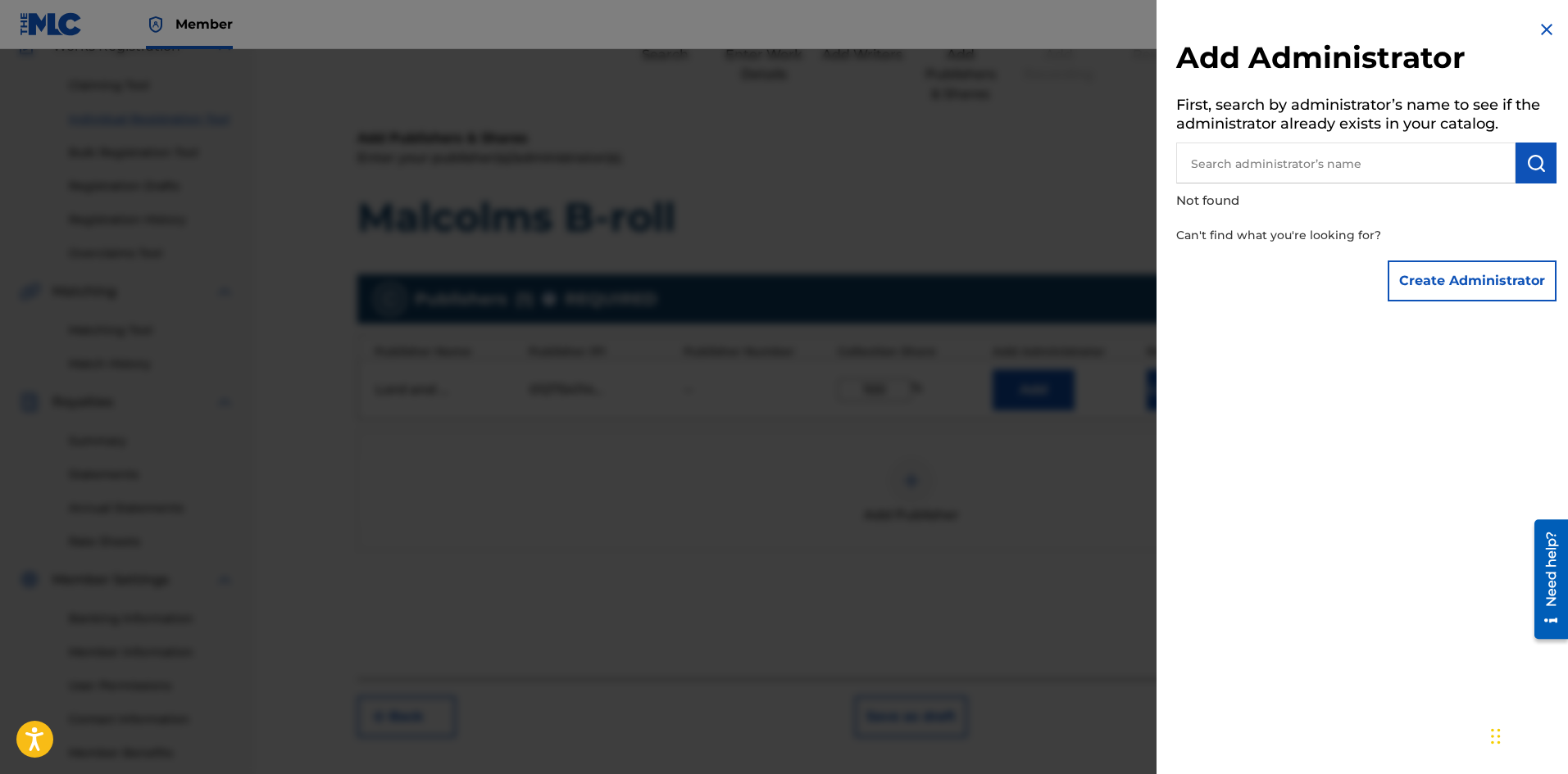
click at [1224, 157] on input "text" at bounding box center [1346, 163] width 340 height 41
type input "Kevin Hernandez"
click at [1350, 177] on input "Kevin Hernandez" at bounding box center [1346, 163] width 340 height 41
click at [1527, 153] on img "submit" at bounding box center [1536, 163] width 20 height 20
click at [1461, 292] on button "Create Administrator" at bounding box center [1472, 281] width 169 height 41
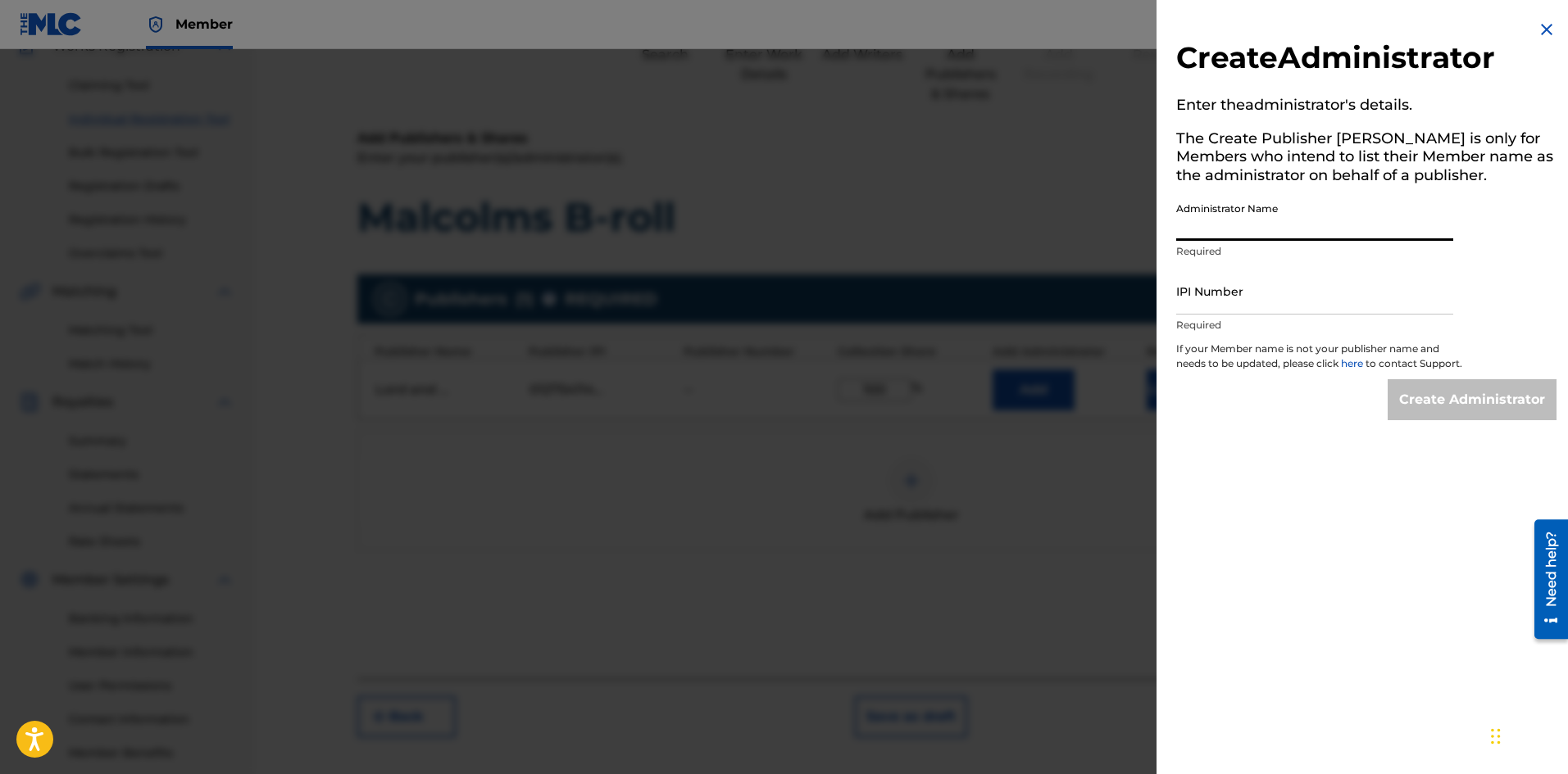
drag, startPoint x: 1253, startPoint y: 227, endPoint x: 1254, endPoint y: 218, distance: 9.1
click at [1254, 218] on input "Administrator Name" at bounding box center [1315, 217] width 277 height 47
type input "Lord and Thread"
click at [1245, 297] on input "IPI Number" at bounding box center [1315, 292] width 277 height 47
type input "1275411463"
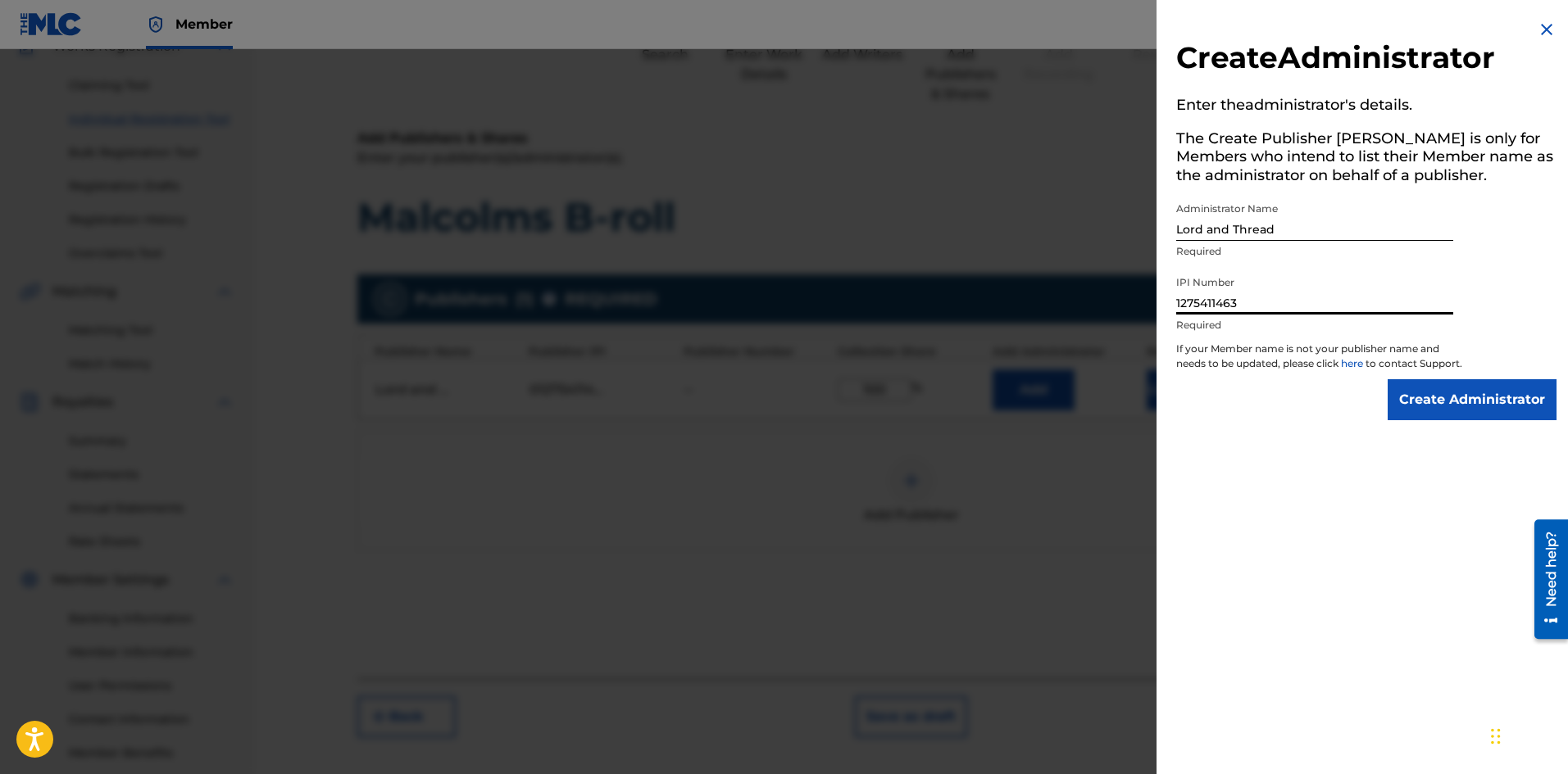
click at [1462, 403] on input "Create Administrator" at bounding box center [1472, 400] width 169 height 41
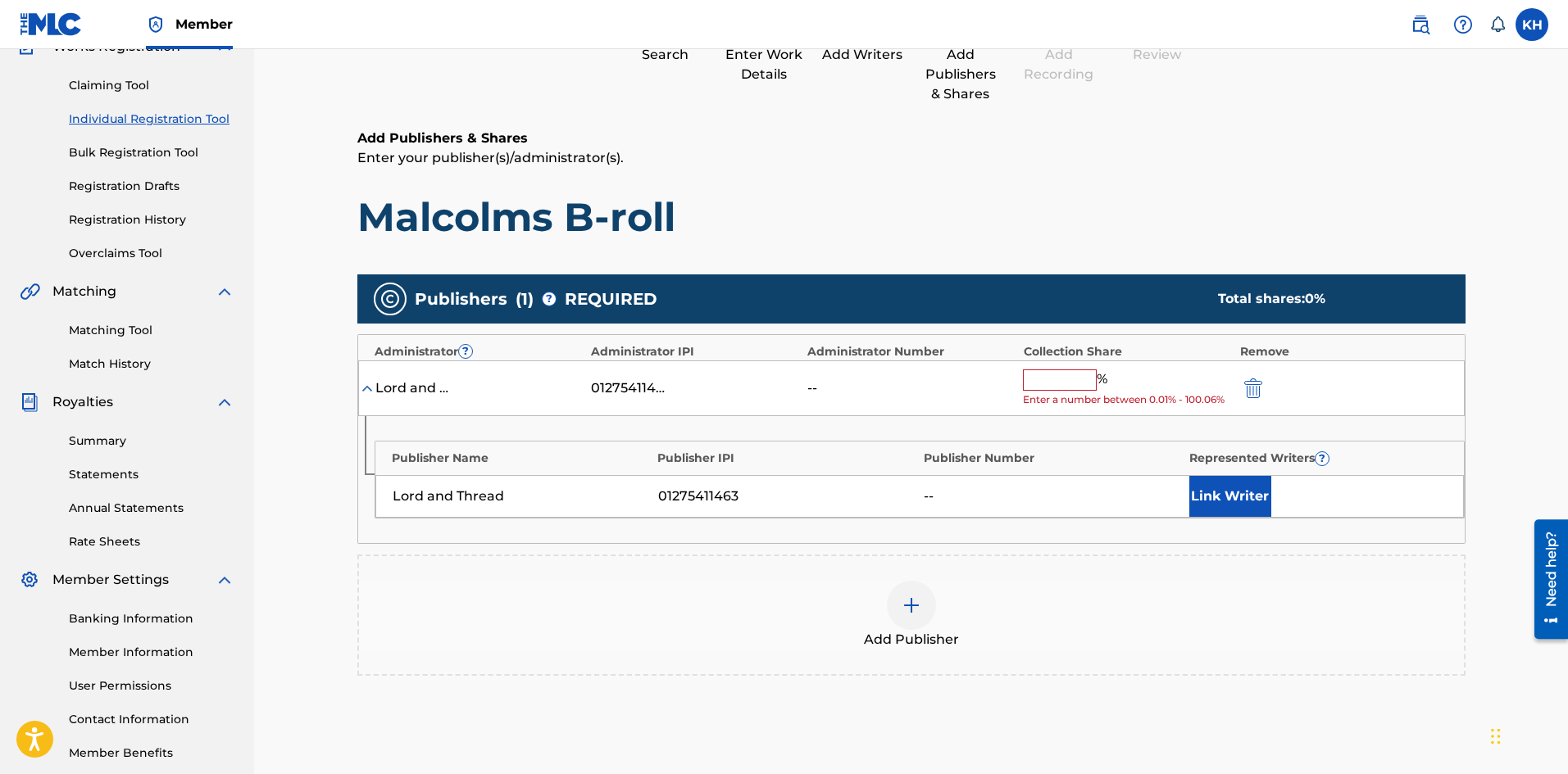
click at [1047, 387] on input "text" at bounding box center [1060, 379] width 74 height 21
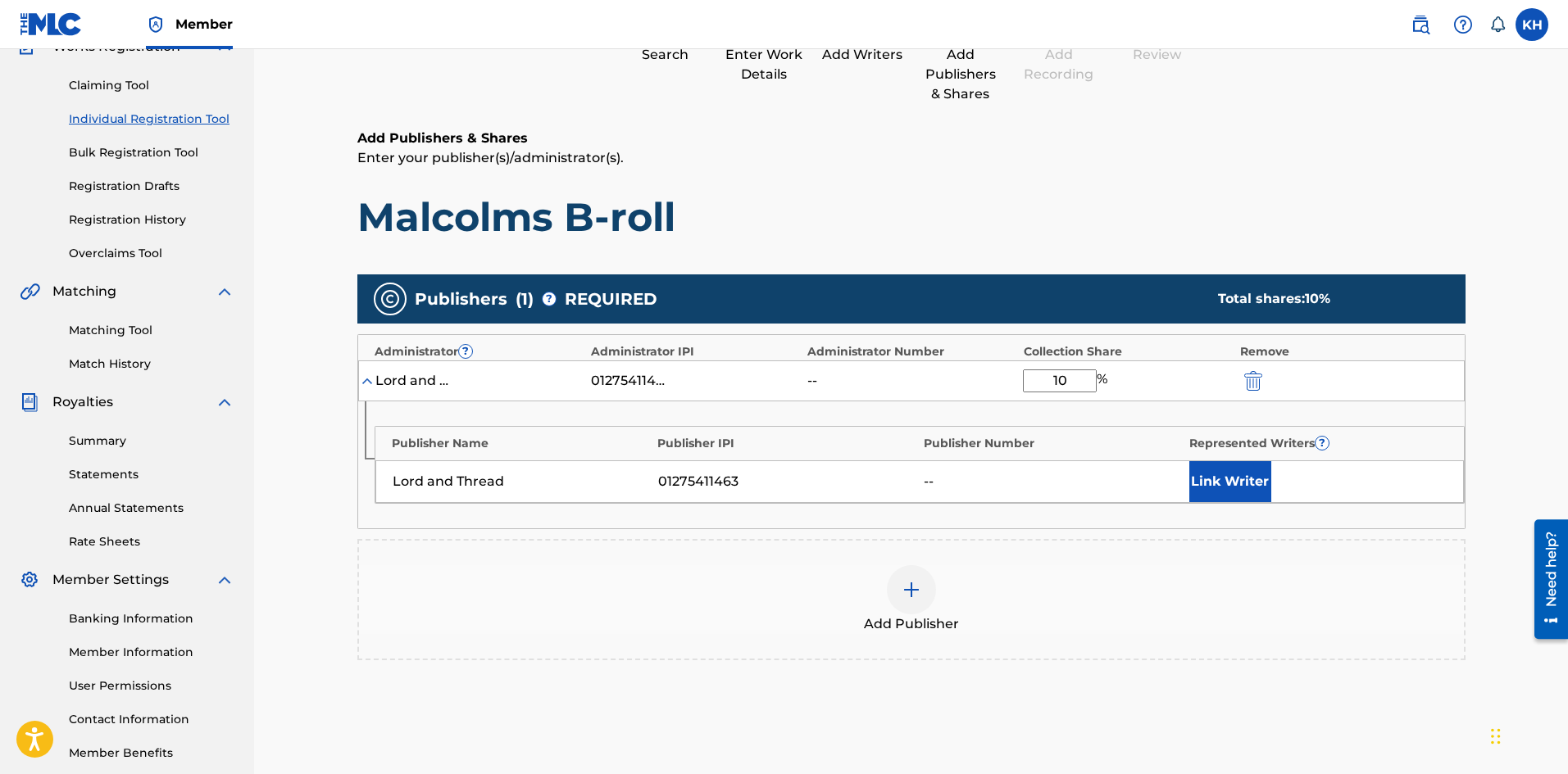
type input "100"
click button "submit" at bounding box center [1251, 380] width 24 height 19
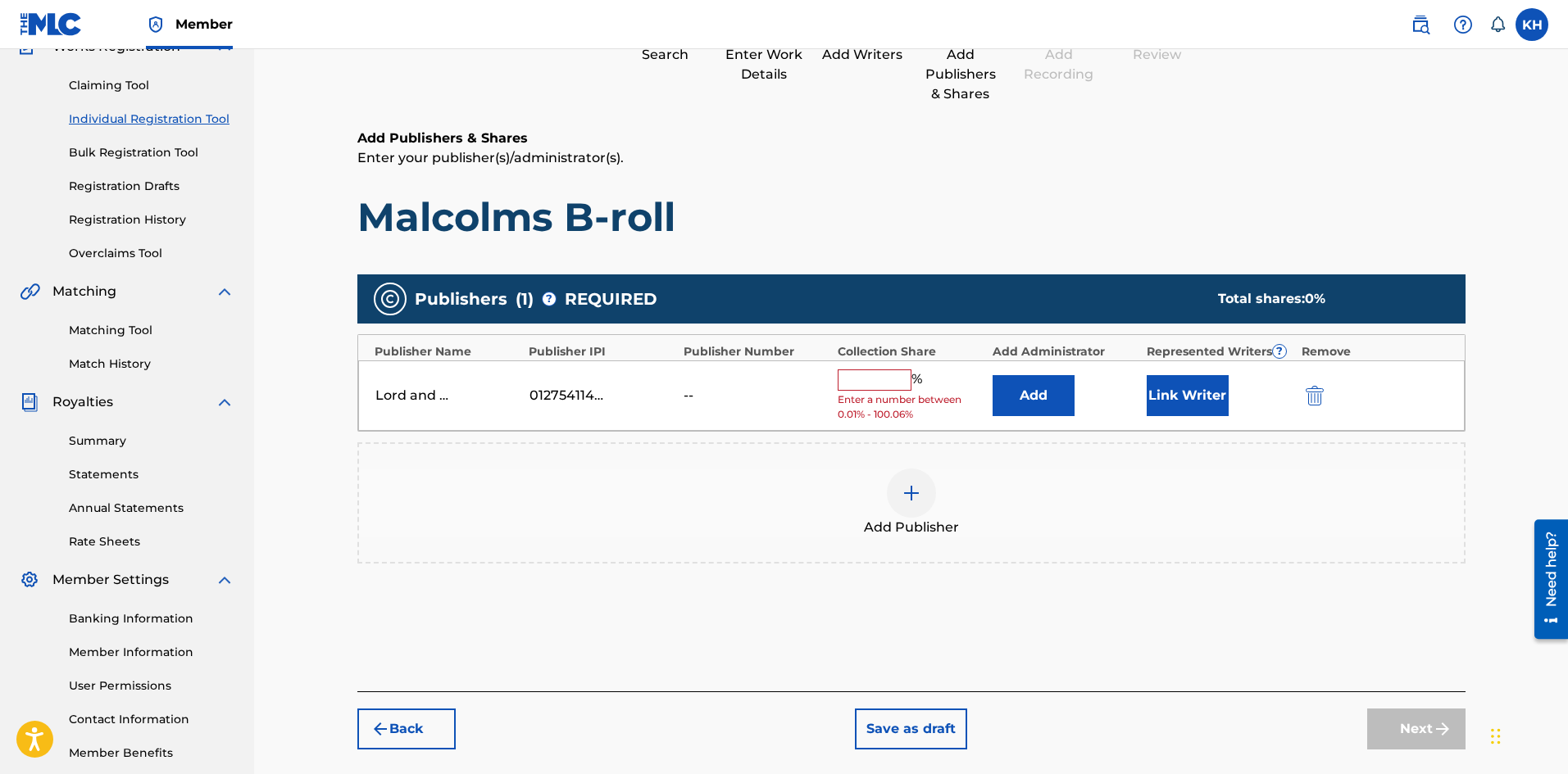
click at [866, 376] on input "text" at bounding box center [875, 379] width 74 height 21
type input "100"
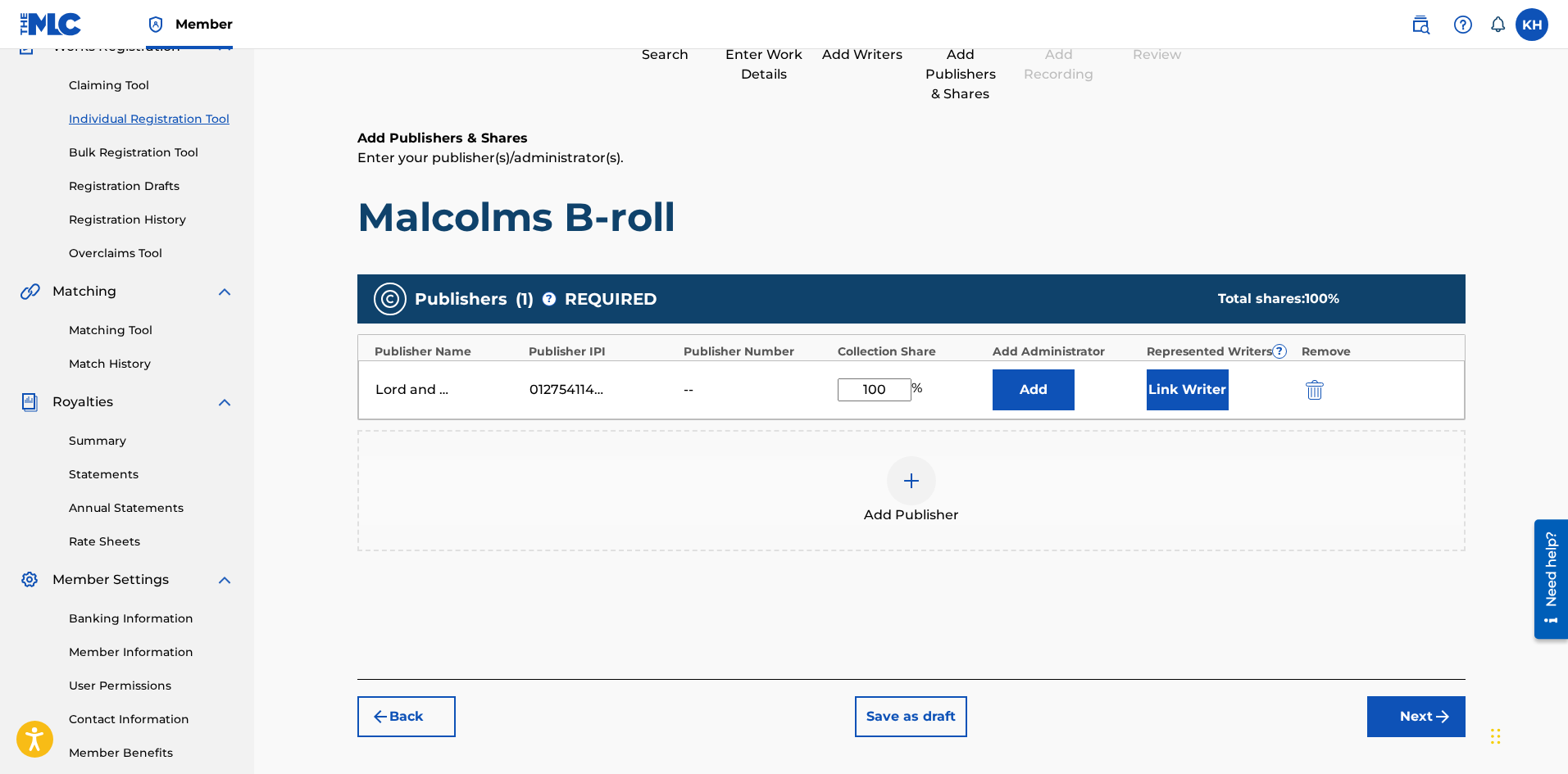
click at [1190, 388] on button "Link Writer" at bounding box center [1187, 390] width 82 height 41
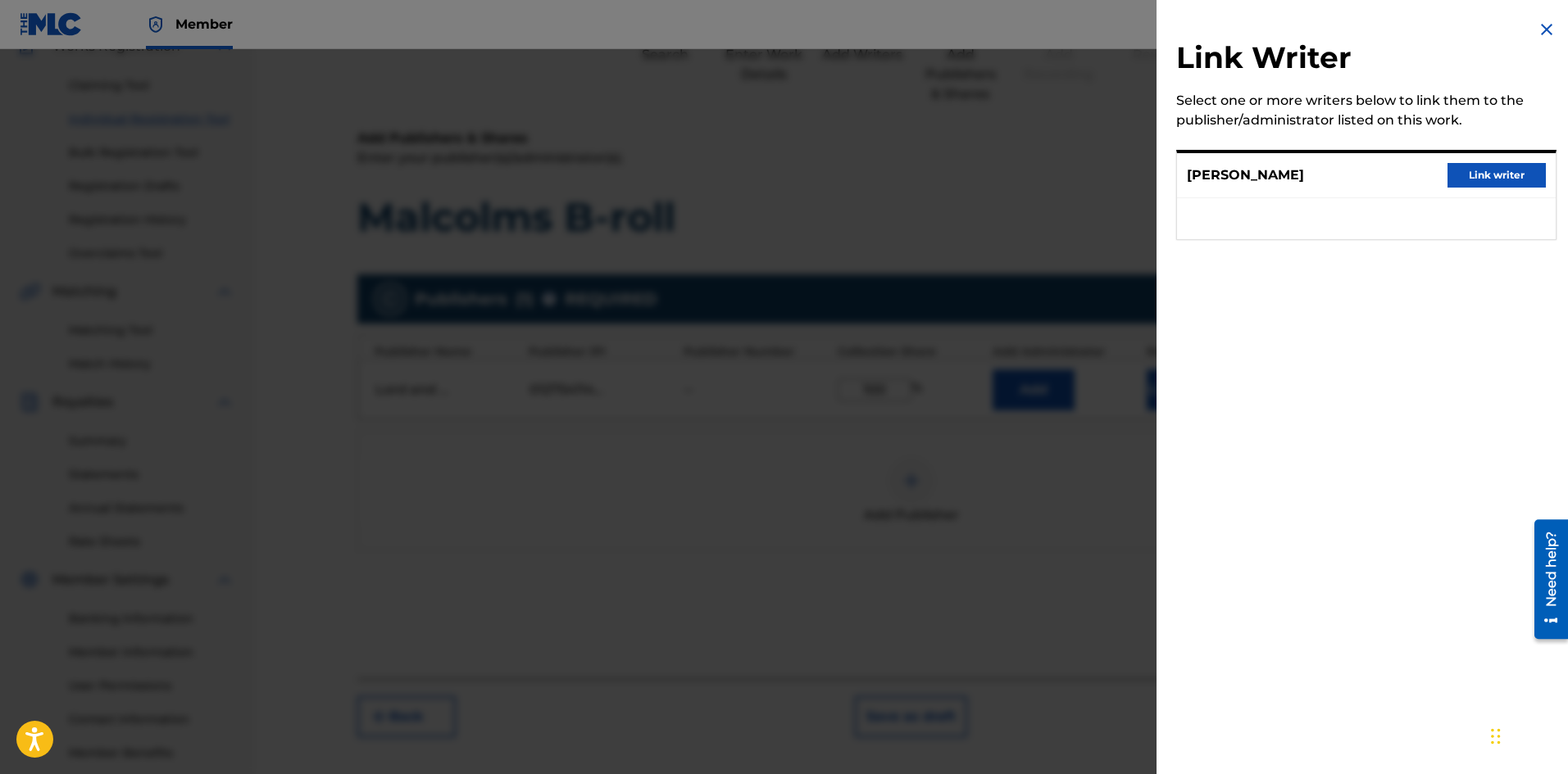
click at [1488, 169] on button "Link writer" at bounding box center [1497, 175] width 99 height 24
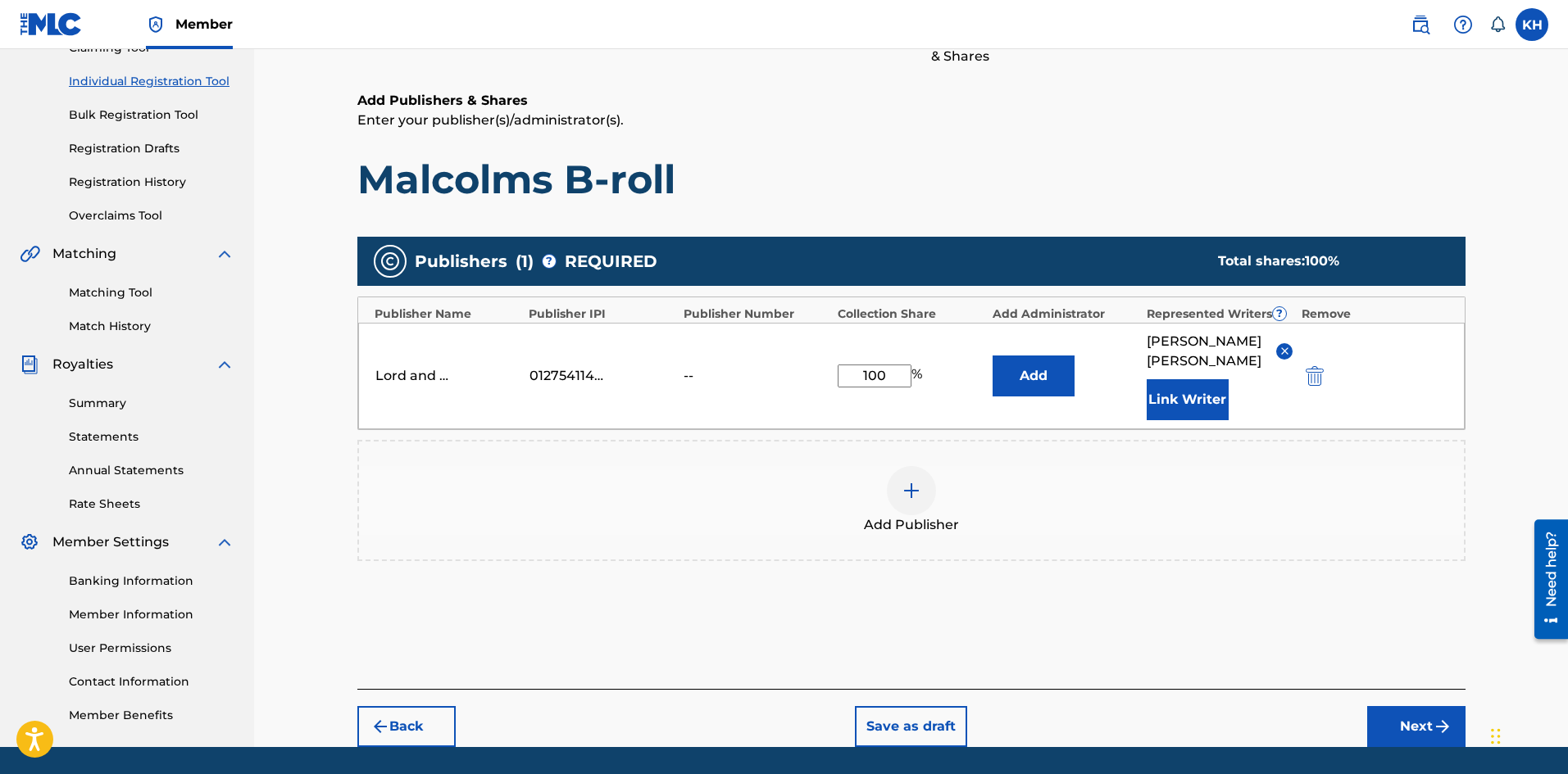
scroll to position [237, 0]
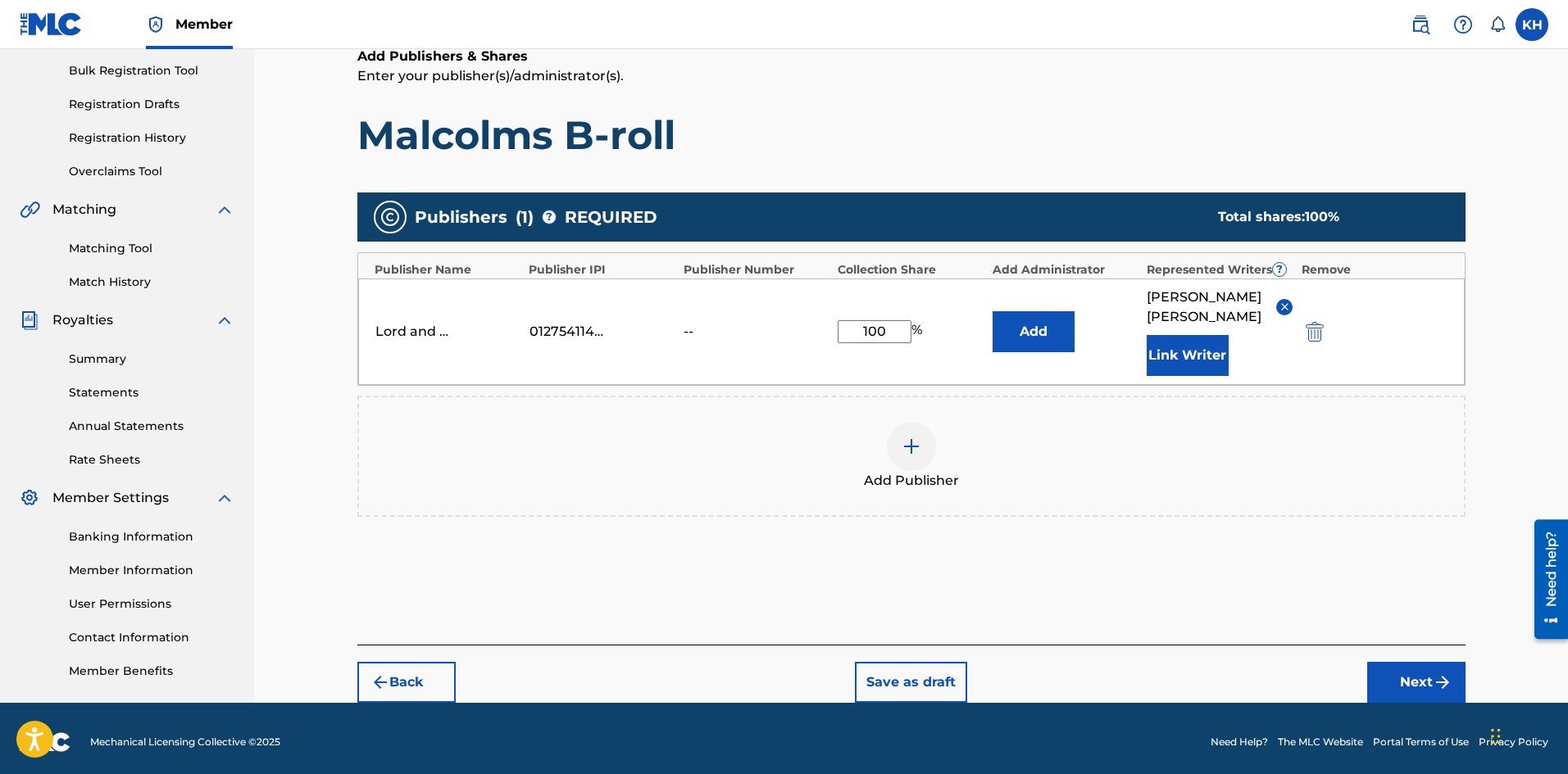
click at [1039, 311] on button "Add" at bounding box center [1034, 331] width 82 height 41
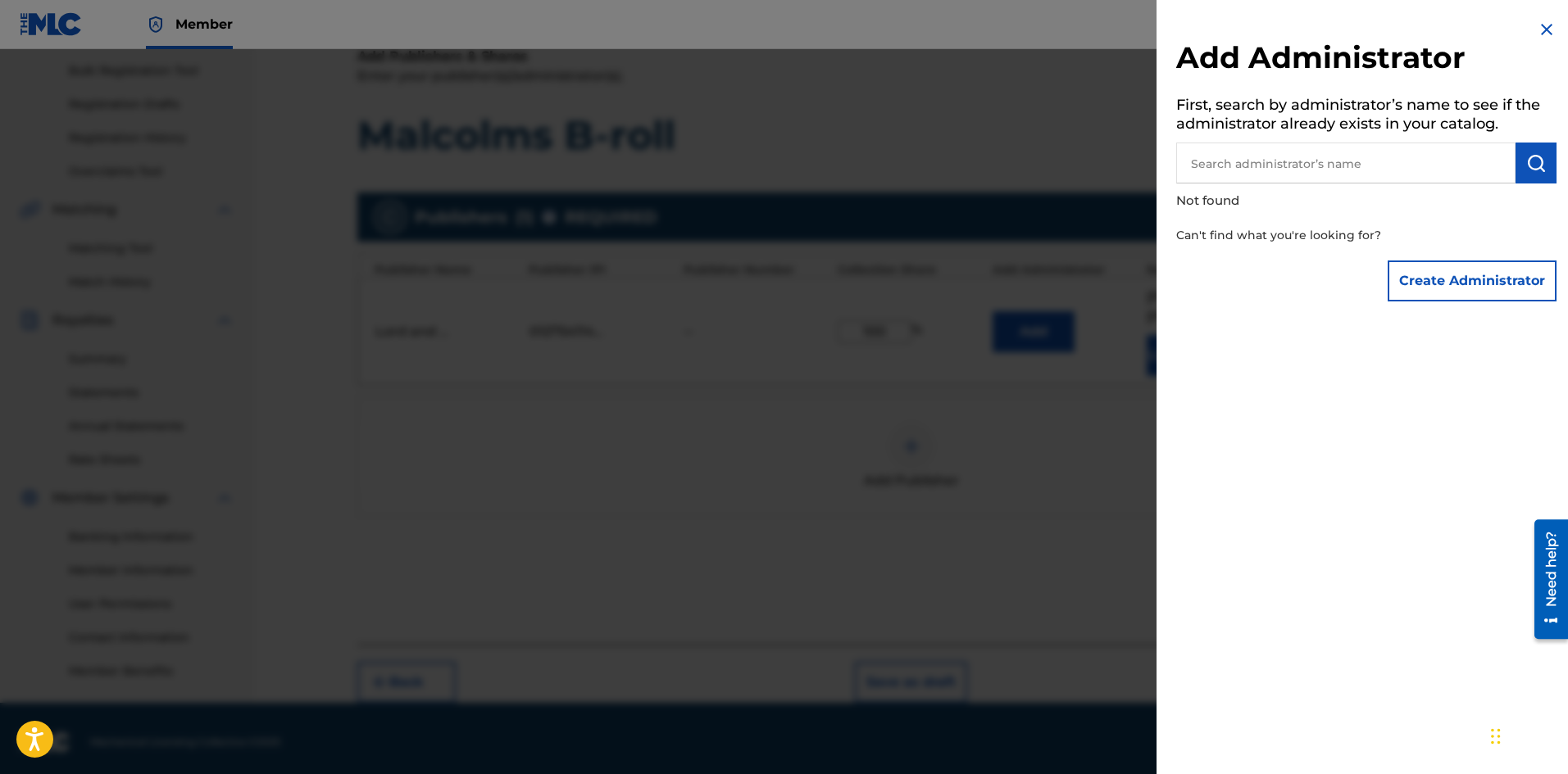
click at [1537, 31] on img at bounding box center [1547, 30] width 20 height 20
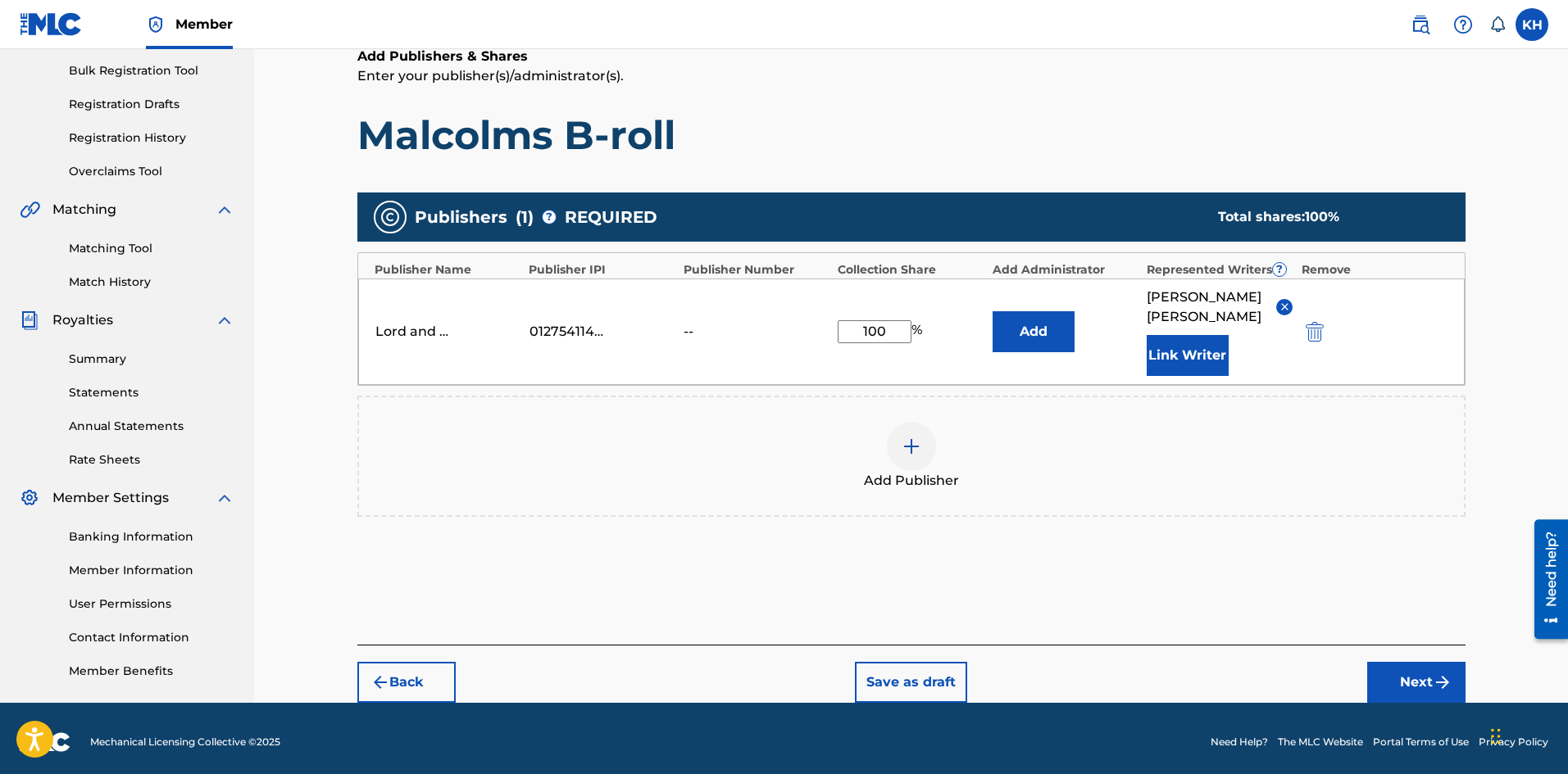
click at [1417, 662] on button "Next" at bounding box center [1417, 682] width 99 height 41
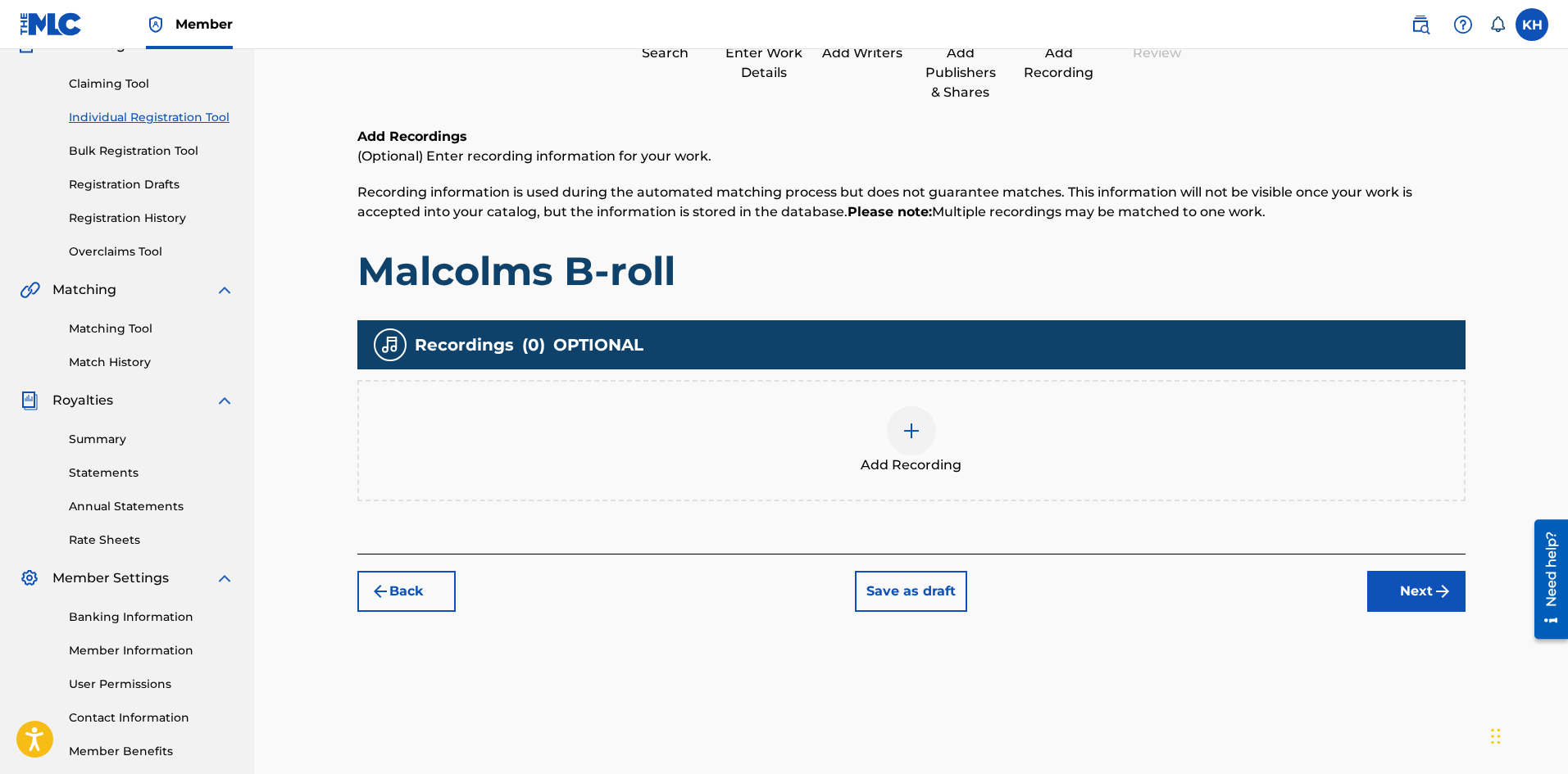
scroll to position [74, 0]
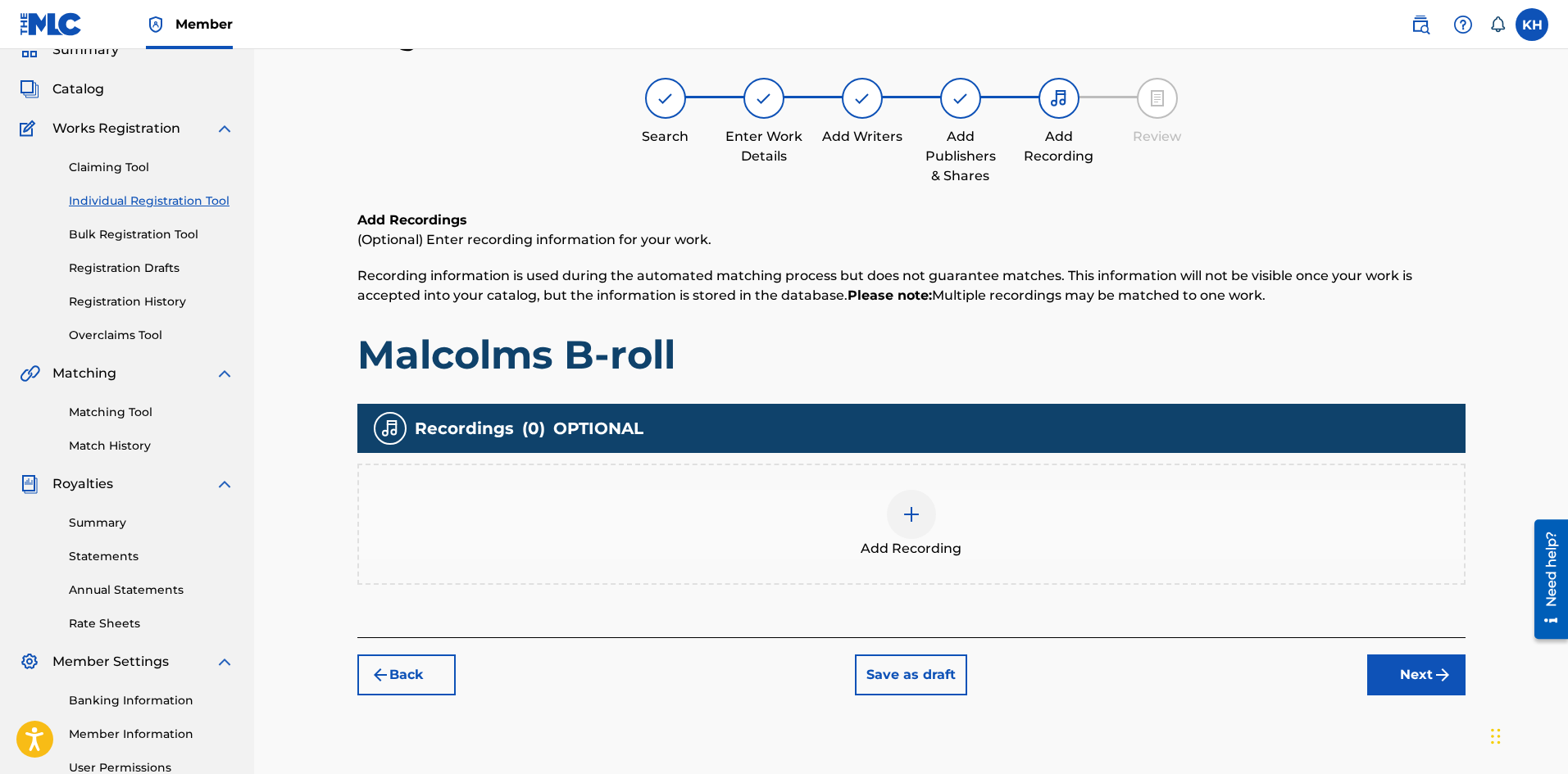
click at [907, 511] on img at bounding box center [912, 515] width 20 height 20
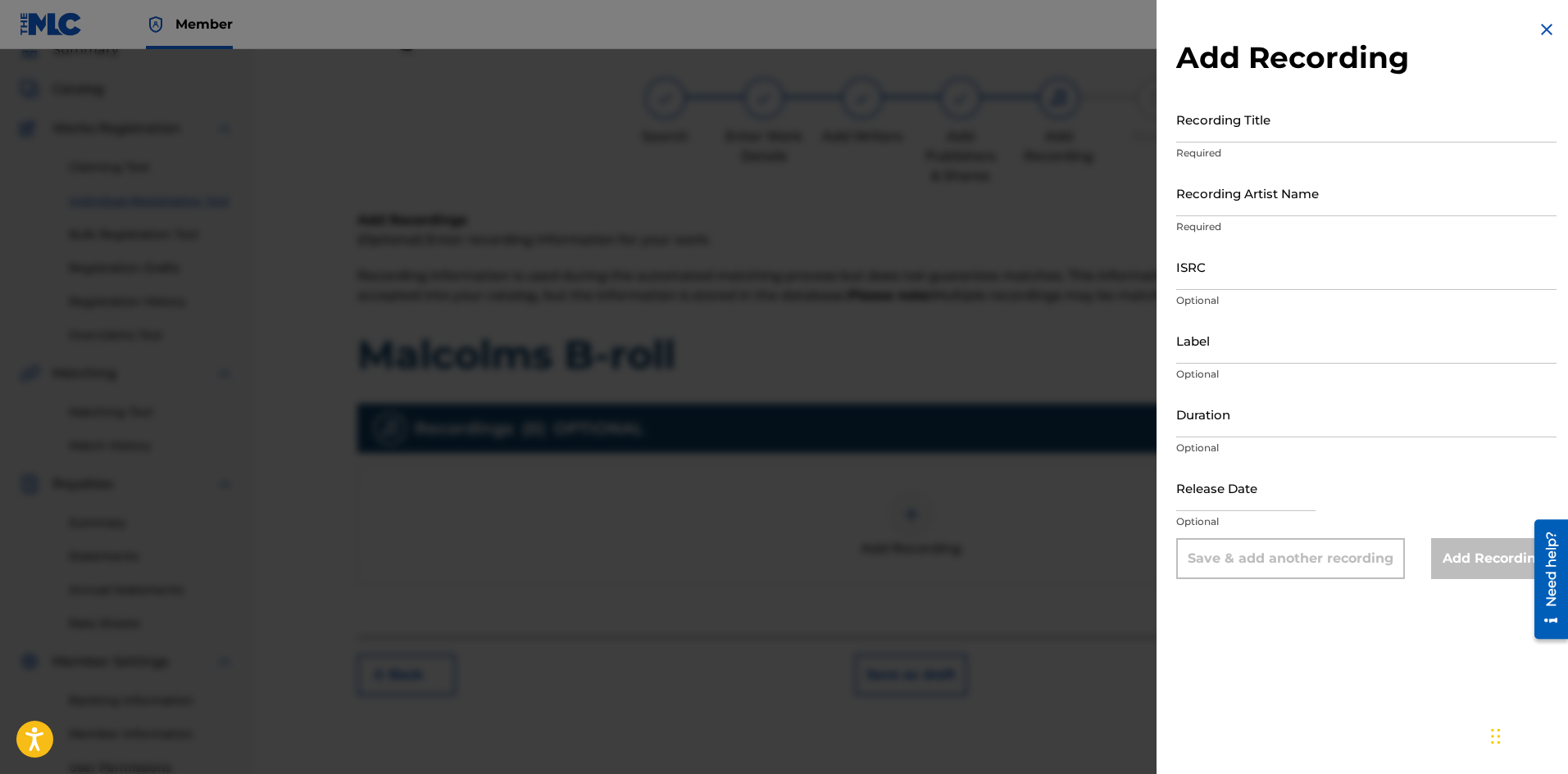
click at [1271, 117] on input "Recording Title" at bounding box center [1366, 120] width 381 height 47
type input "m"
type input "Malcolms B-rol"
click at [1371, 187] on input "Recording Artist Name" at bounding box center [1366, 193] width 381 height 47
type input "Surreal_being"
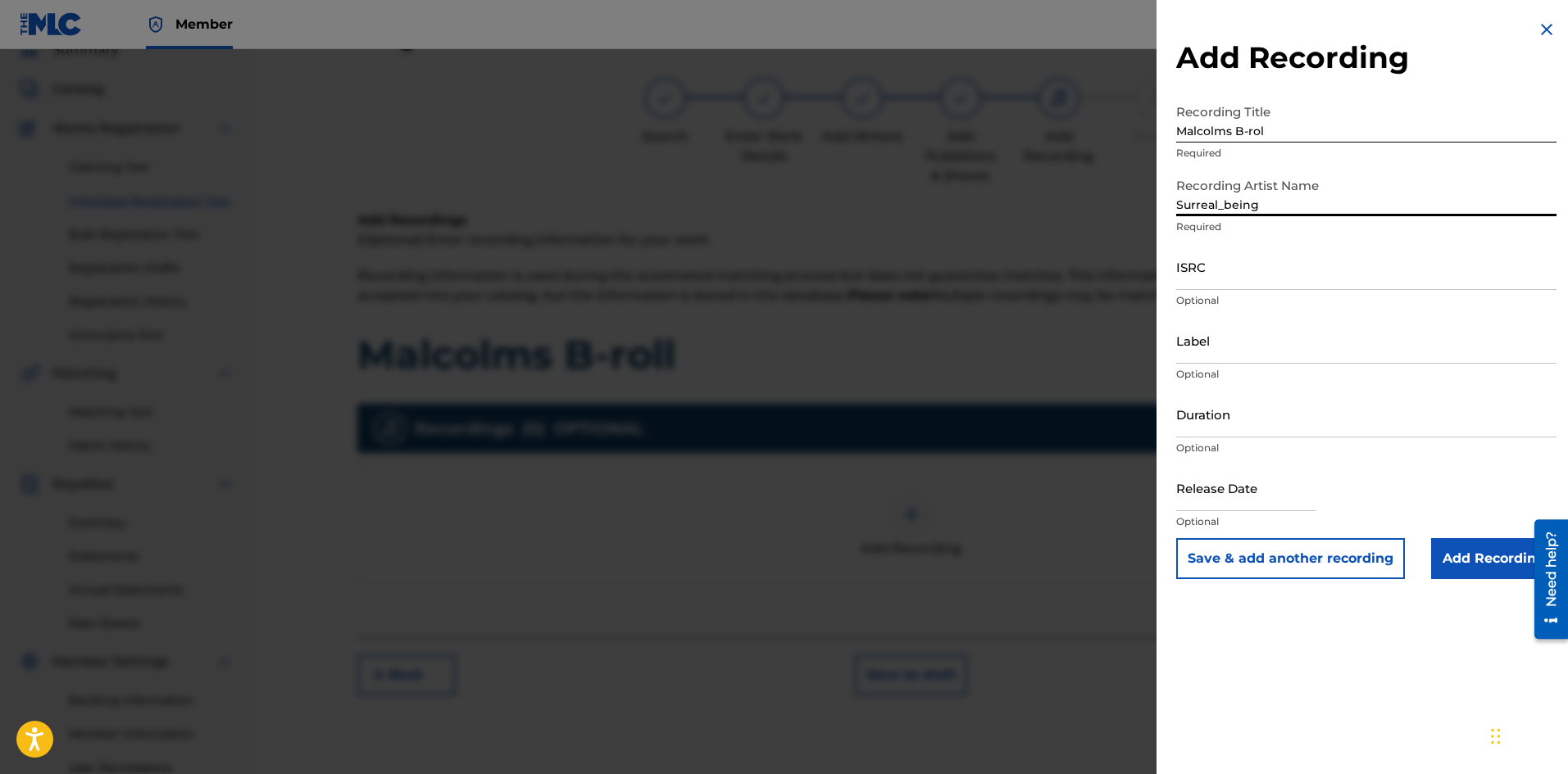
click at [1484, 564] on input "Add Recording" at bounding box center [1494, 558] width 125 height 41
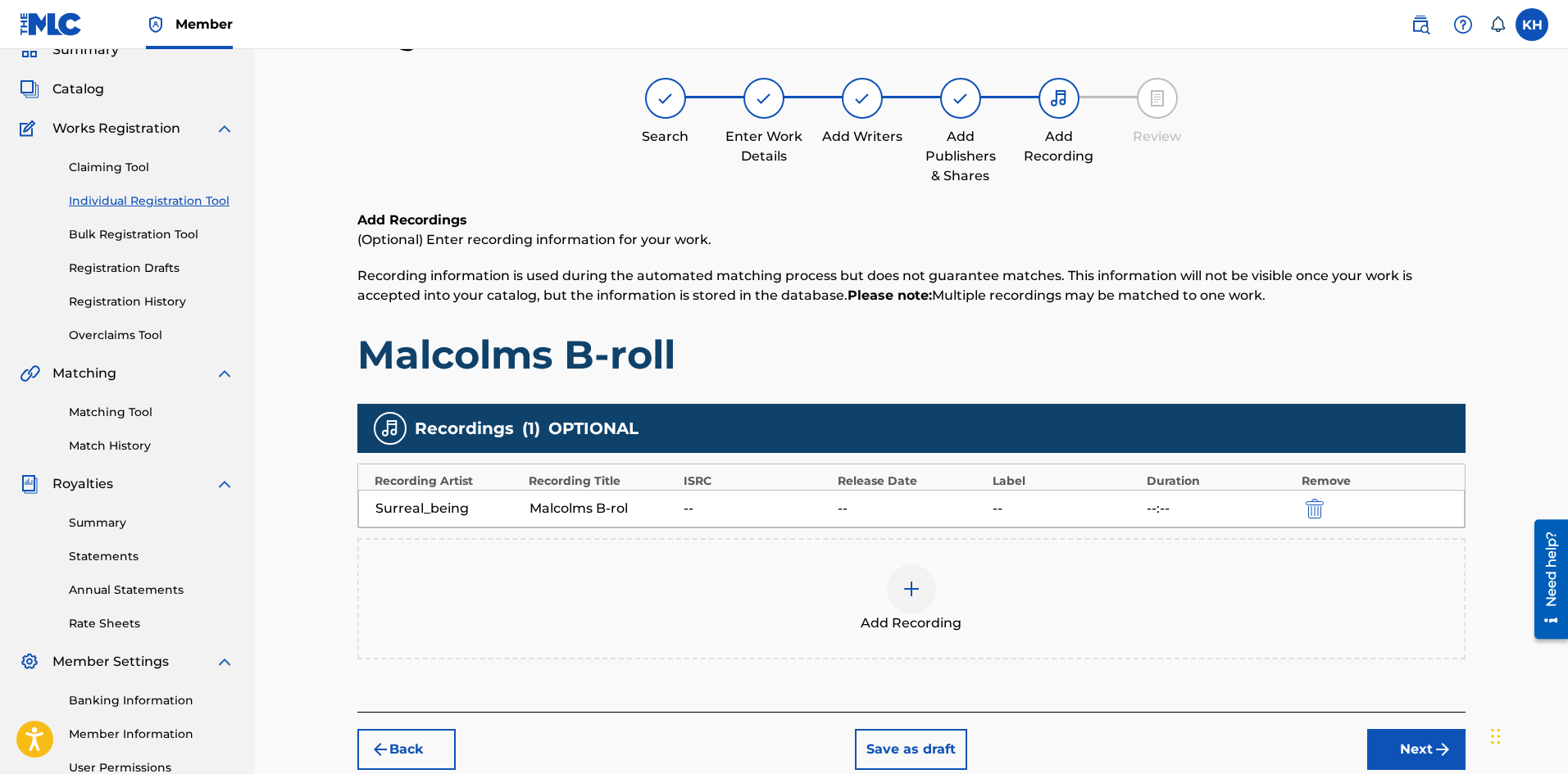
scroll to position [155, 0]
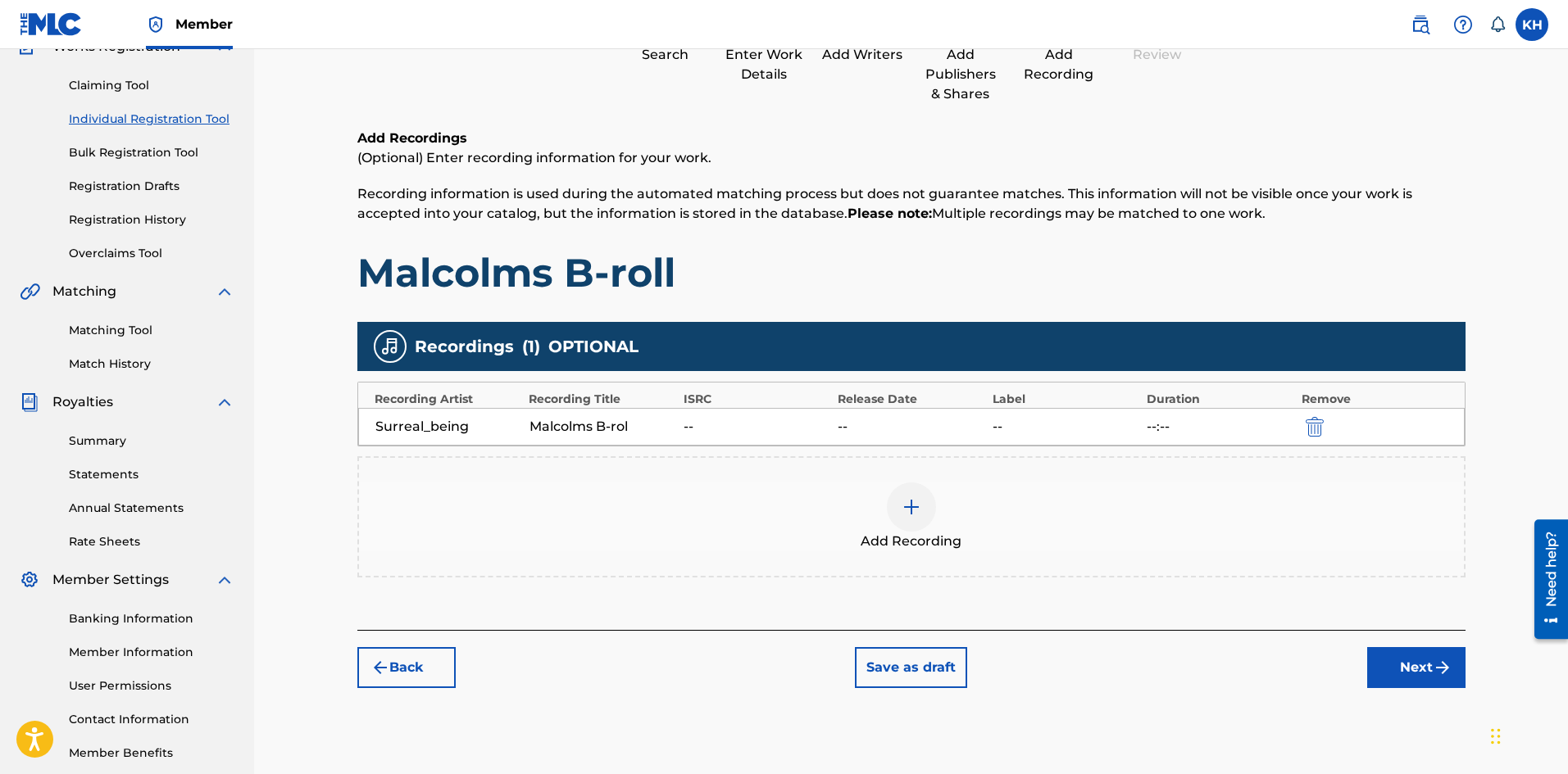
click at [927, 520] on div at bounding box center [912, 507] width 49 height 49
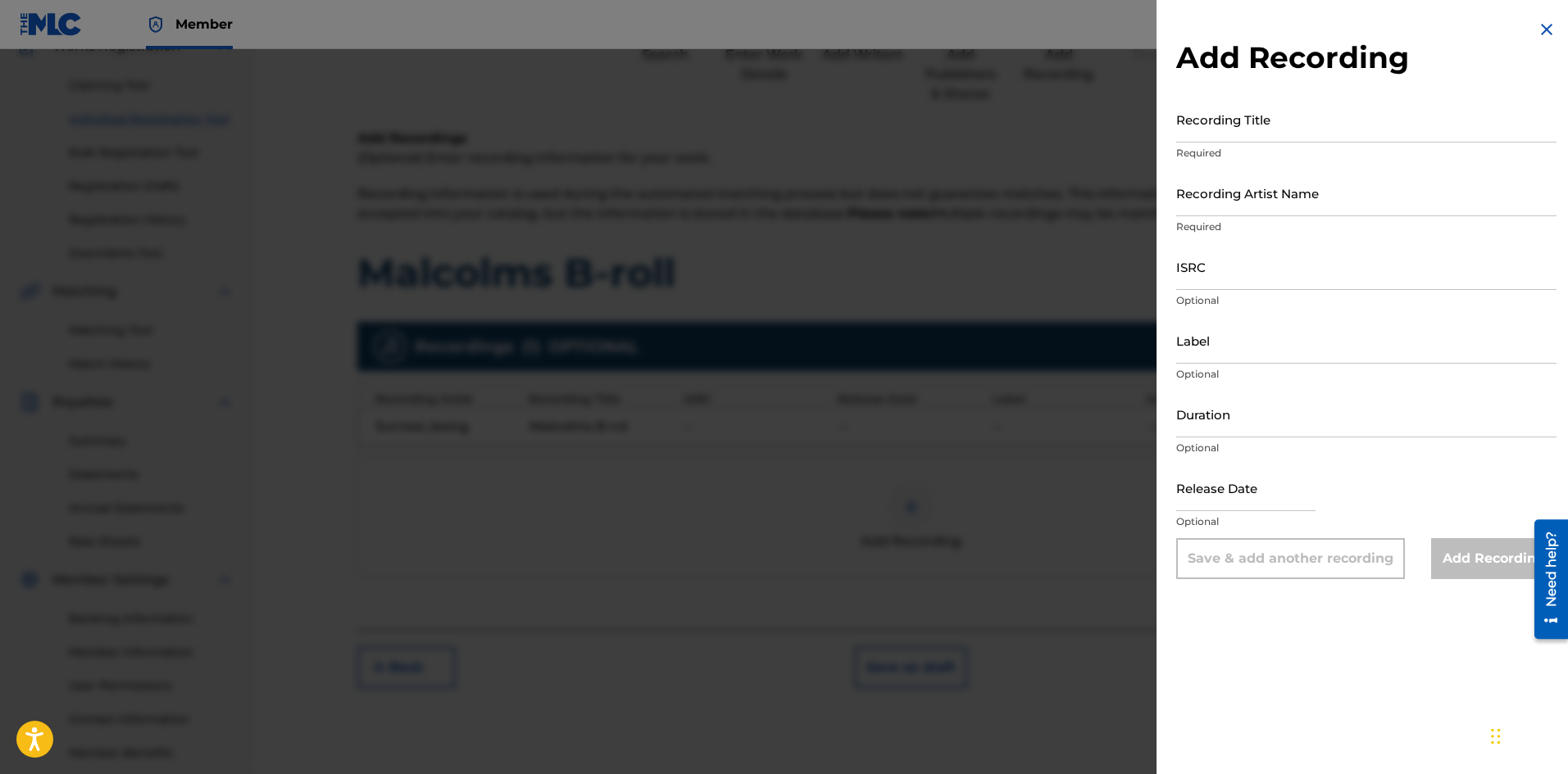
click at [1540, 25] on img at bounding box center [1547, 30] width 20 height 20
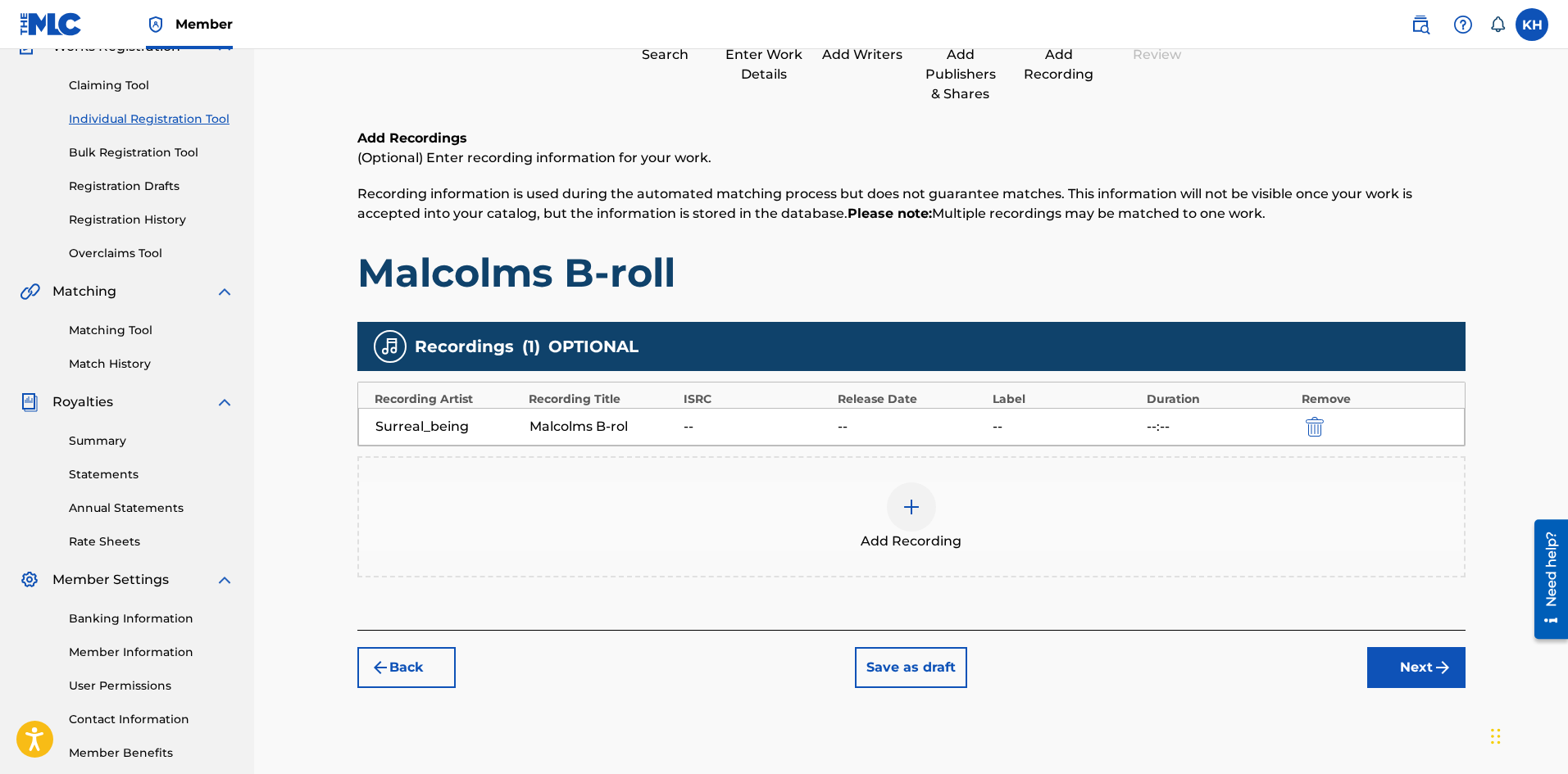
click at [639, 429] on div "Malcolms B-rol" at bounding box center [602, 427] width 146 height 20
click at [1244, 409] on div "Surreal_being Malcolms B-rol -- -- -- --:--" at bounding box center [911, 426] width 1106 height 38
click at [1232, 408] on div "Surreal_being Malcolms B-rol -- -- -- --:--" at bounding box center [911, 426] width 1106 height 38
click at [1087, 413] on div "Surreal_being Malcolms B-rol -- -- -- --:--" at bounding box center [911, 426] width 1106 height 38
click at [958, 412] on div "Surreal_being Malcolms B-rol -- -- -- --:--" at bounding box center [911, 426] width 1106 height 38
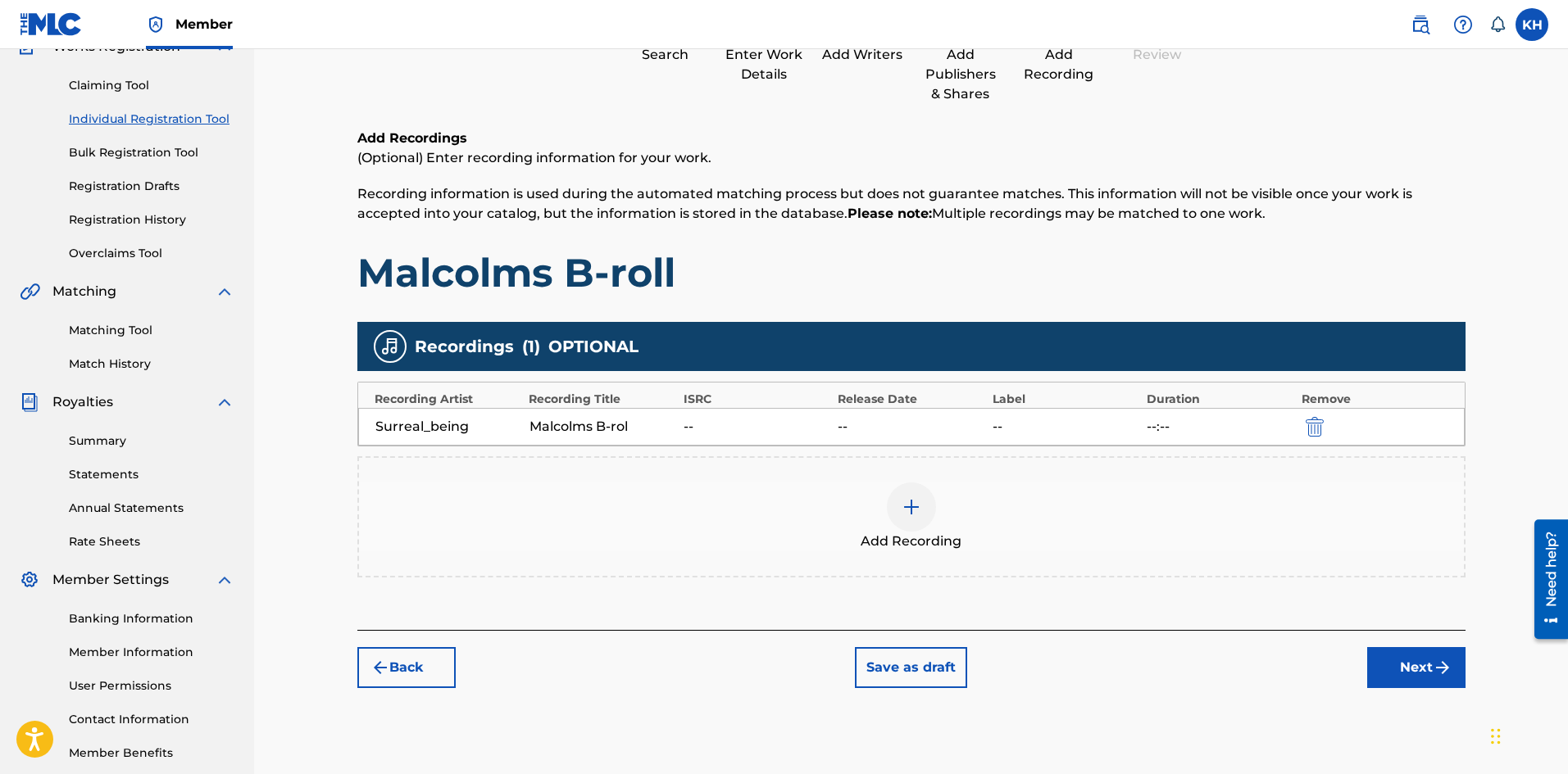
click at [1417, 668] on button "Next" at bounding box center [1417, 667] width 99 height 41
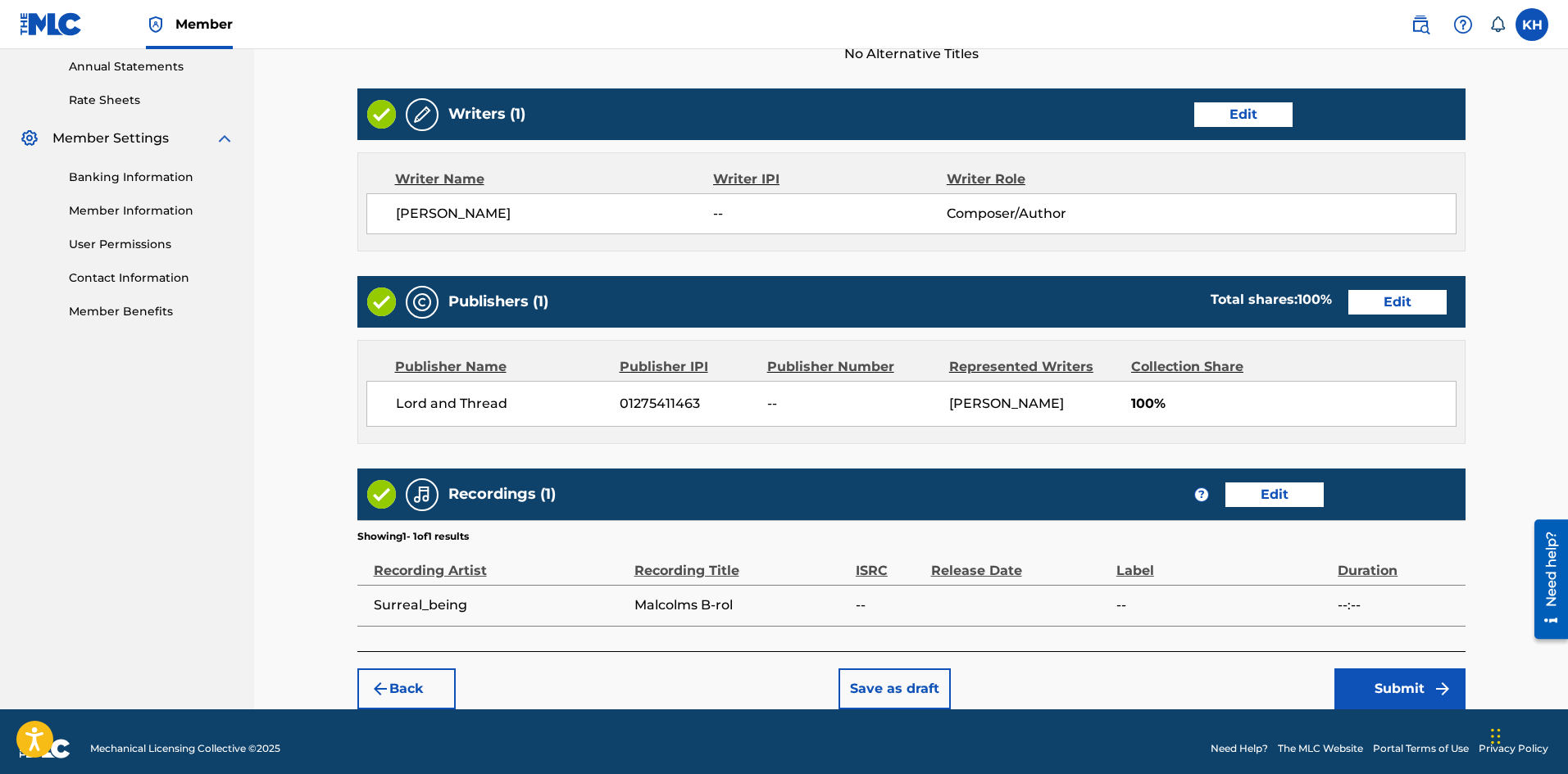
scroll to position [611, 0]
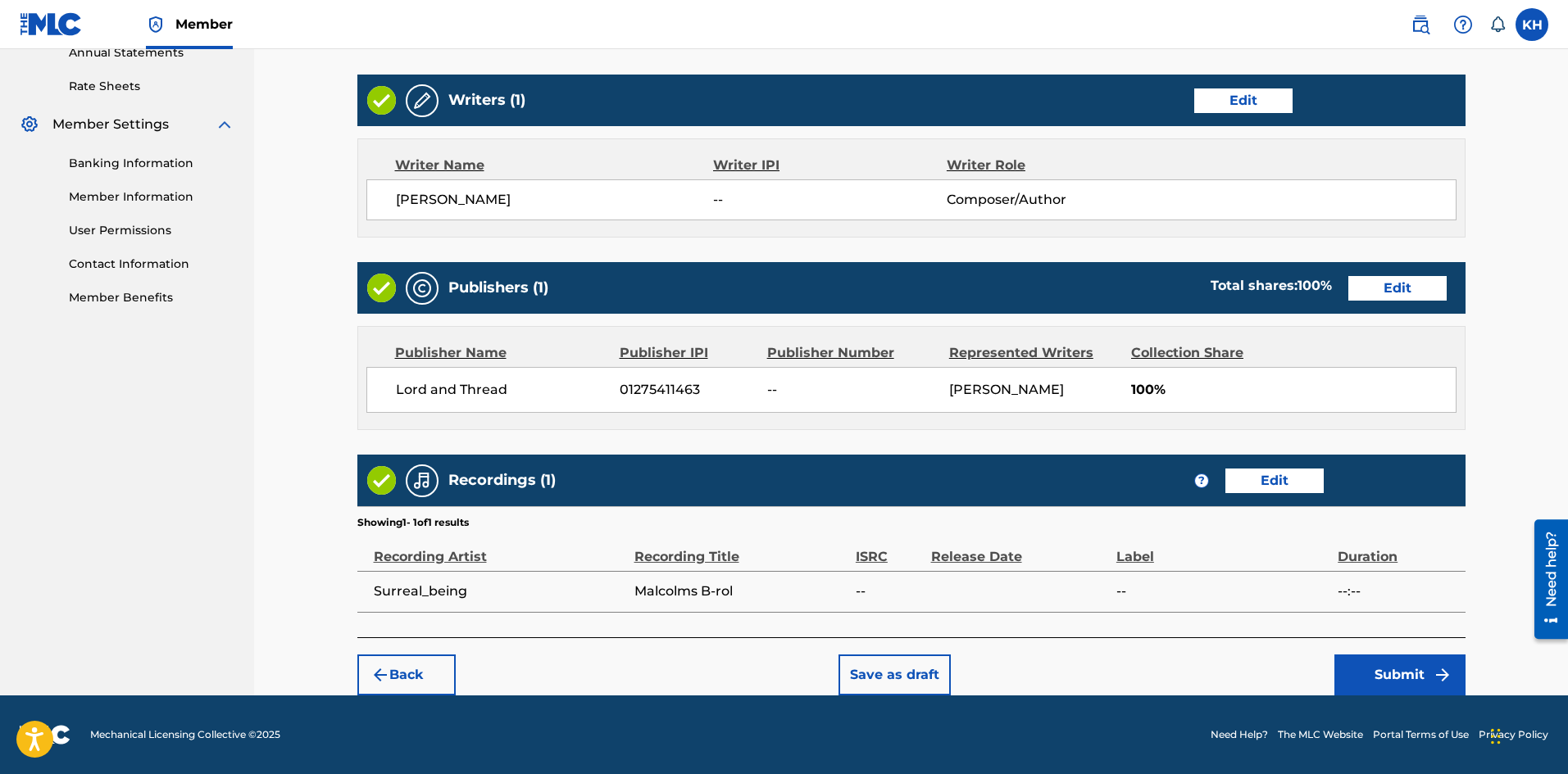
click at [1282, 490] on button "Edit" at bounding box center [1274, 481] width 99 height 24
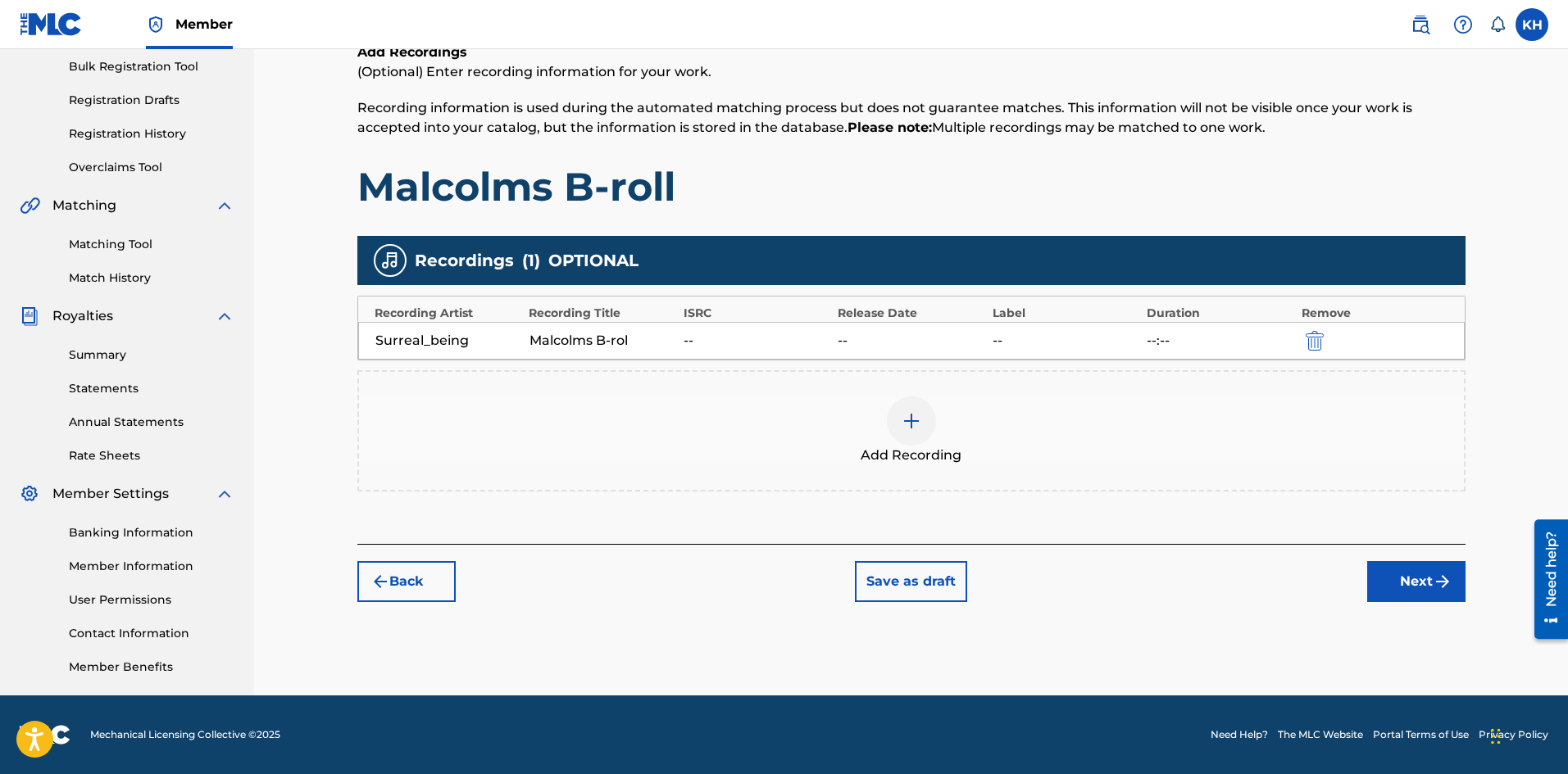
scroll to position [242, 0]
click at [1157, 335] on div "--:--" at bounding box center [1219, 341] width 146 height 20
click at [1149, 337] on div "--:--" at bounding box center [1219, 341] width 146 height 20
click at [1173, 341] on div "--:--" at bounding box center [1219, 341] width 146 height 20
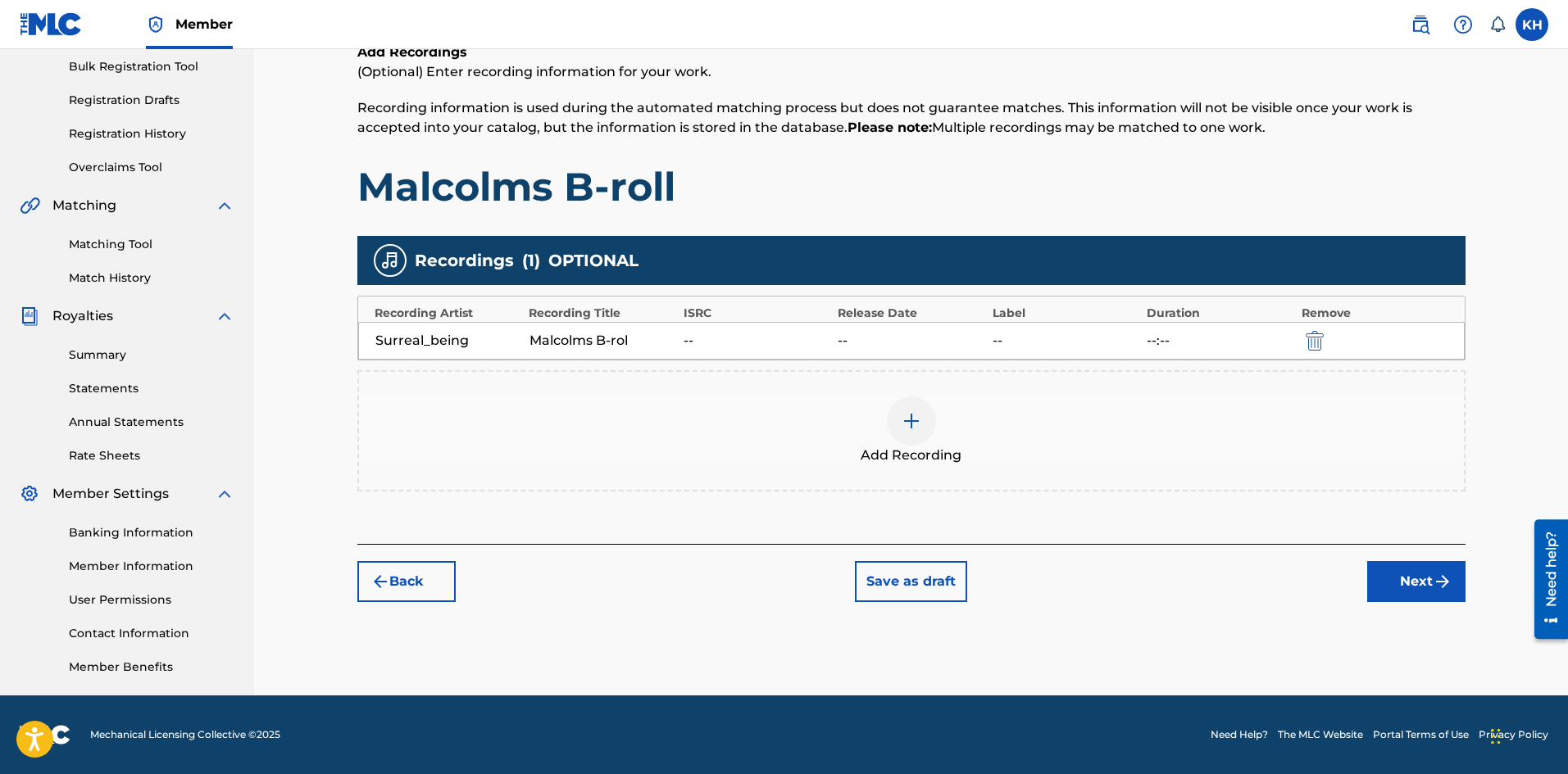
click at [735, 278] on div "Recordings ( 1 ) OPTIONAL" at bounding box center [911, 260] width 1108 height 49
click at [1317, 331] on img "submit" at bounding box center [1315, 341] width 18 height 20
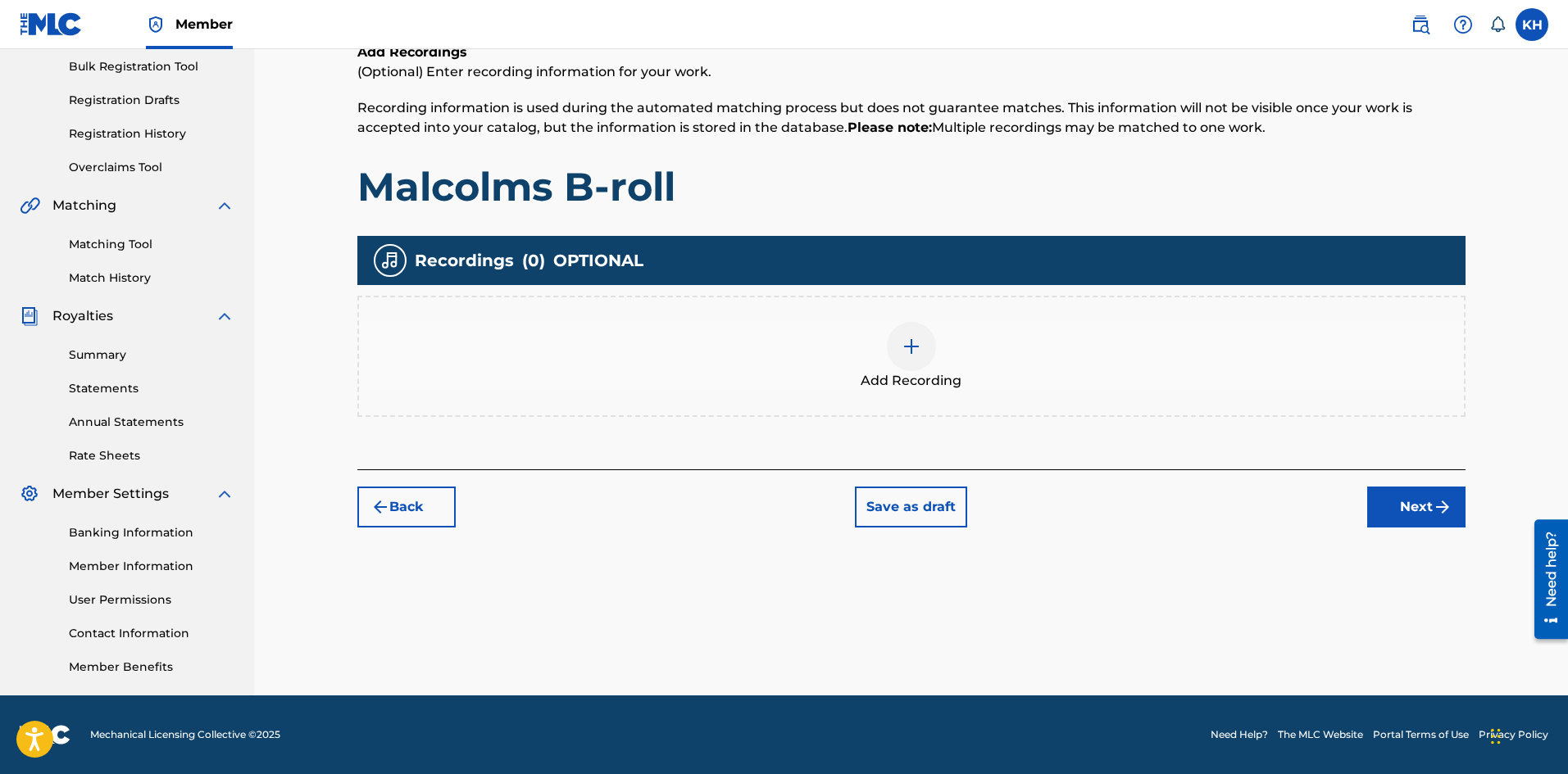
click at [927, 349] on div at bounding box center [912, 346] width 49 height 49
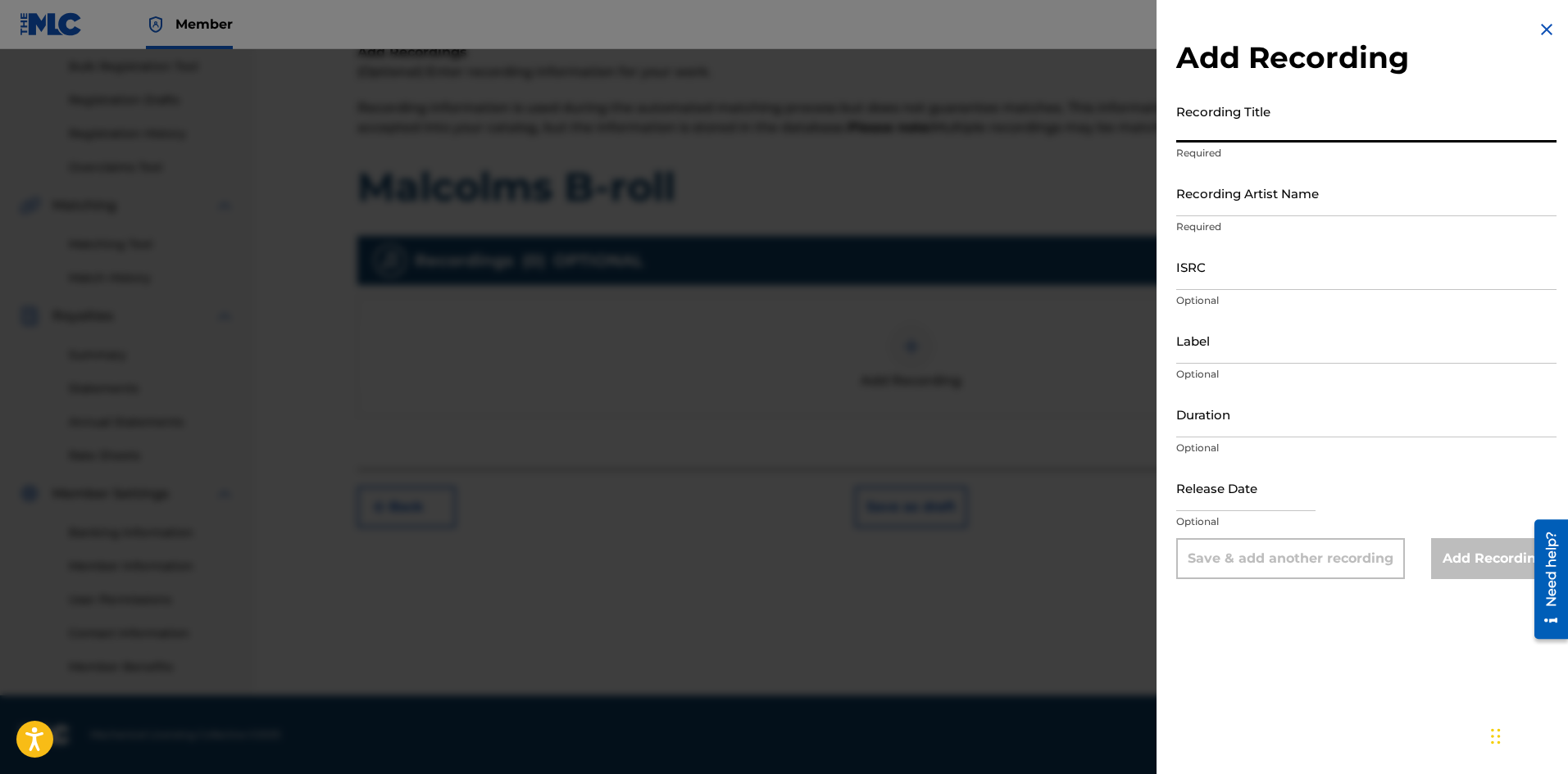
click at [1274, 123] on input "Recording Title" at bounding box center [1366, 120] width 381 height 47
type input "Malcolms B-roll"
drag, startPoint x: 1389, startPoint y: 191, endPoint x: 1402, endPoint y: 191, distance: 13.0
click at [1392, 191] on input "Recording Artist Name" at bounding box center [1366, 193] width 381 height 47
type input "Surreal_being"
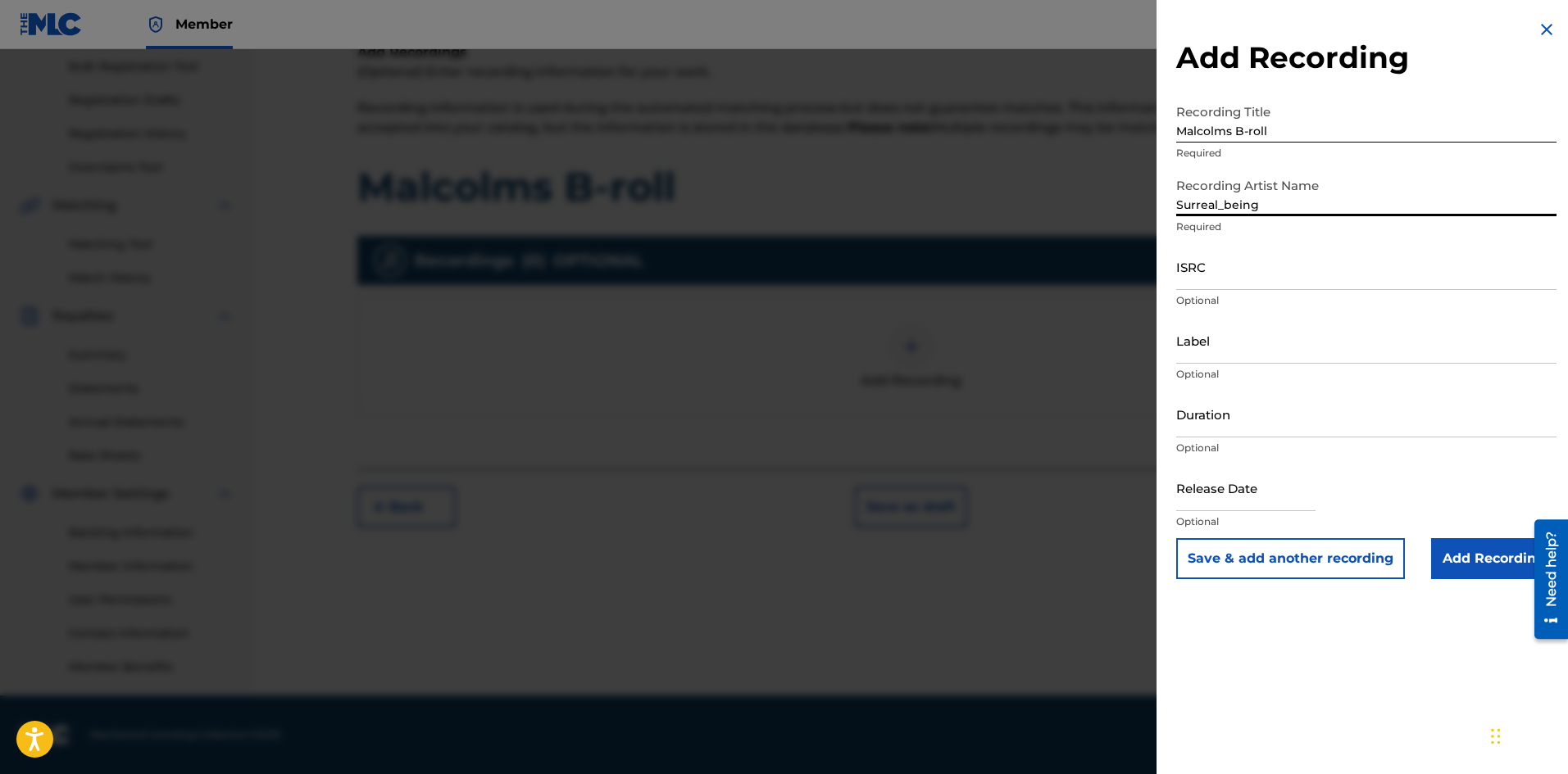
click at [1276, 418] on input "Duration" at bounding box center [1366, 415] width 381 height 47
type input "03:18"
click at [1272, 496] on input "text" at bounding box center [1246, 488] width 140 height 47
select select "7"
select select "2025"
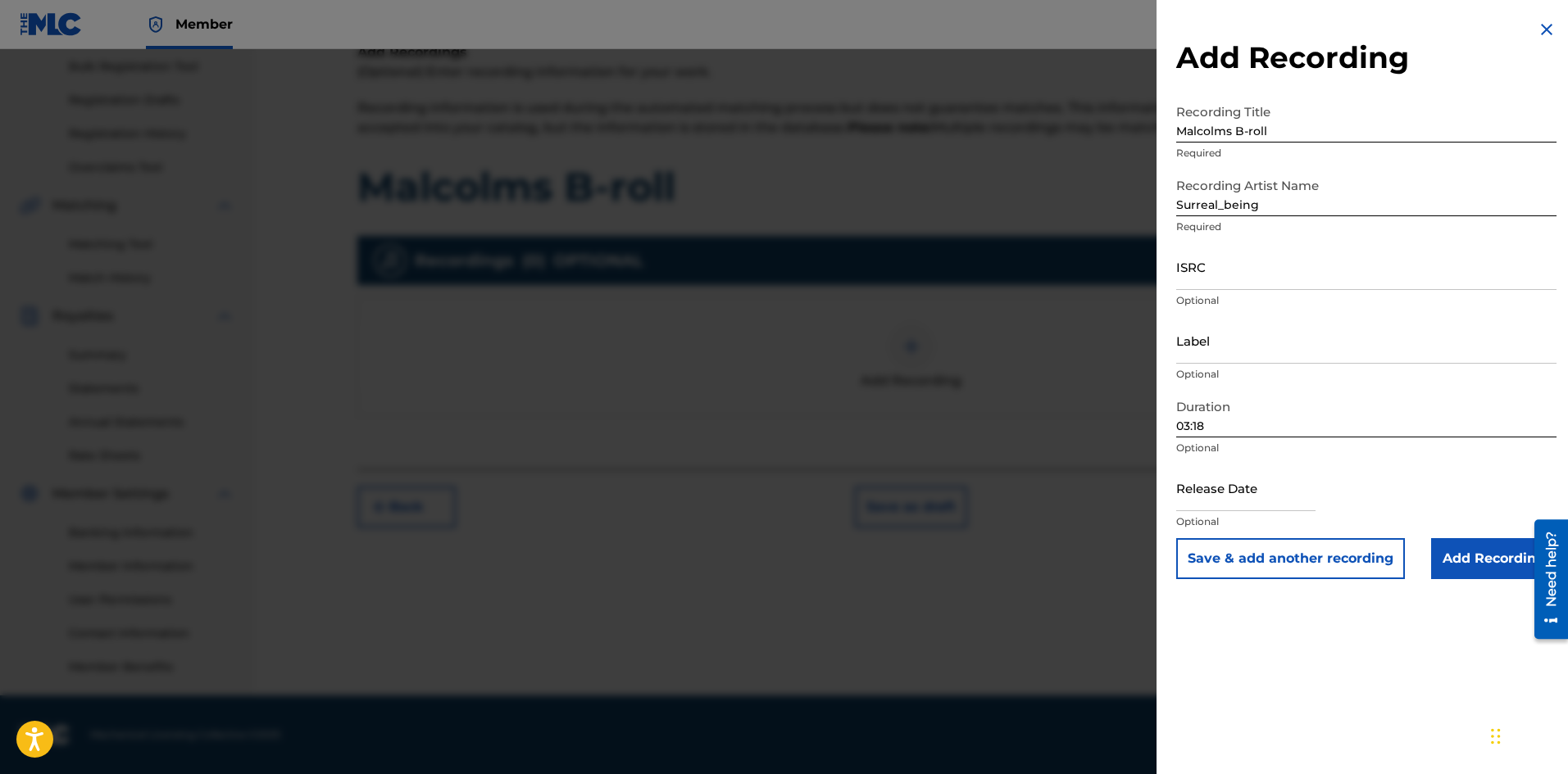
click at [1489, 563] on input "Add Recording" at bounding box center [1494, 558] width 125 height 41
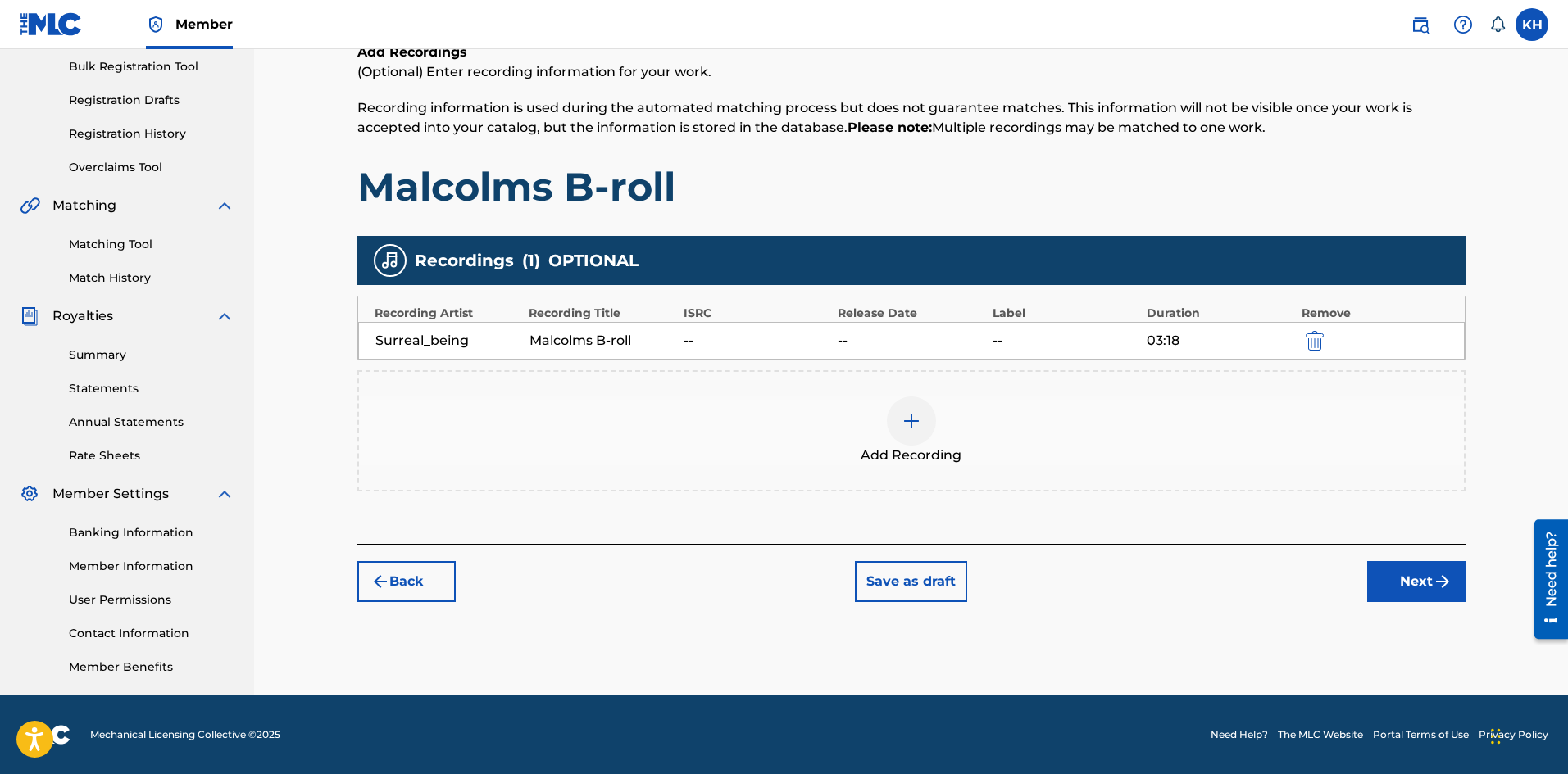
click at [1423, 581] on button "Next" at bounding box center [1417, 581] width 99 height 41
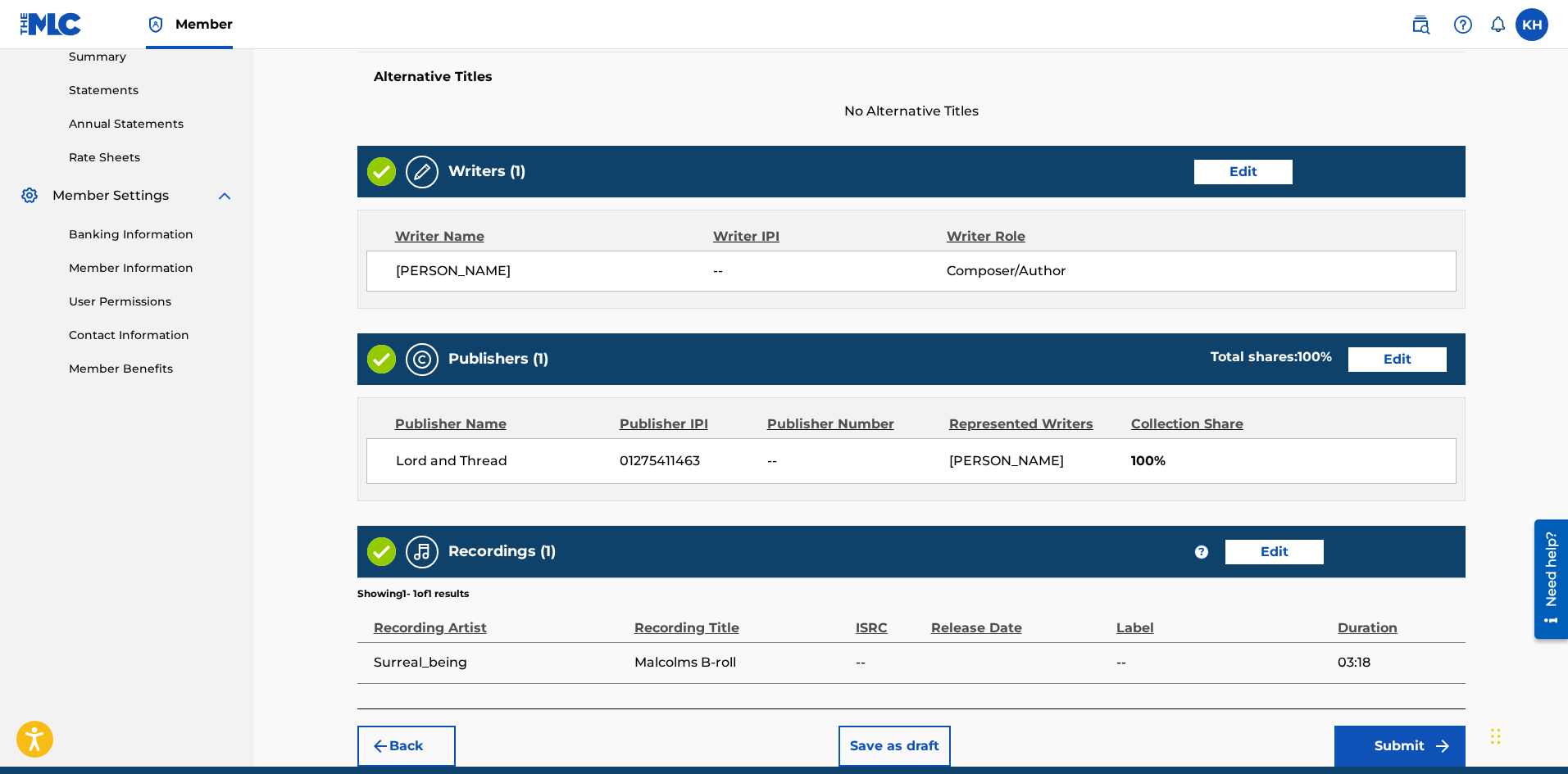
scroll to position [611, 0]
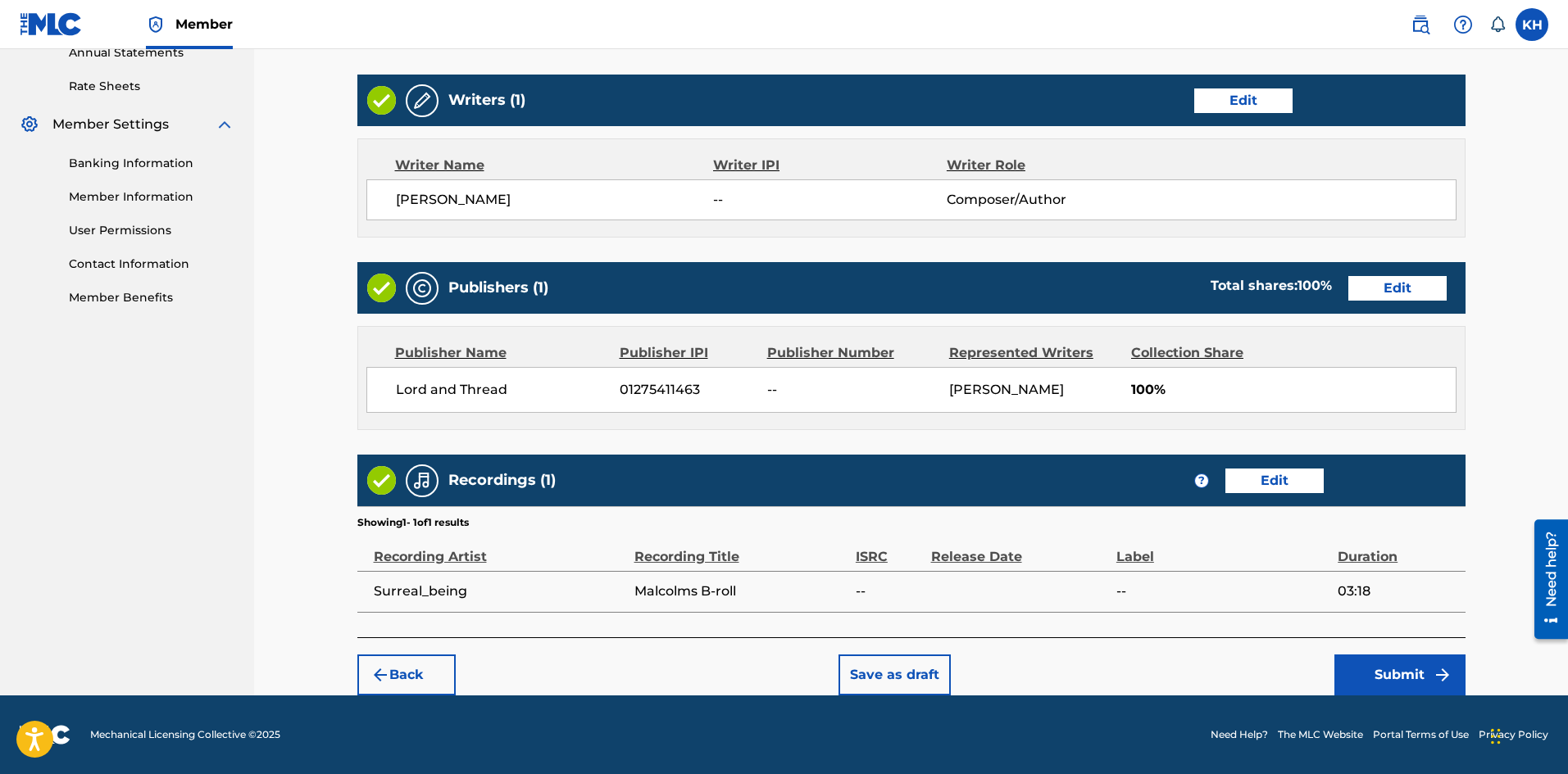
click at [1422, 672] on button "Submit" at bounding box center [1400, 675] width 131 height 41
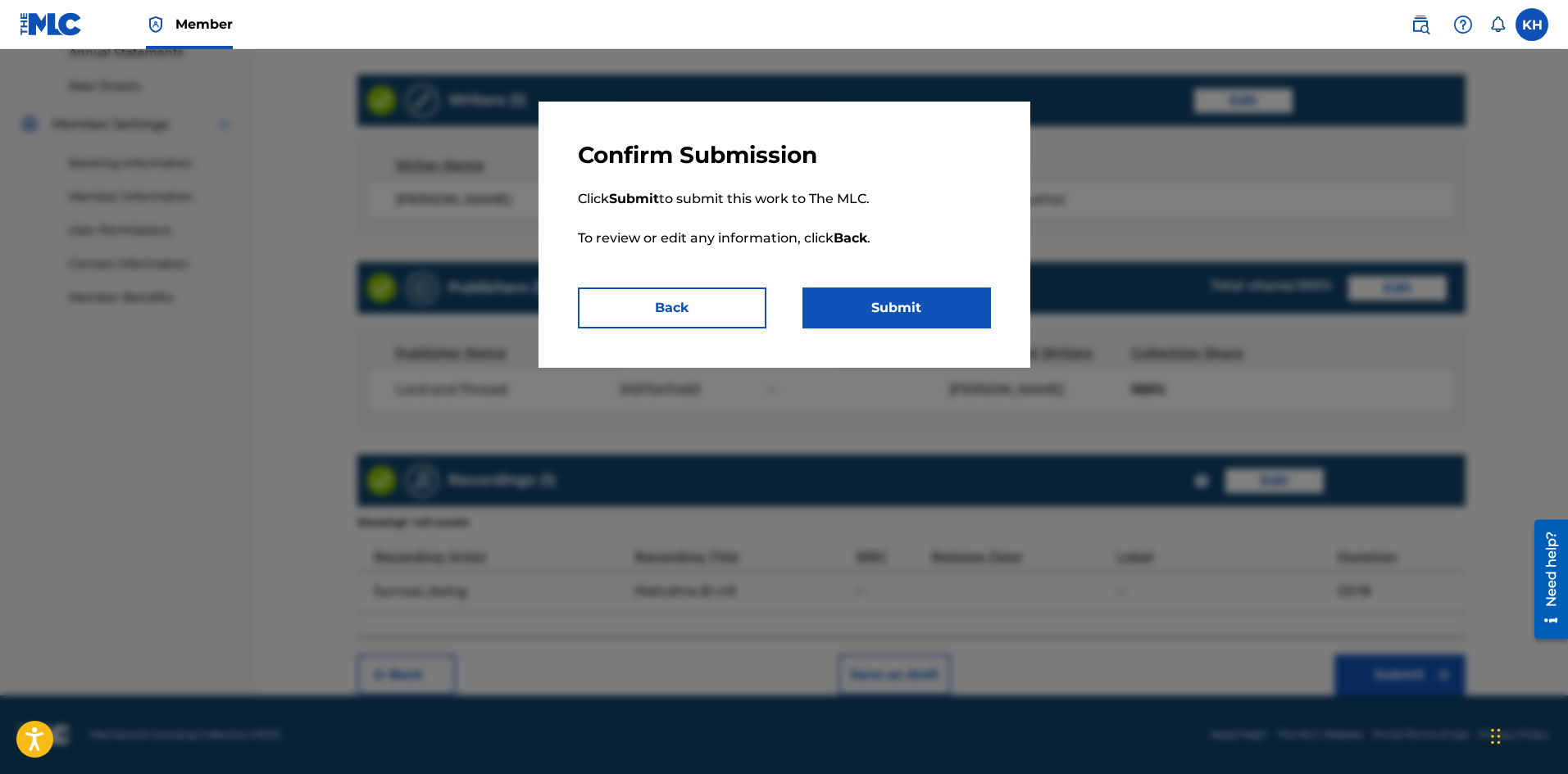
click at [907, 313] on button "Submit" at bounding box center [896, 308] width 188 height 41
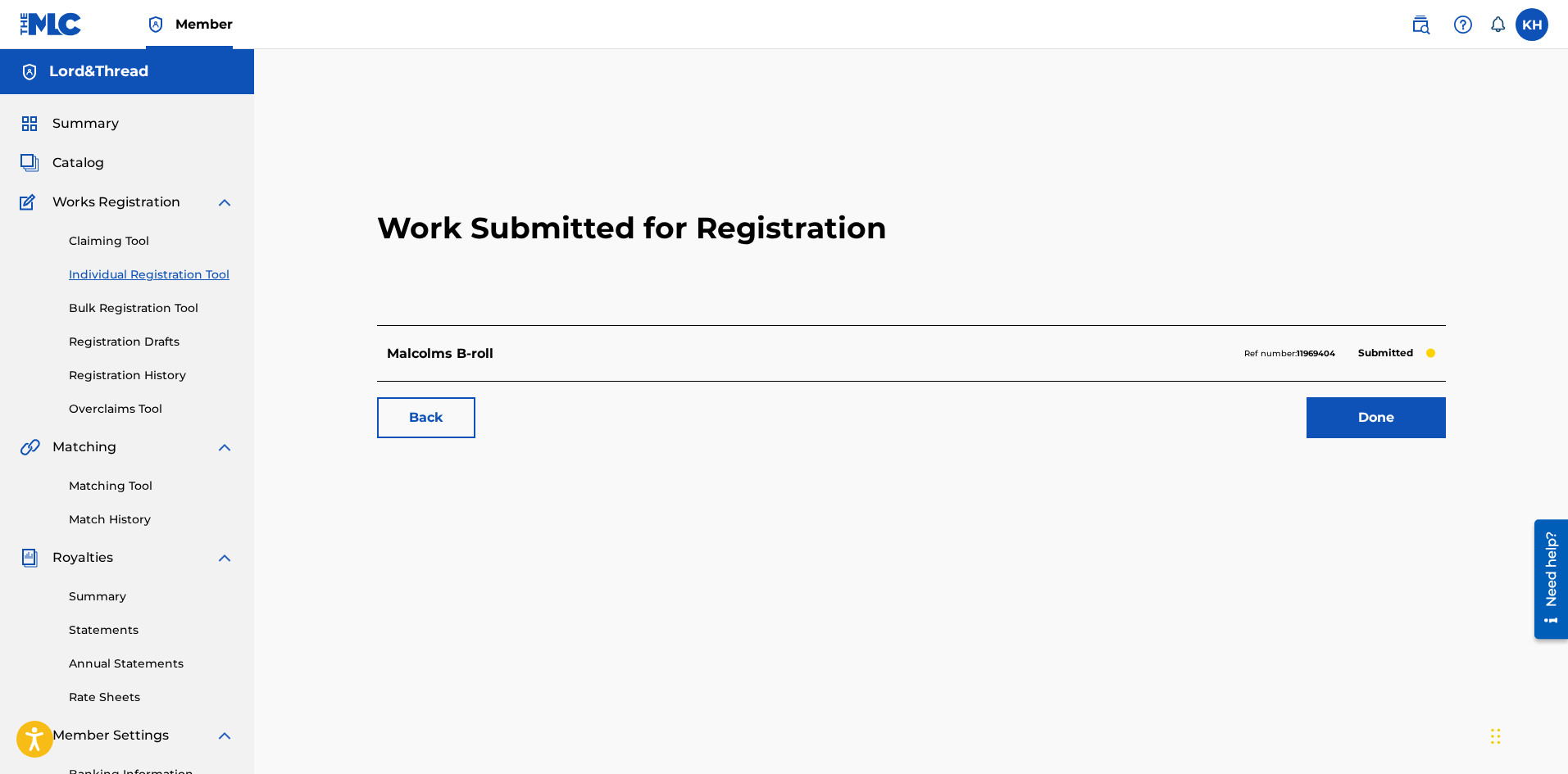
click at [164, 313] on link "Bulk Registration Tool" at bounding box center [151, 308] width 166 height 18
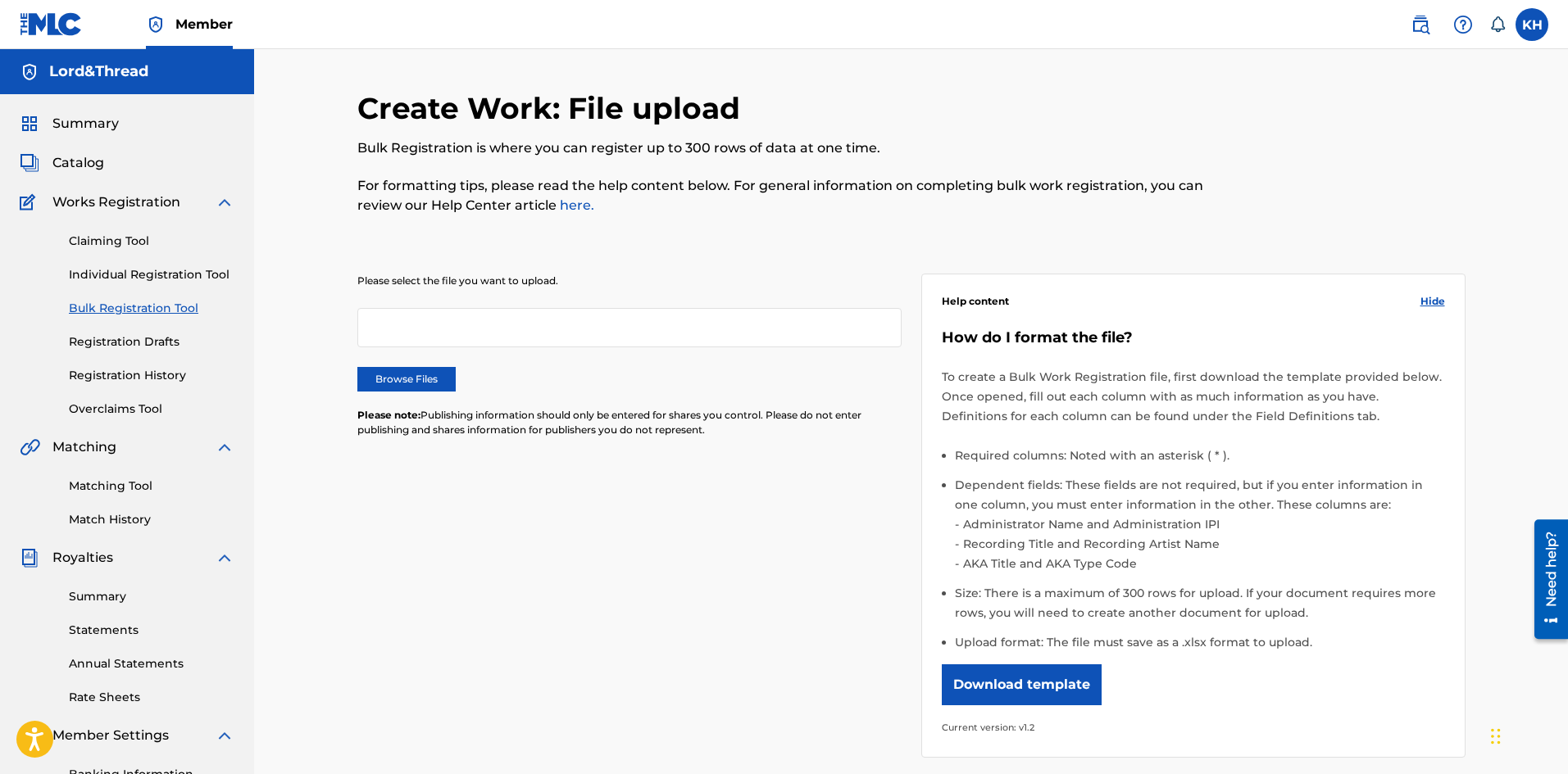
click at [82, 119] on span "Summary" at bounding box center [85, 124] width 66 height 20
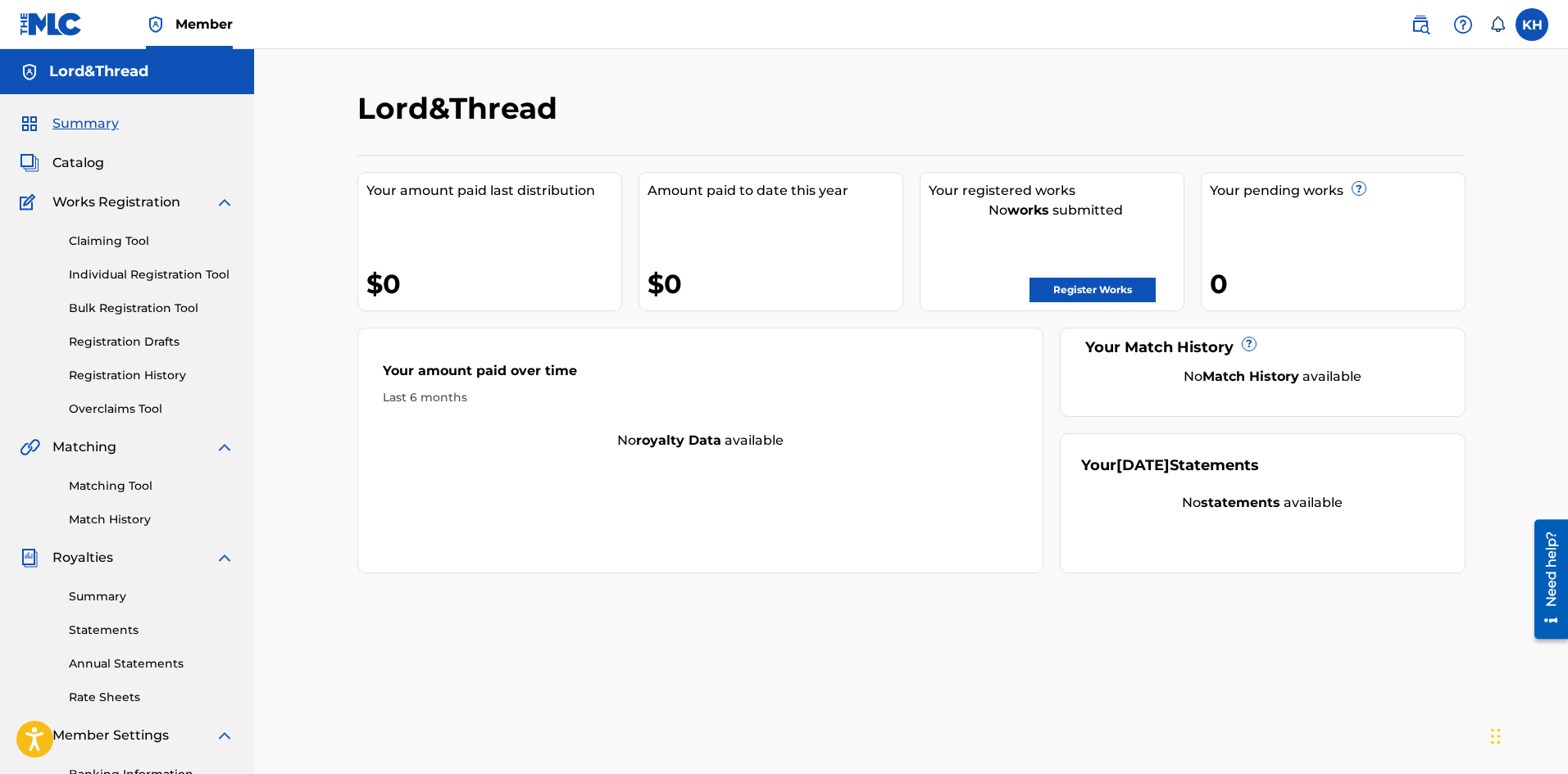
click at [1101, 308] on div "Your registered works No works submitted Register Works" at bounding box center [1052, 242] width 265 height 140
click at [1097, 294] on link "Register Works" at bounding box center [1092, 289] width 126 height 24
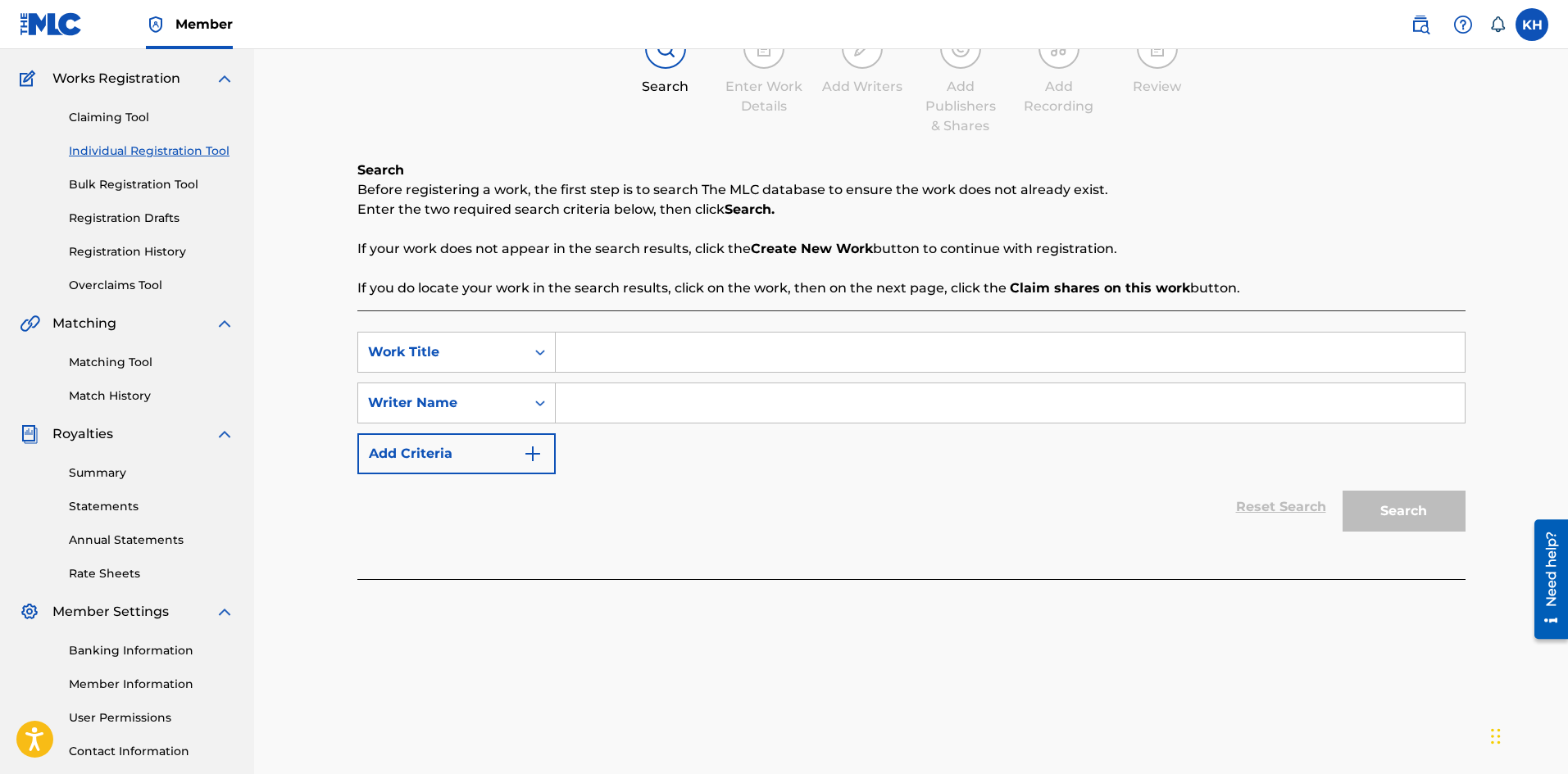
scroll to position [164, 0]
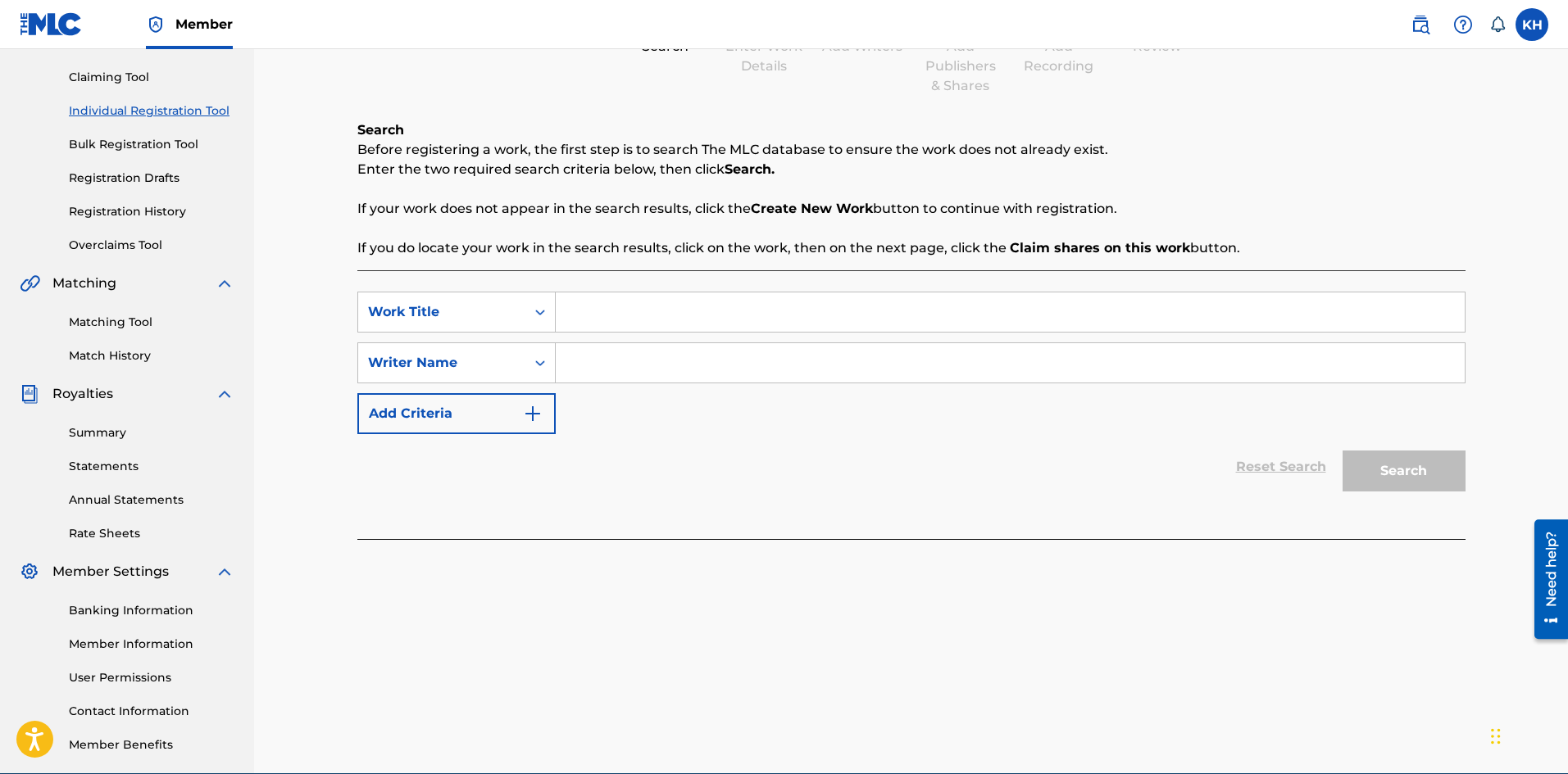
click at [693, 306] on input "Search Form" at bounding box center [1010, 312] width 909 height 39
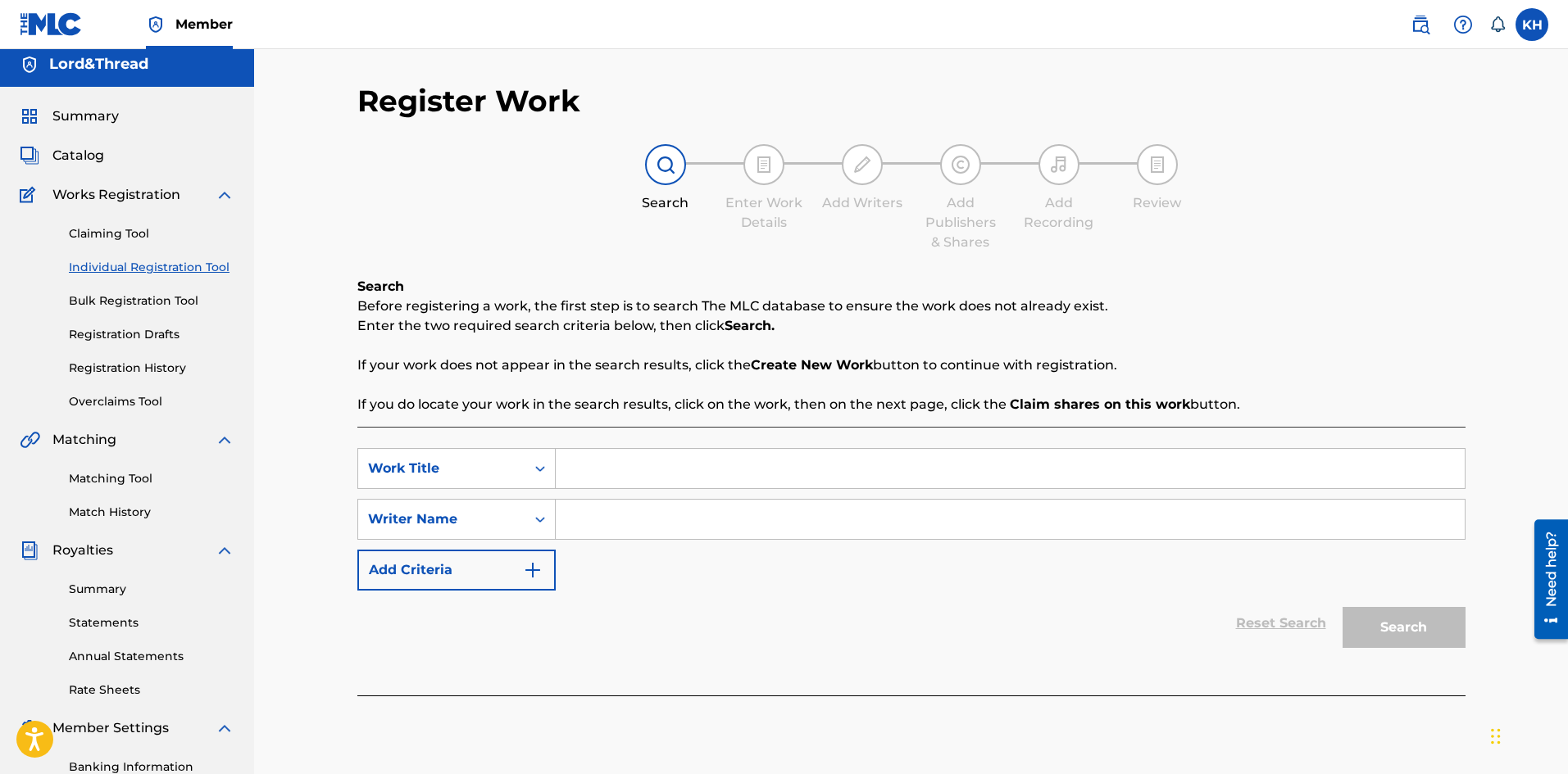
scroll to position [0, 0]
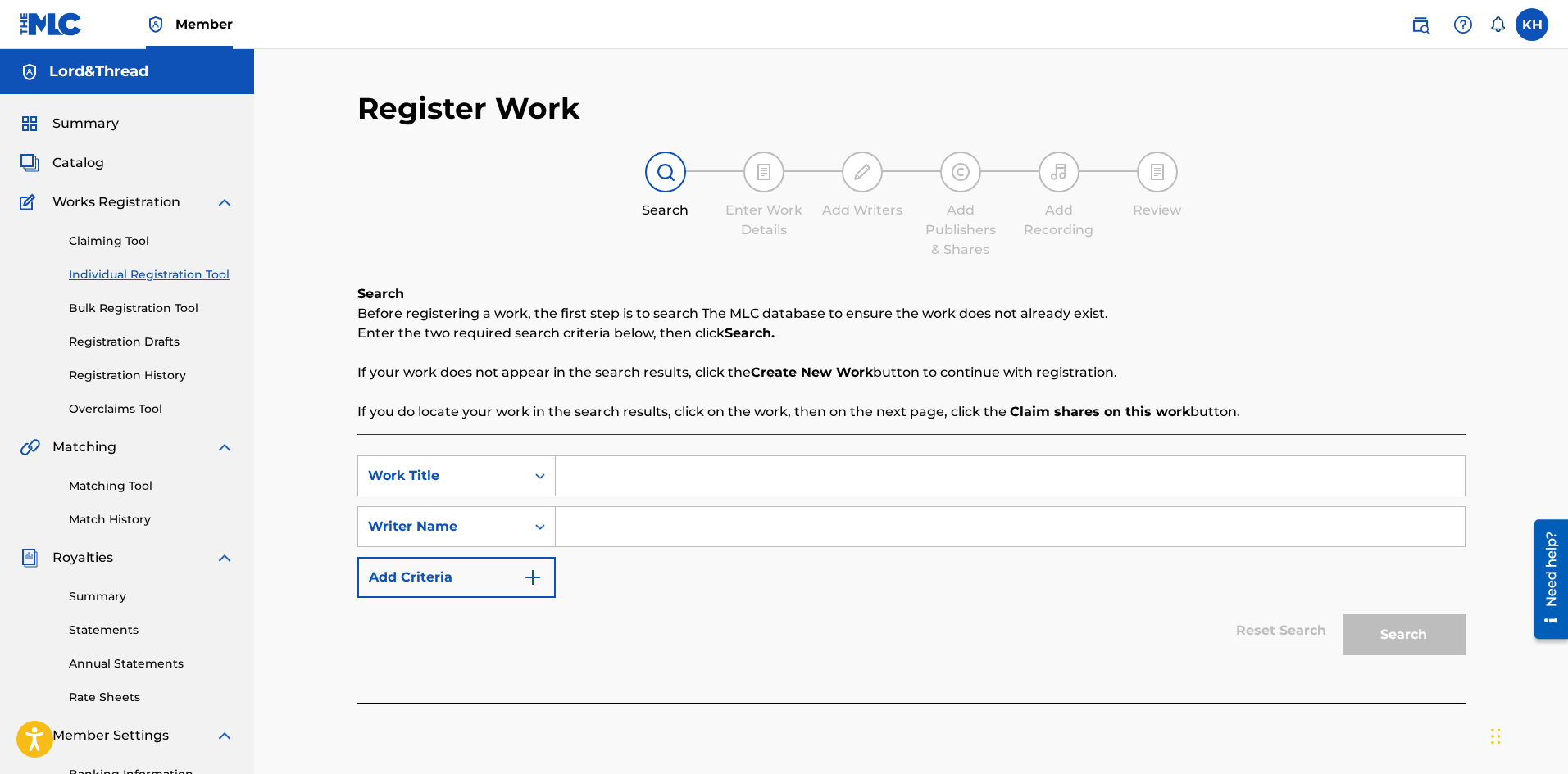
click at [137, 374] on link "Registration History" at bounding box center [151, 375] width 166 height 18
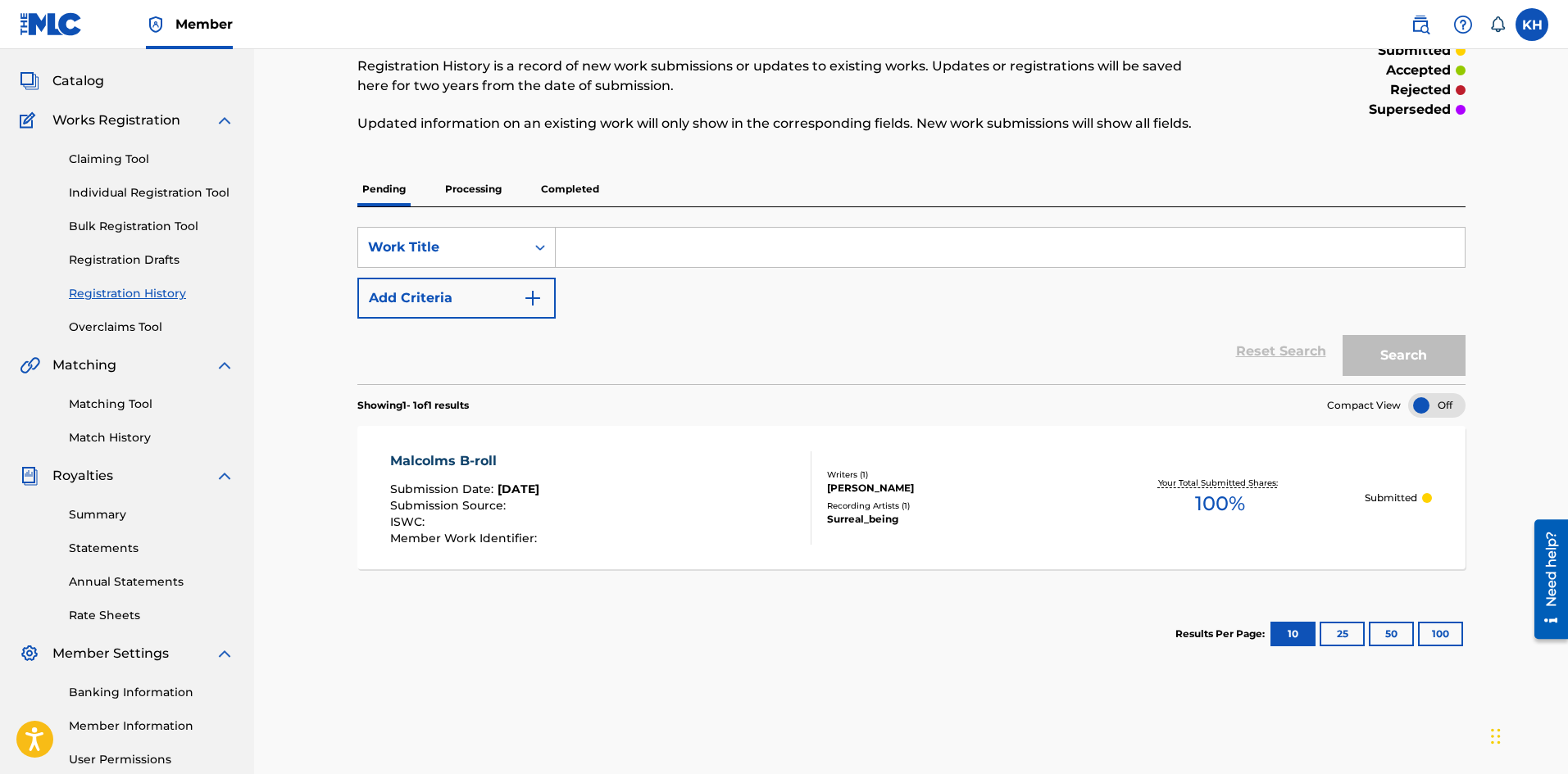
scroll to position [164, 0]
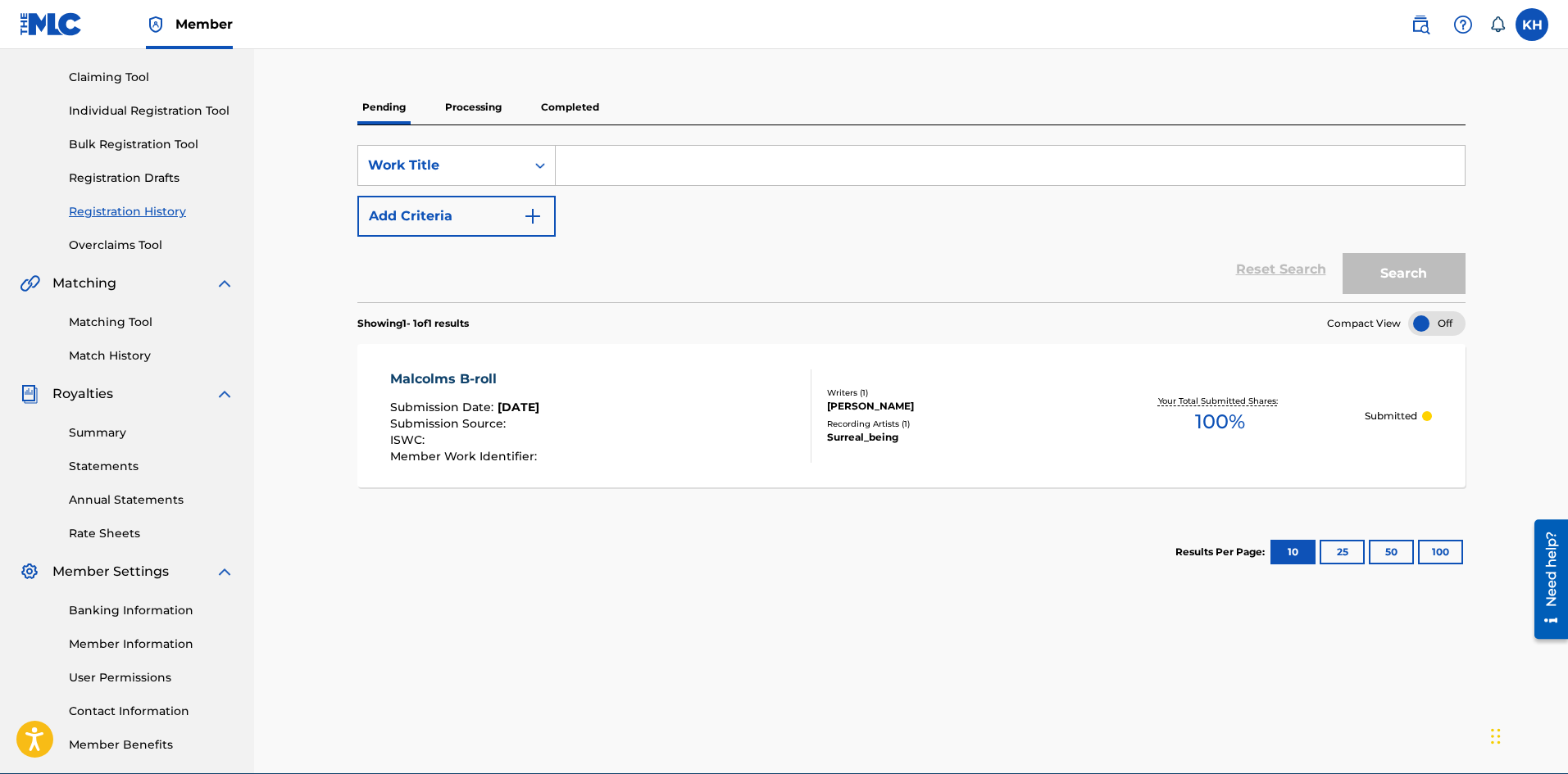
click at [122, 542] on link "Rate Sheets" at bounding box center [151, 533] width 166 height 18
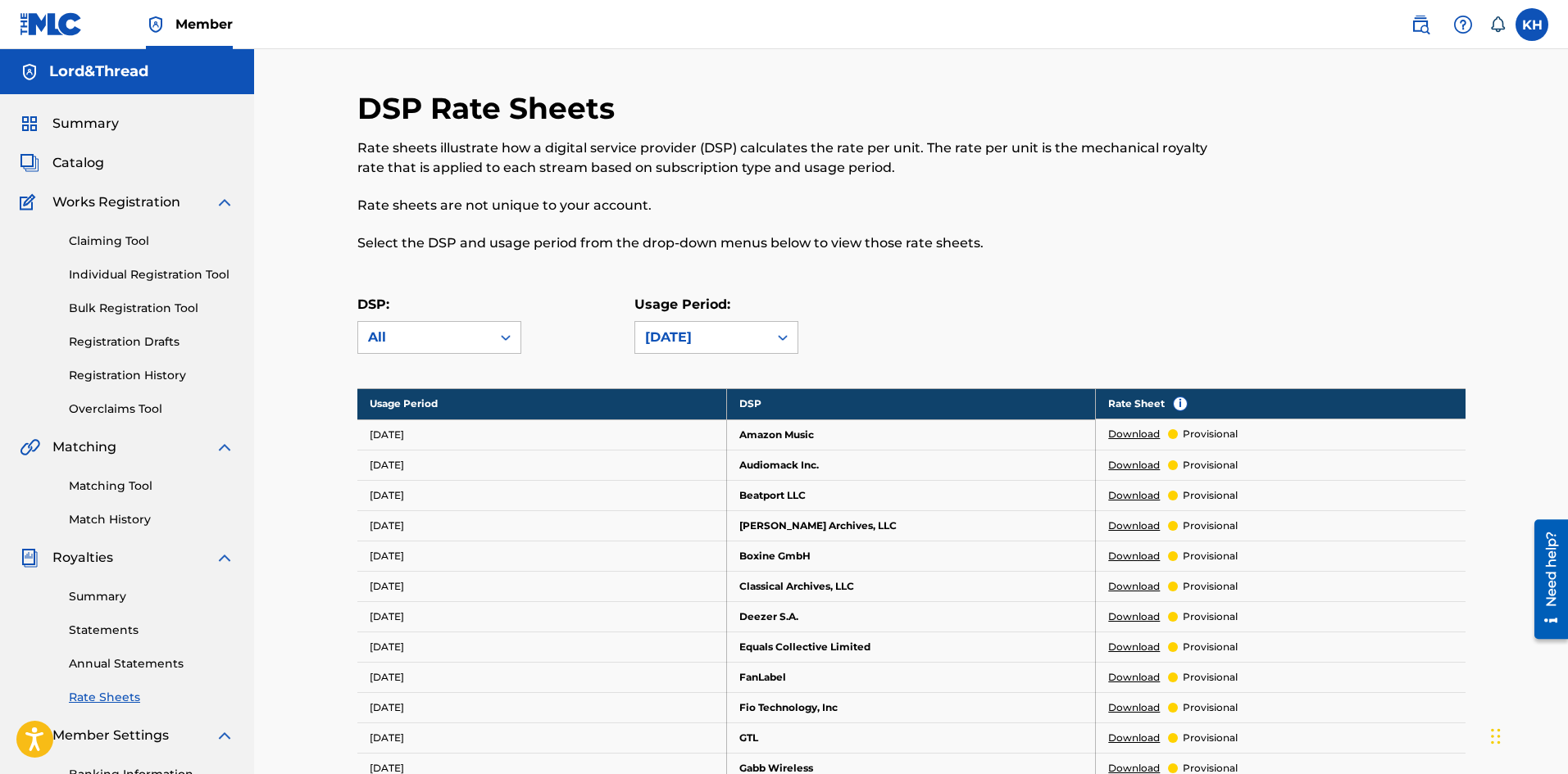
click at [1139, 435] on link "Download" at bounding box center [1134, 435] width 52 height 15
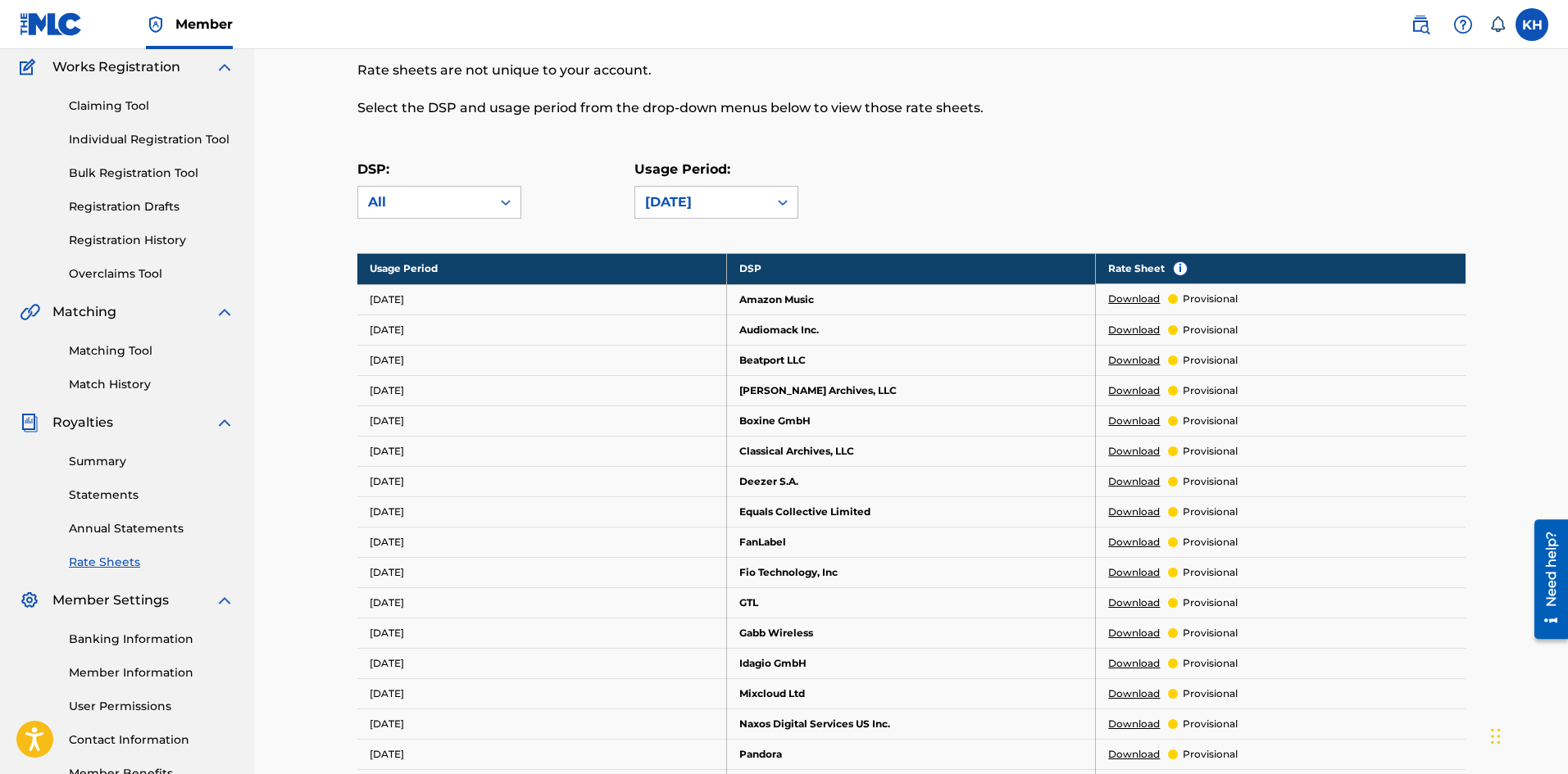
scroll to position [164, 0]
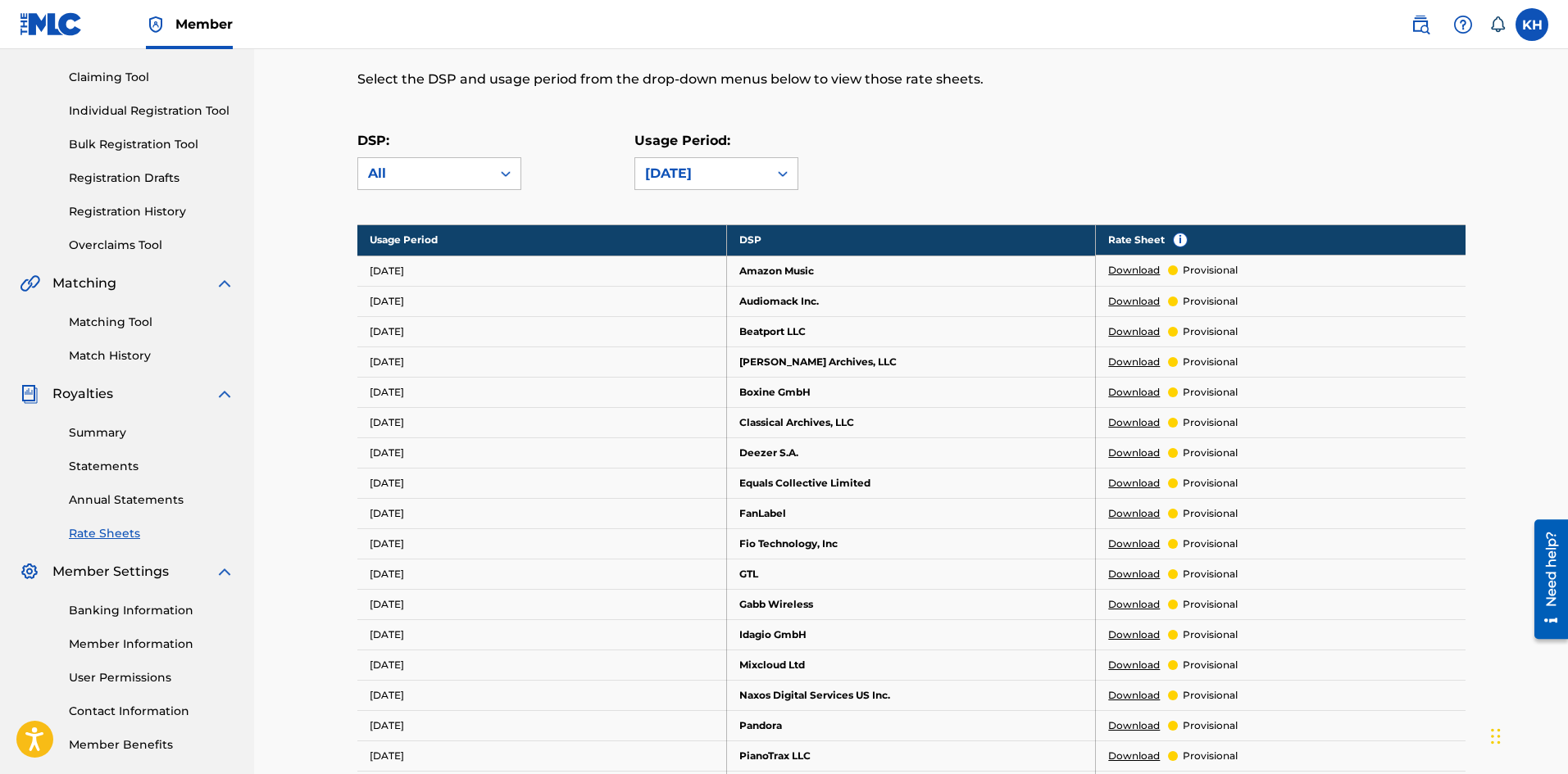
click at [1147, 457] on link "Download" at bounding box center [1134, 453] width 52 height 15
click at [1129, 271] on link "Download" at bounding box center [1134, 271] width 52 height 15
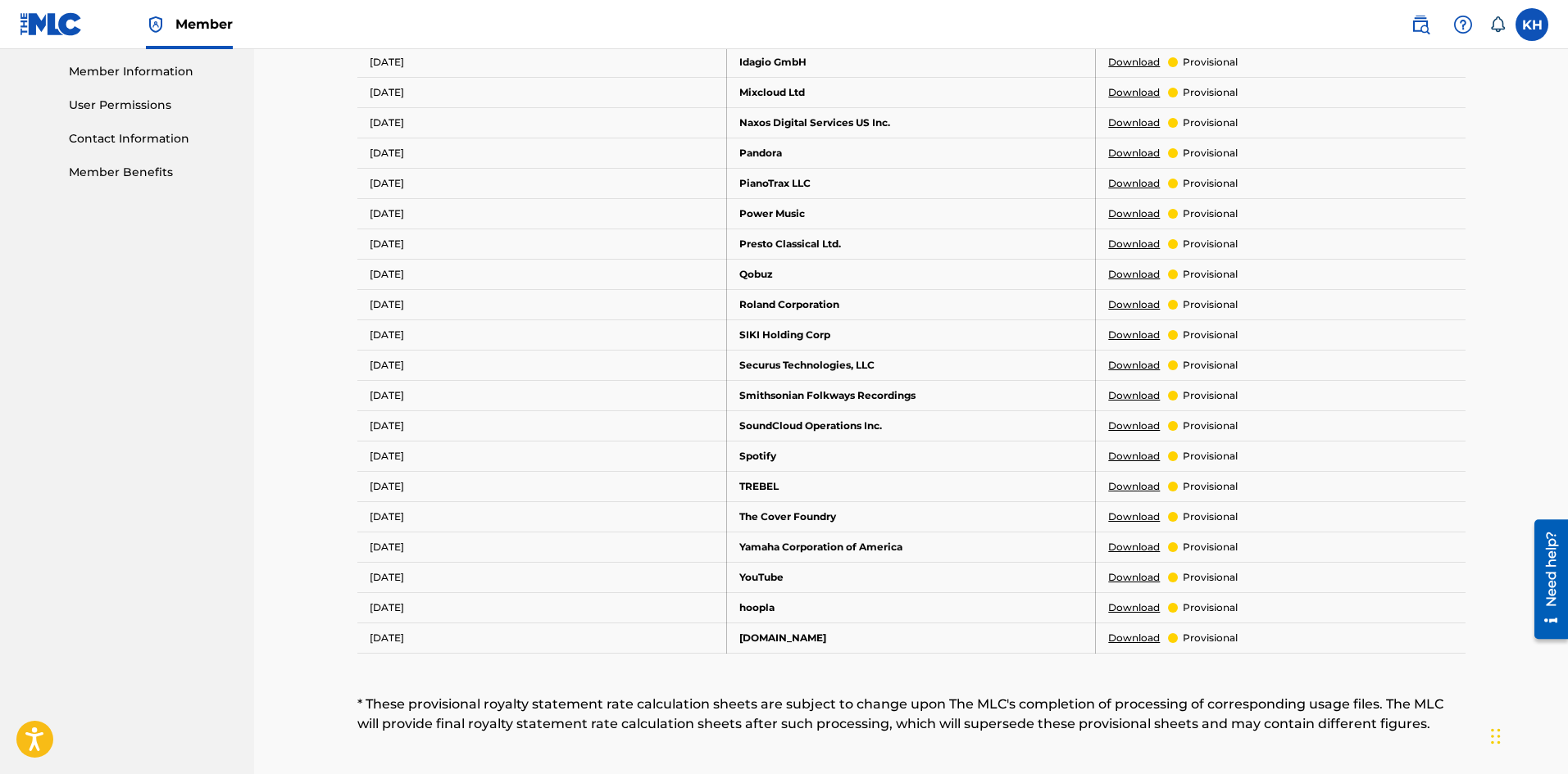
scroll to position [819, 0]
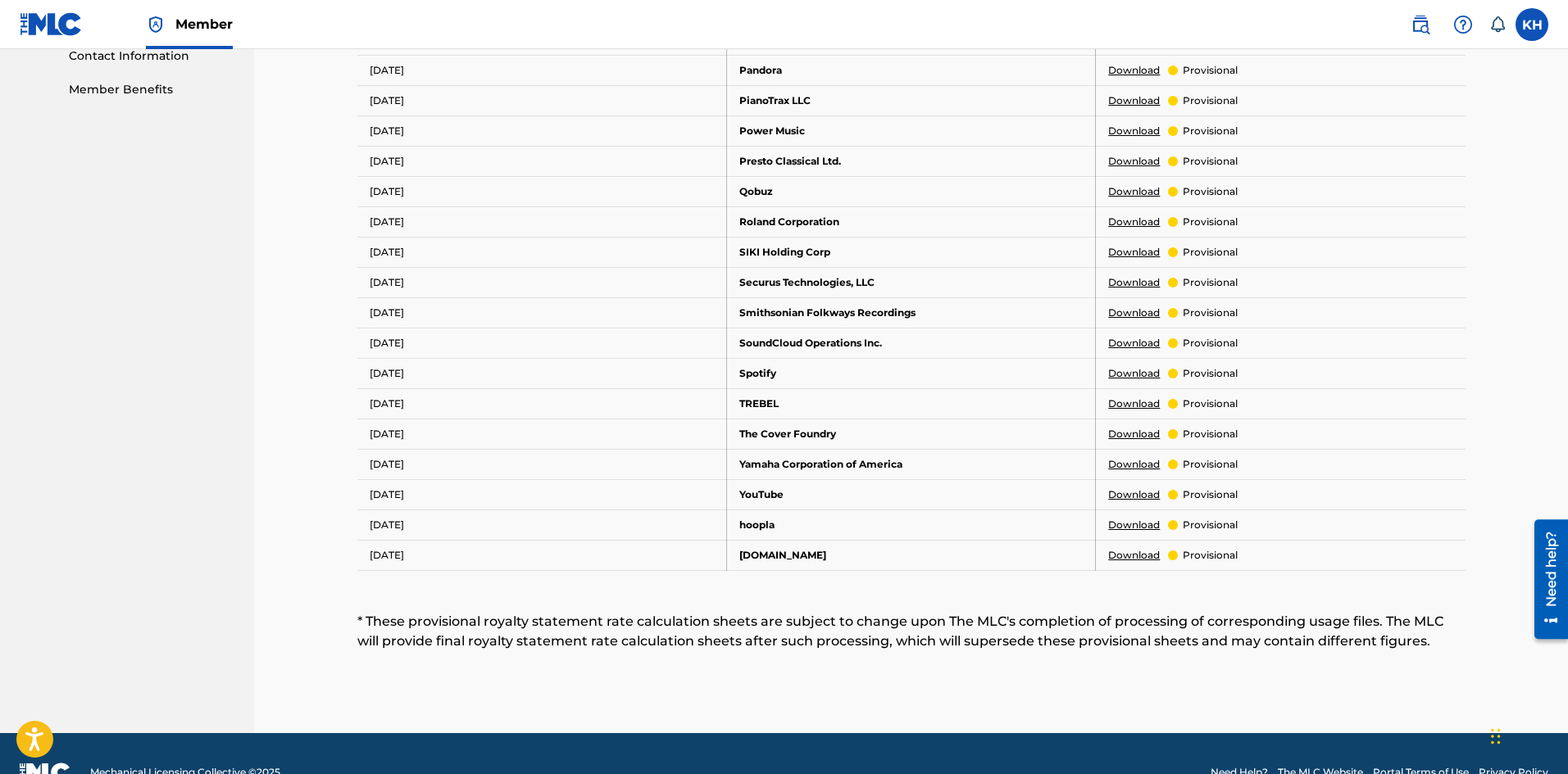
click at [1131, 499] on link "Download" at bounding box center [1134, 495] width 52 height 15
